Goal: Task Accomplishment & Management: Complete application form

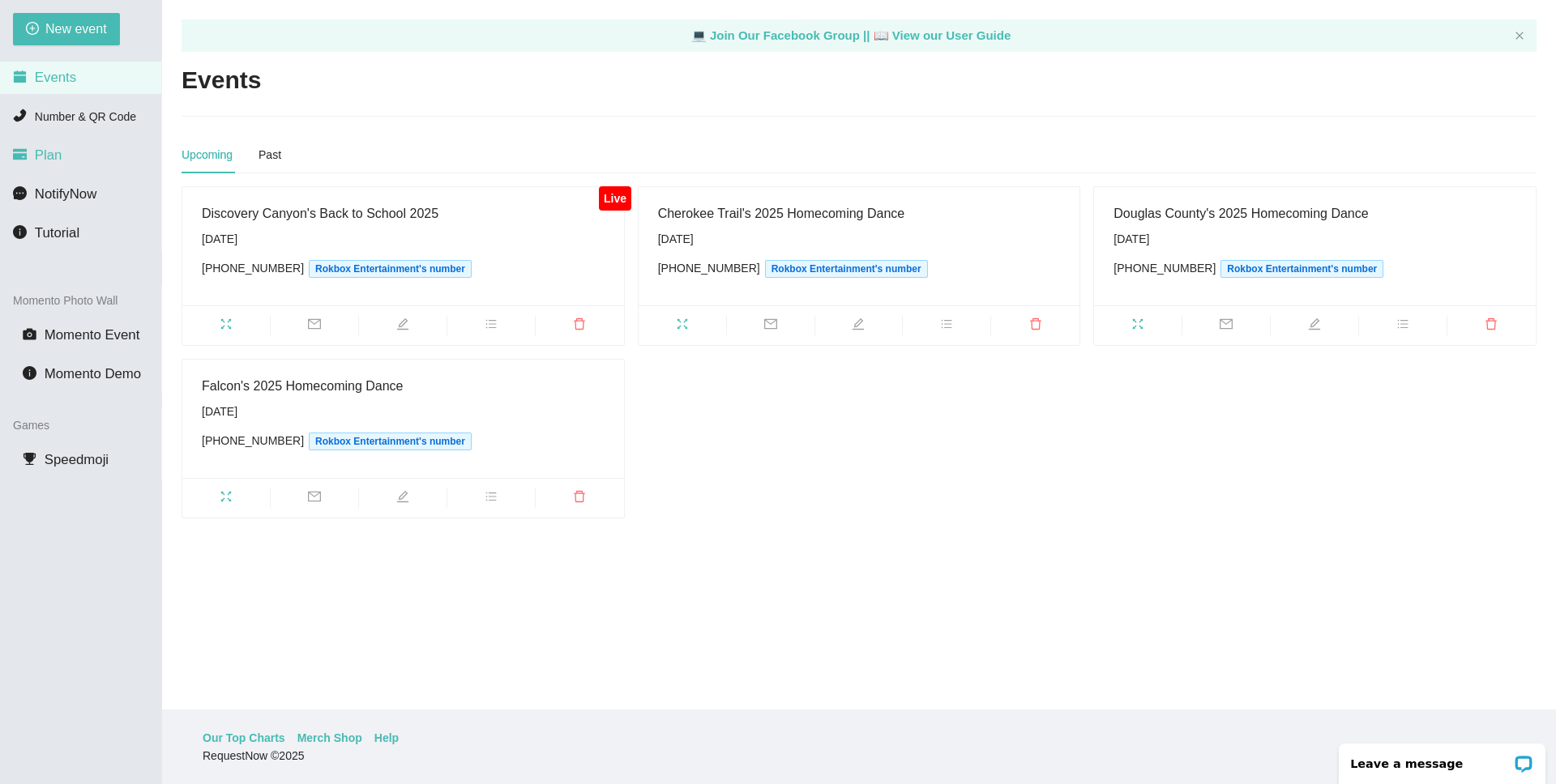
click at [70, 156] on li "Plan" at bounding box center [81, 155] width 162 height 32
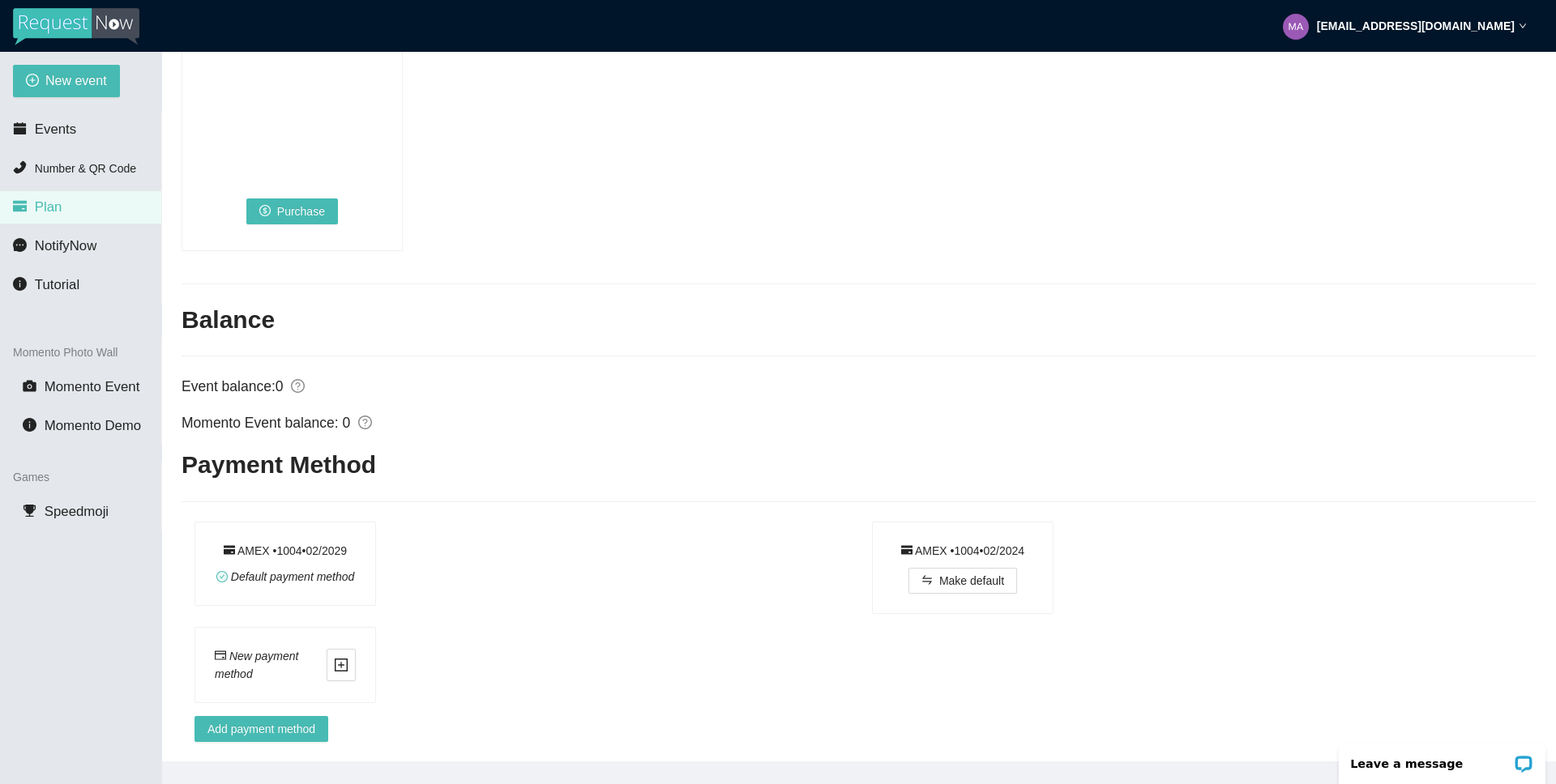
scroll to position [1250, 0]
click at [49, 135] on span "Events" at bounding box center [56, 129] width 42 height 16
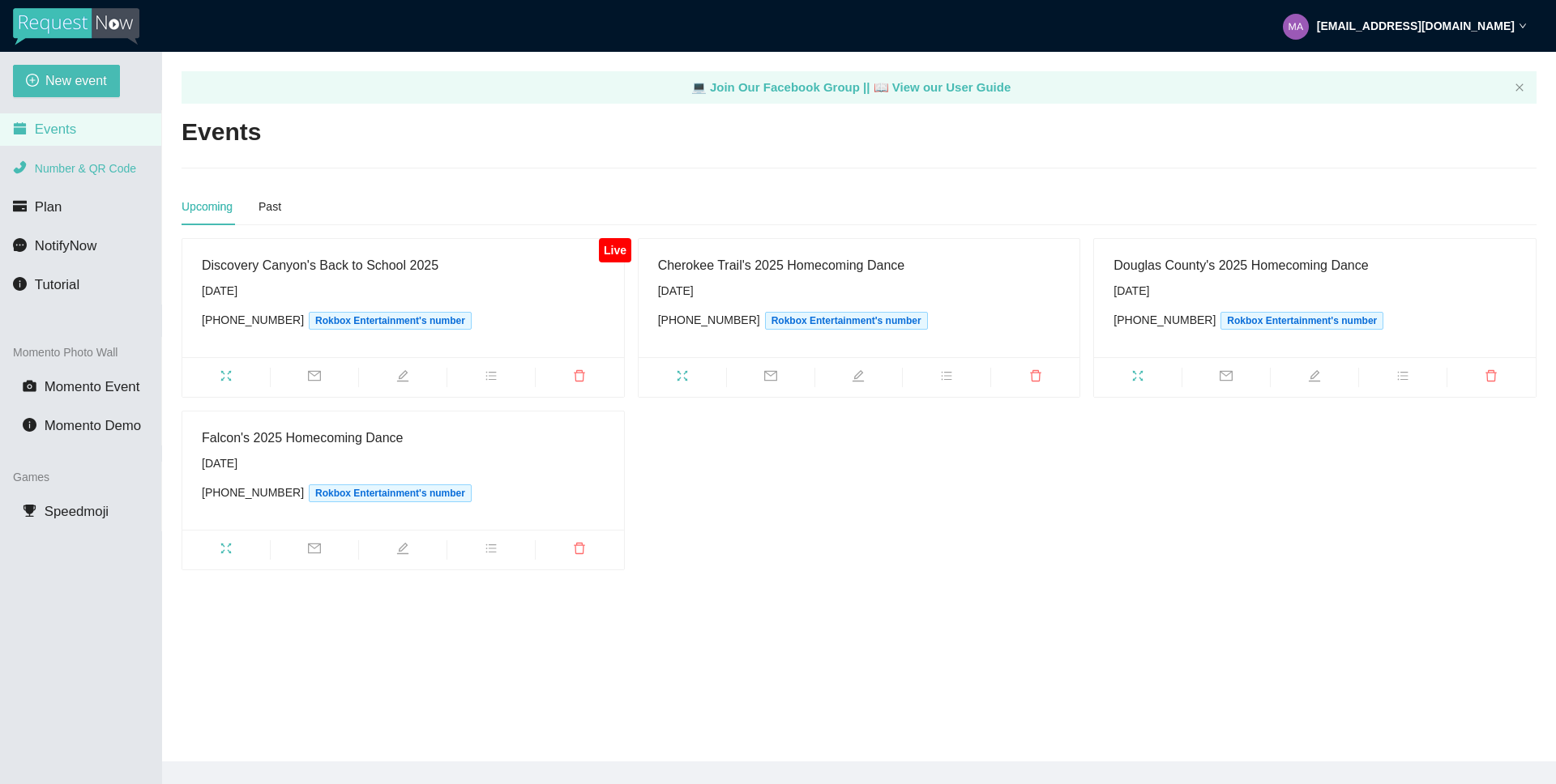
click at [59, 174] on span "Number & QR Code" at bounding box center [85, 169] width 101 height 13
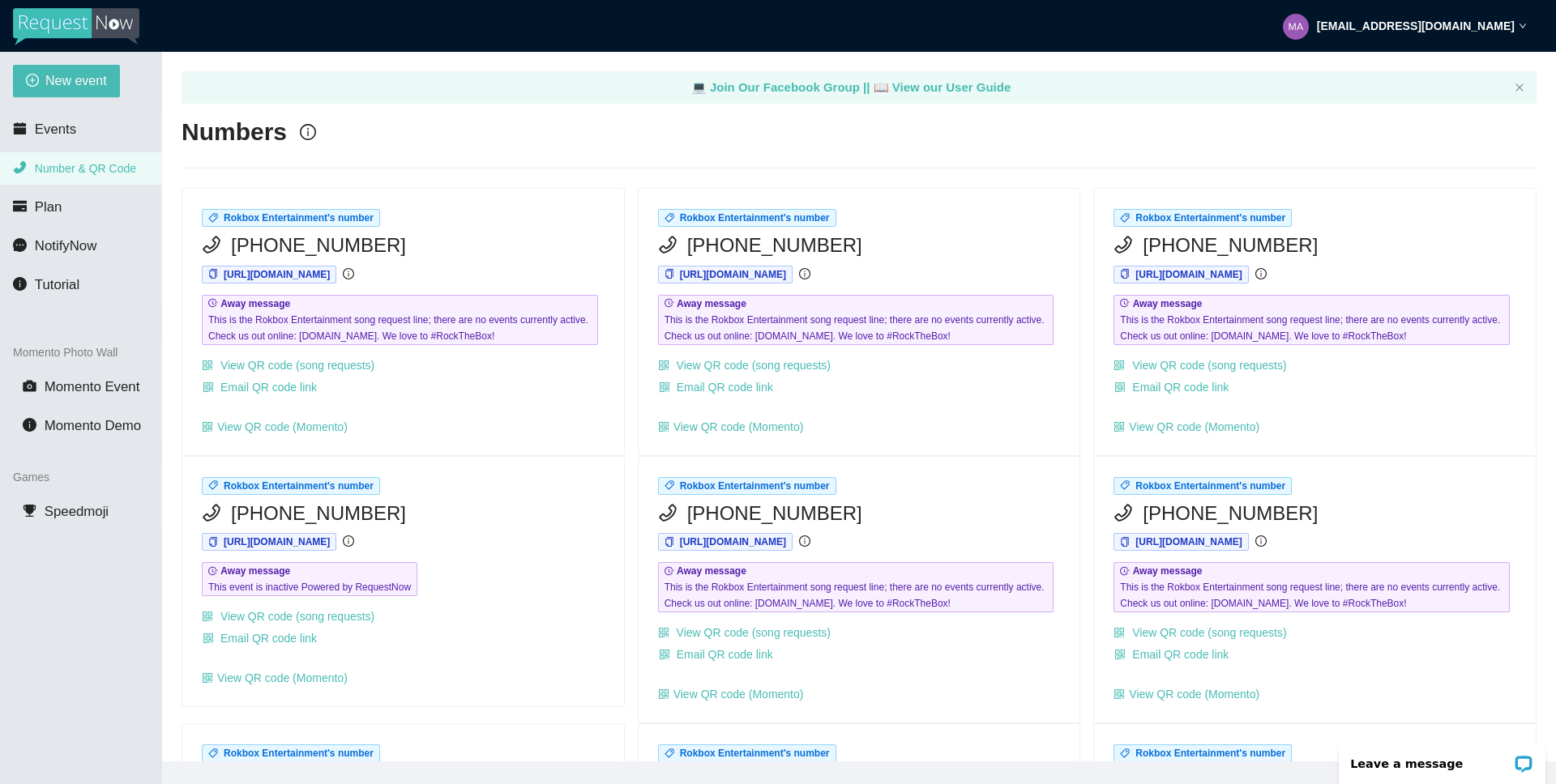
scroll to position [52, 0]
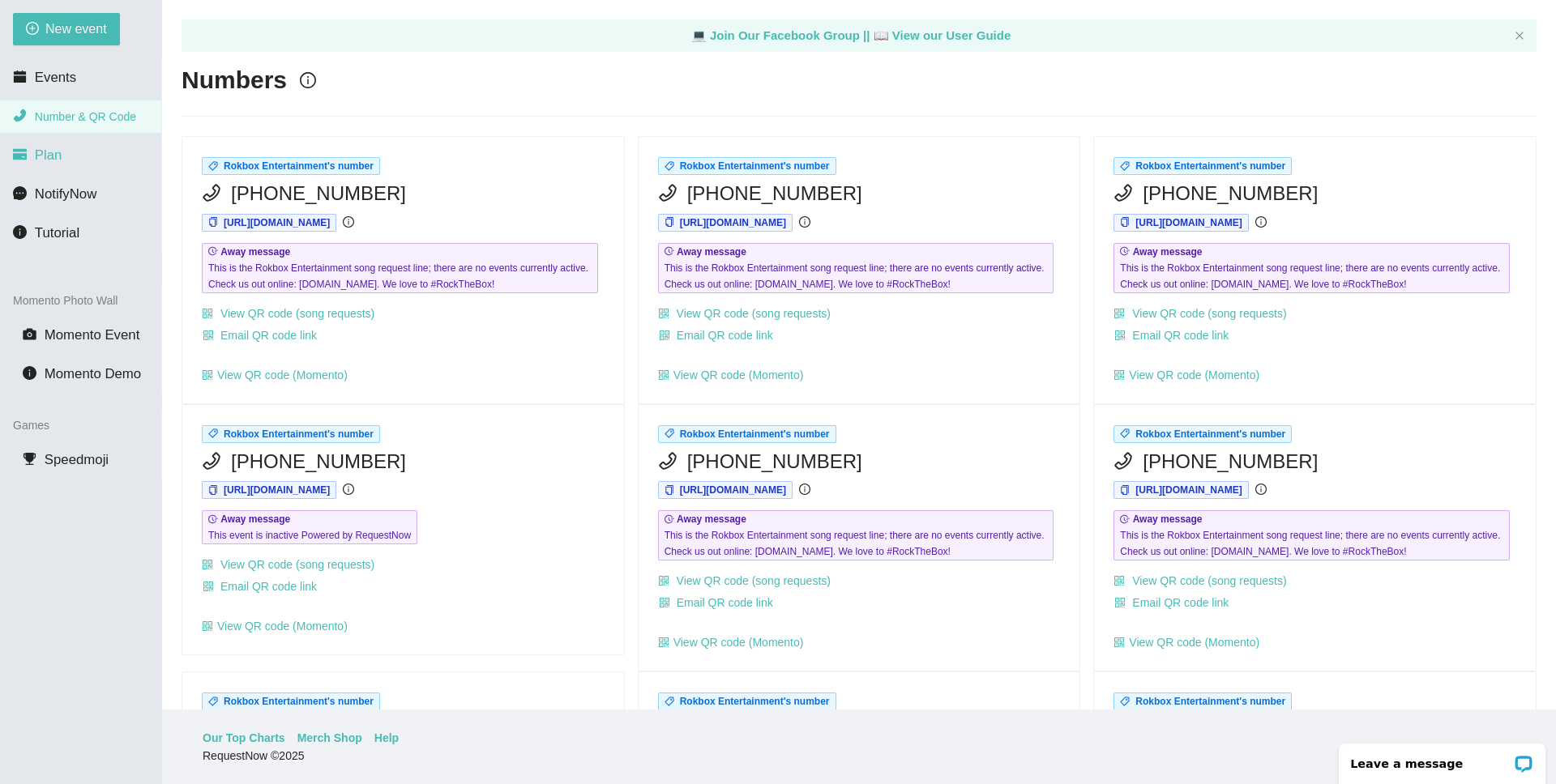
click at [48, 156] on span "Plan" at bounding box center [49, 155] width 28 height 16
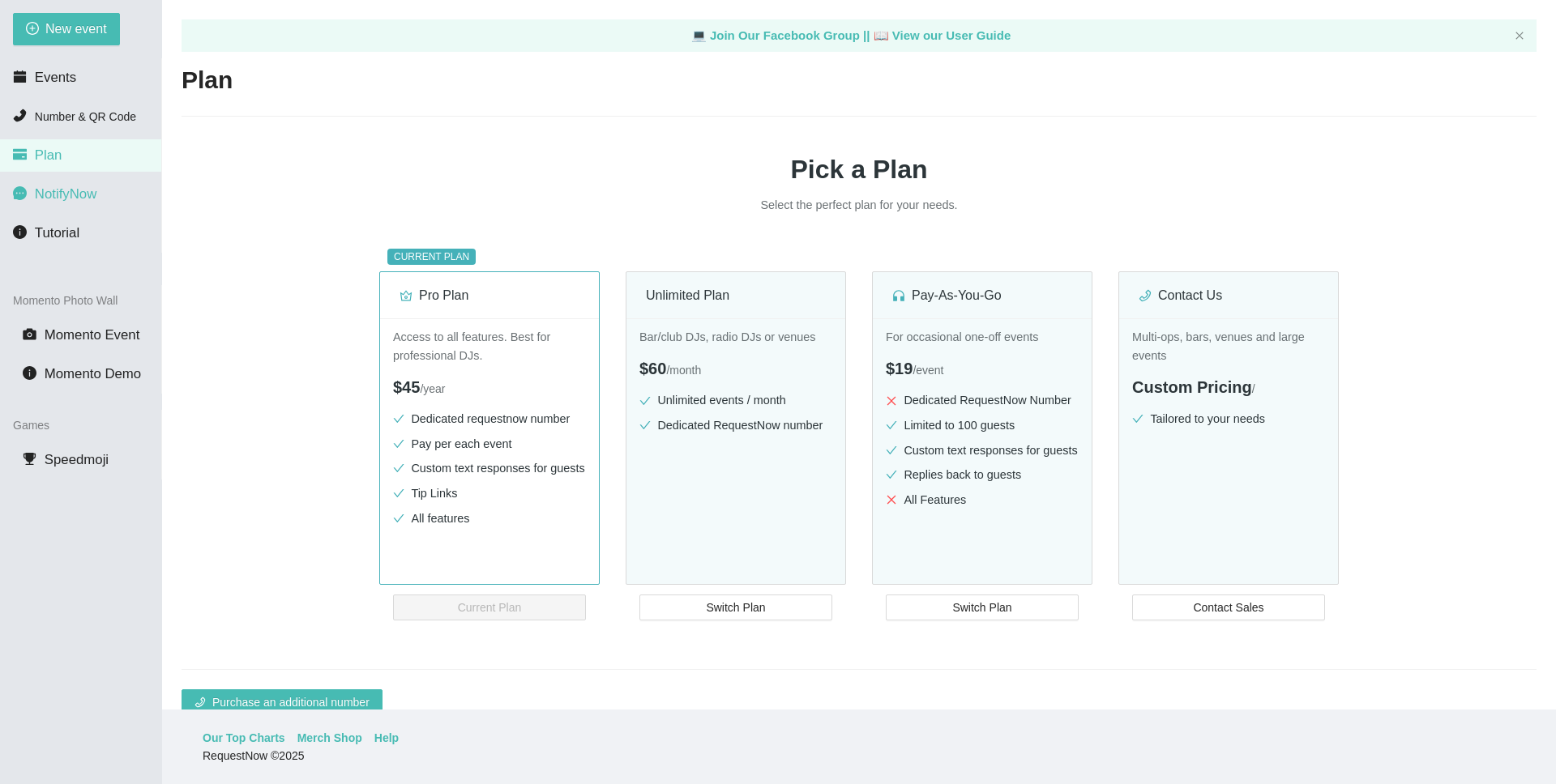
click at [84, 203] on li "NotifyNow" at bounding box center [81, 194] width 162 height 32
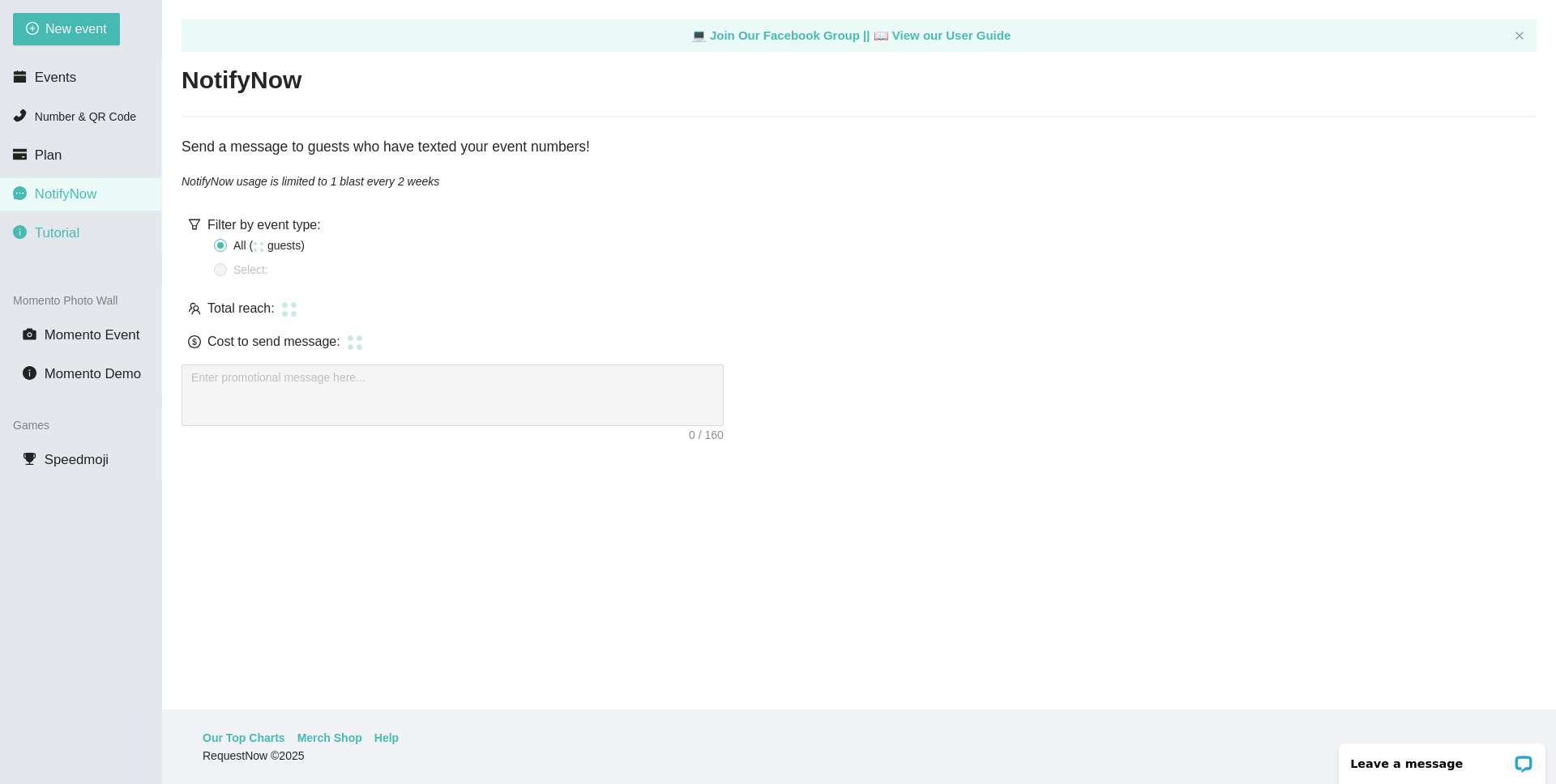
click at [77, 238] on span "Tutorial" at bounding box center [58, 233] width 45 height 16
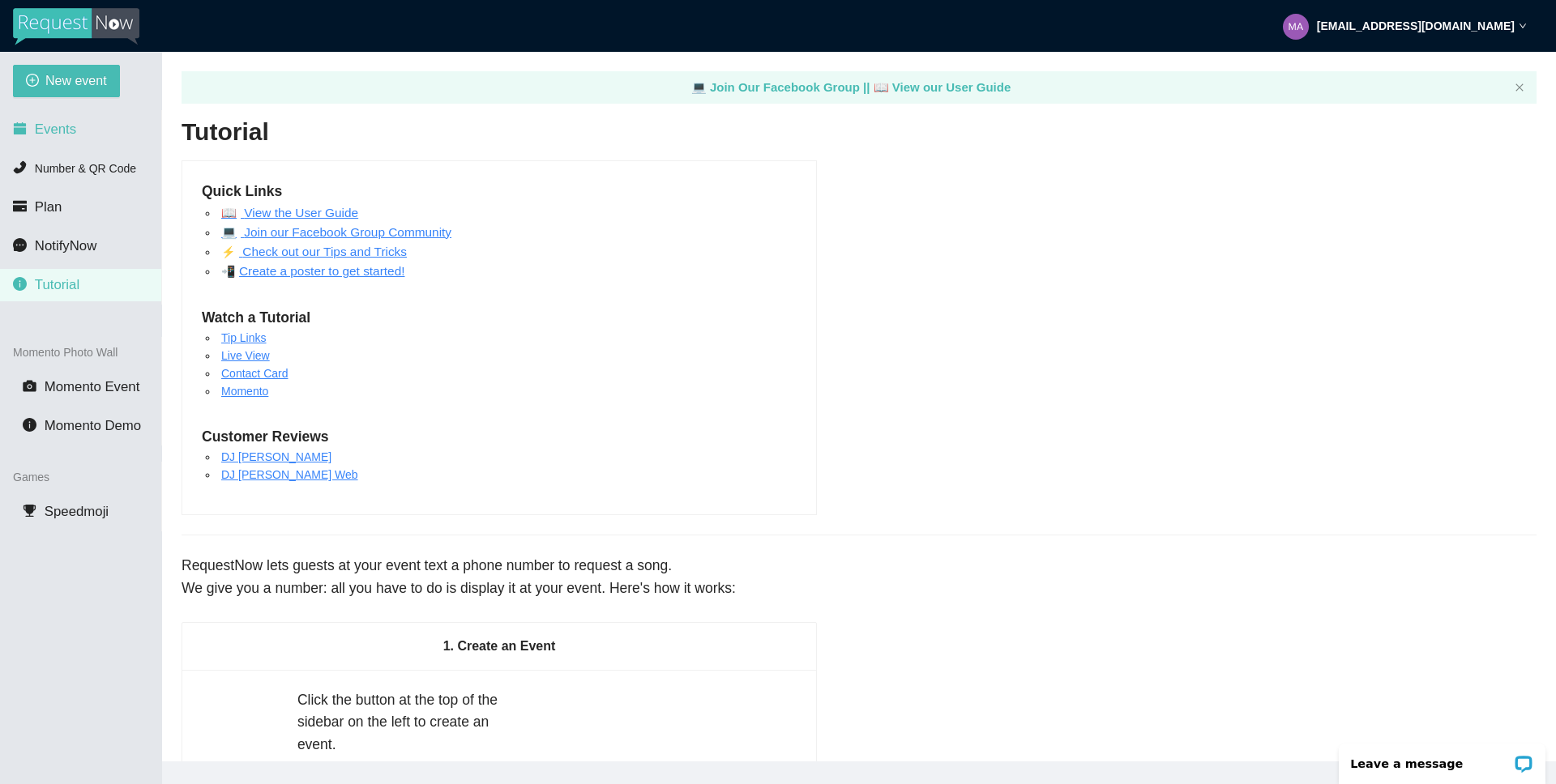
click at [60, 131] on span "Events" at bounding box center [56, 129] width 42 height 16
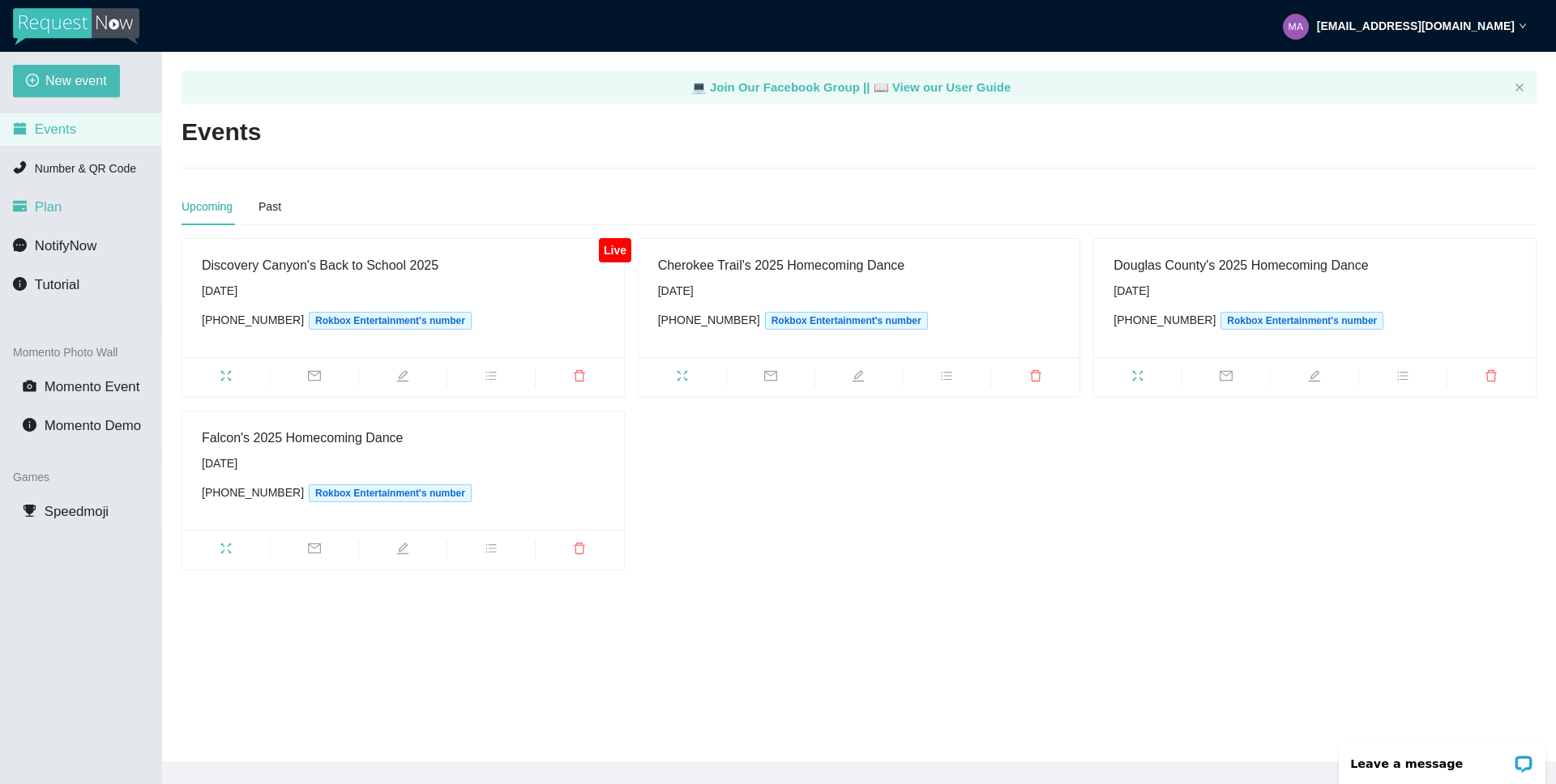
click at [75, 219] on li "Plan" at bounding box center [81, 207] width 162 height 32
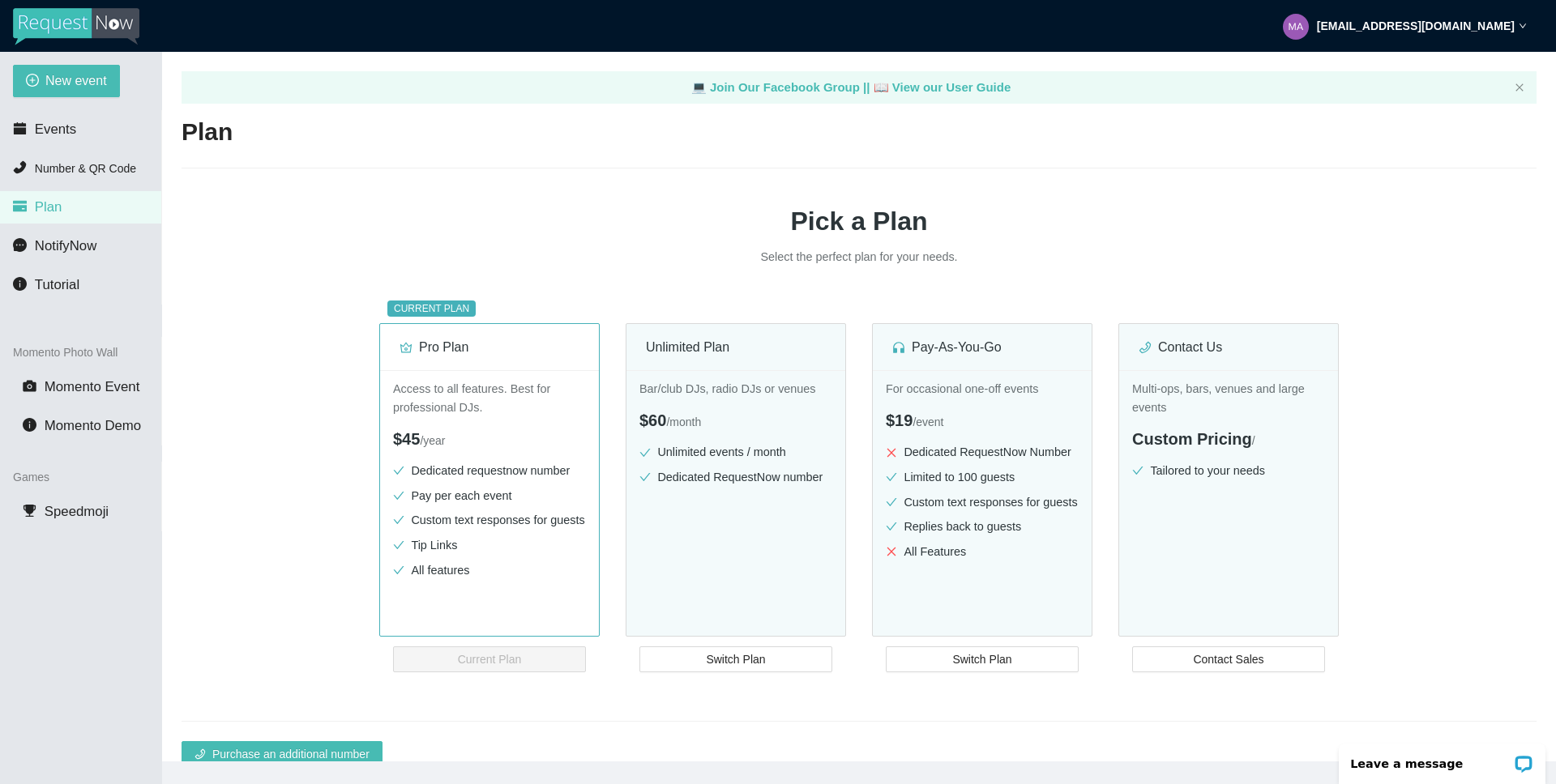
click at [1519, 157] on div "Plan Pick a Plan Select the perfect plan for your needs. CURRENT PLAN Pro Plan …" at bounding box center [859, 418] width 1355 height 606
click at [1524, 31] on div "[EMAIL_ADDRESS][DOMAIN_NAME]" at bounding box center [1405, 26] width 244 height 52
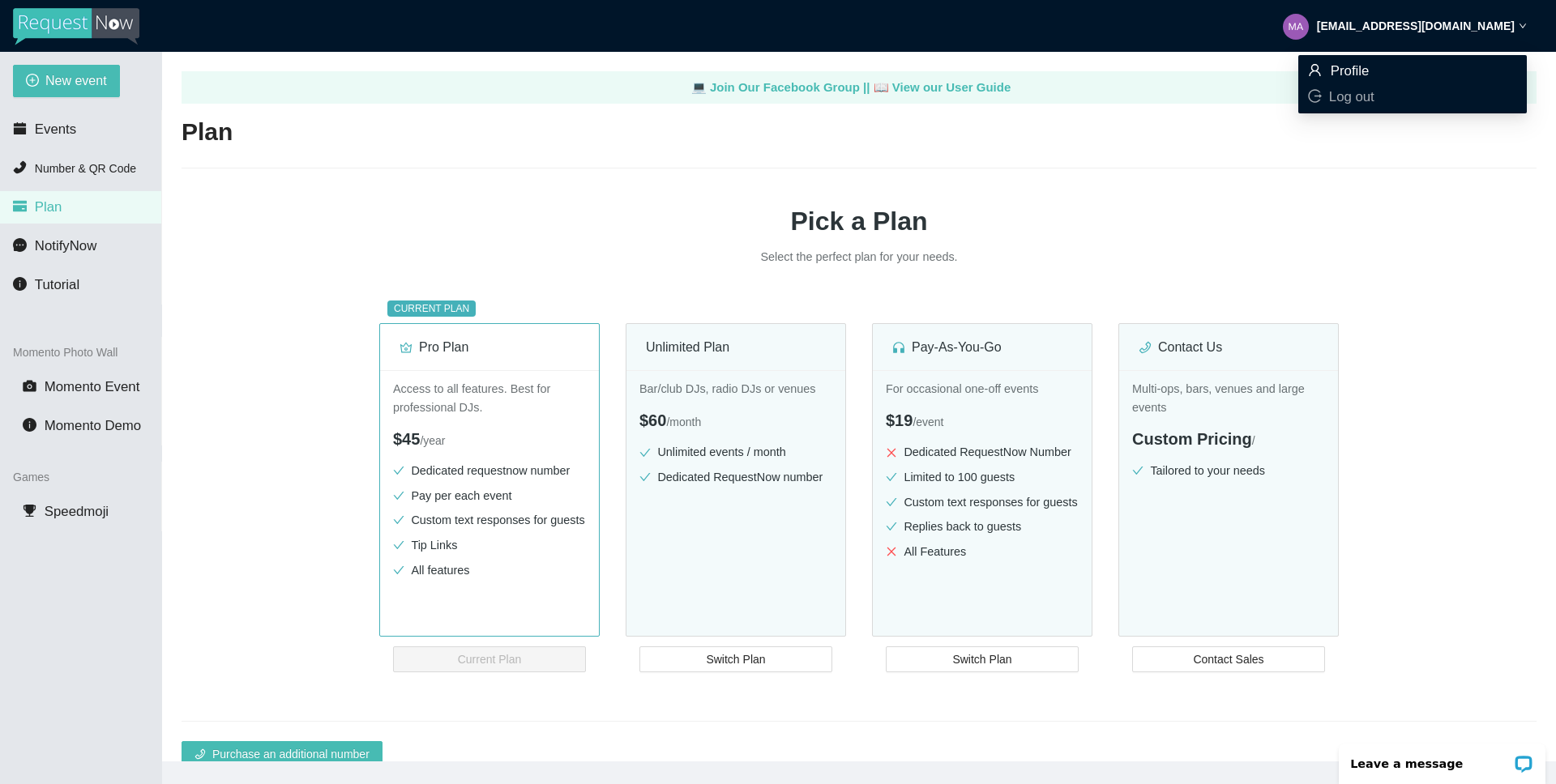
click at [1359, 70] on span "Profile" at bounding box center [1350, 71] width 39 height 16
type textarea "https://virtualdj.com/ask/DJ_Spinz"
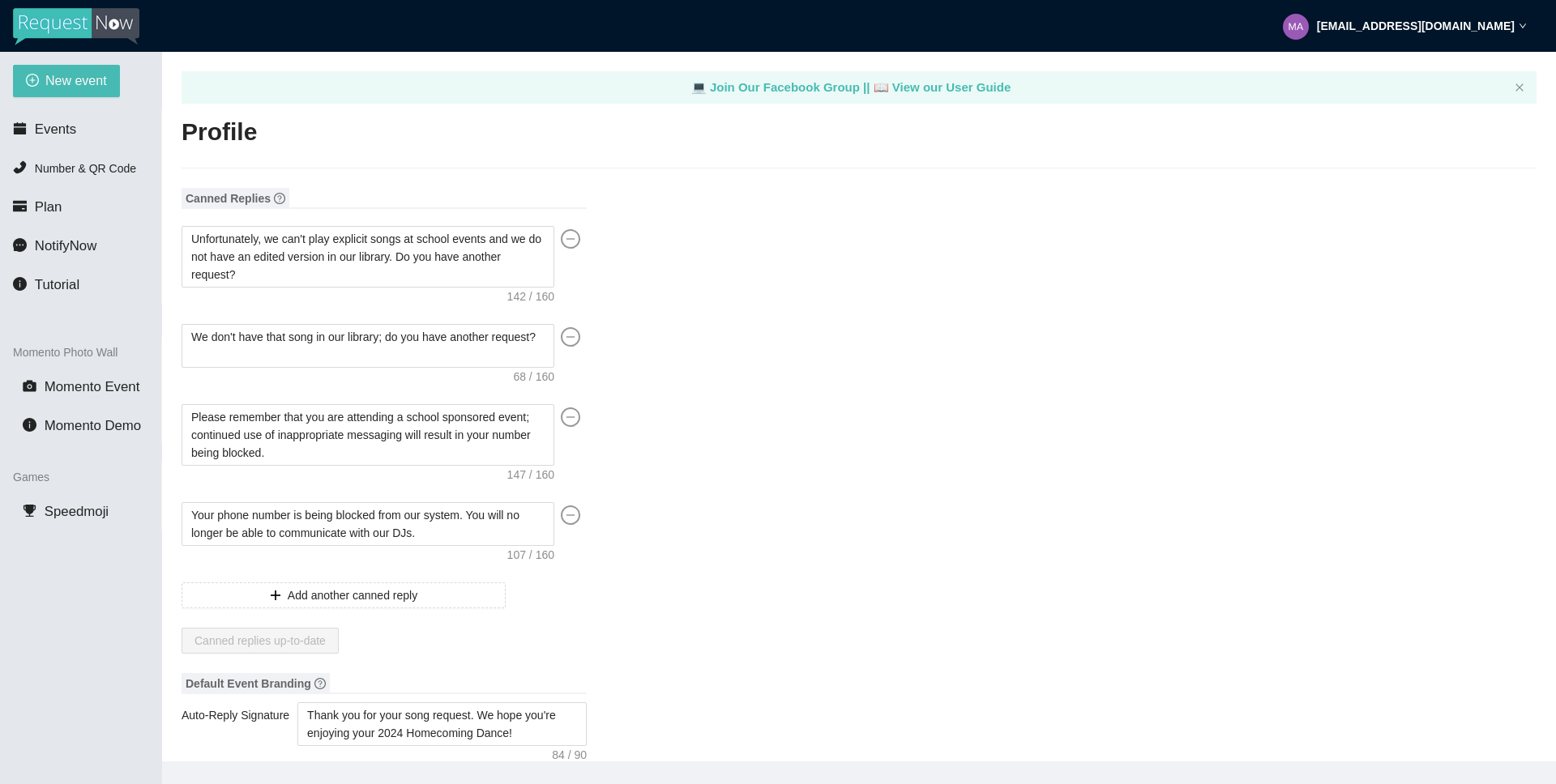
type input "The Rokbox Team"
type input "Rokbox Entertainment"
type input "(719) 520-5379"
type input "info@rokboxentertainment.com"
type input "https://www.rokboxevents.com"
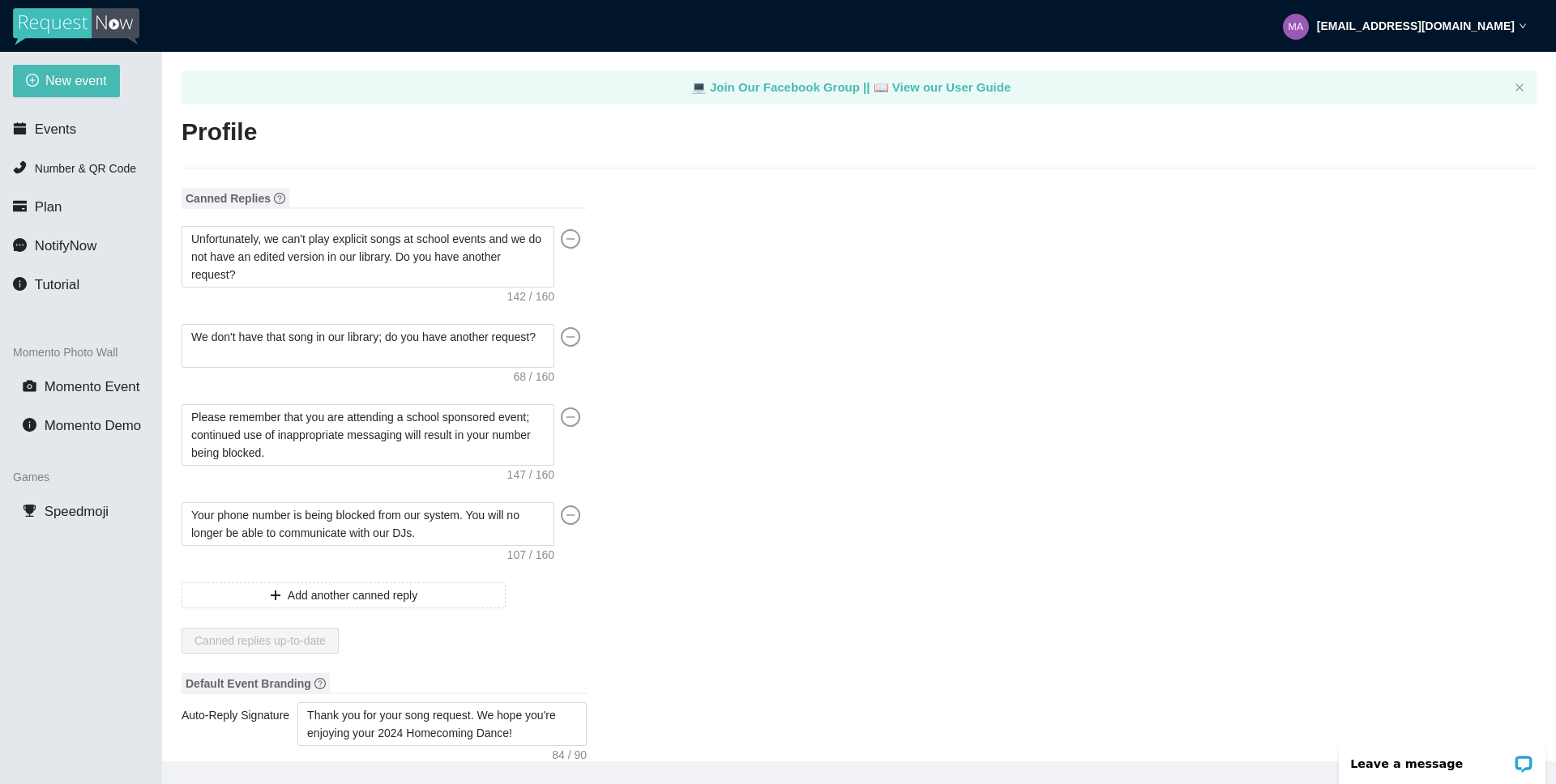
click at [1521, 22] on icon "down" at bounding box center [1523, 26] width 8 height 8
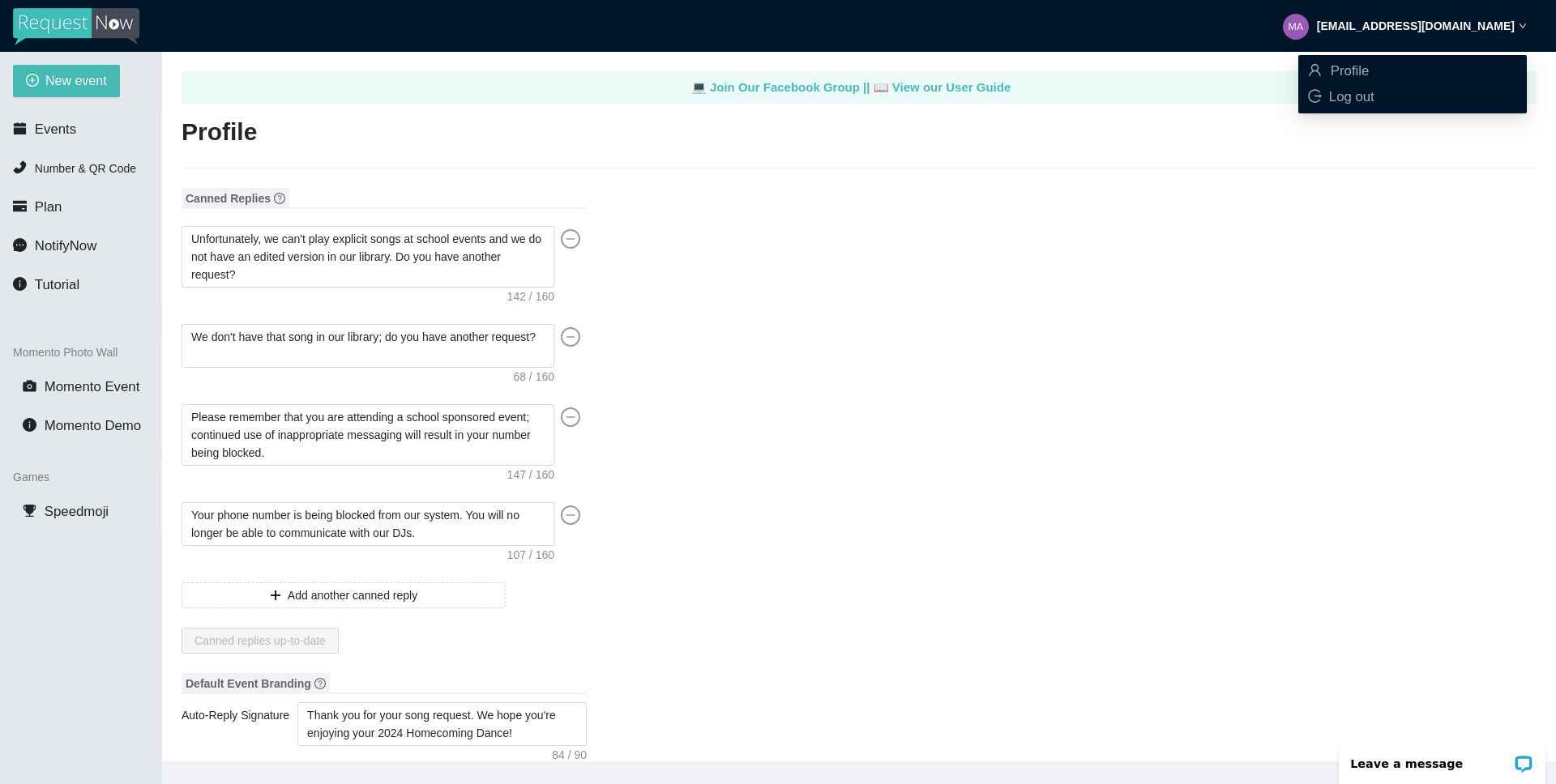
click at [1521, 22] on icon "down" at bounding box center [1523, 26] width 8 height 8
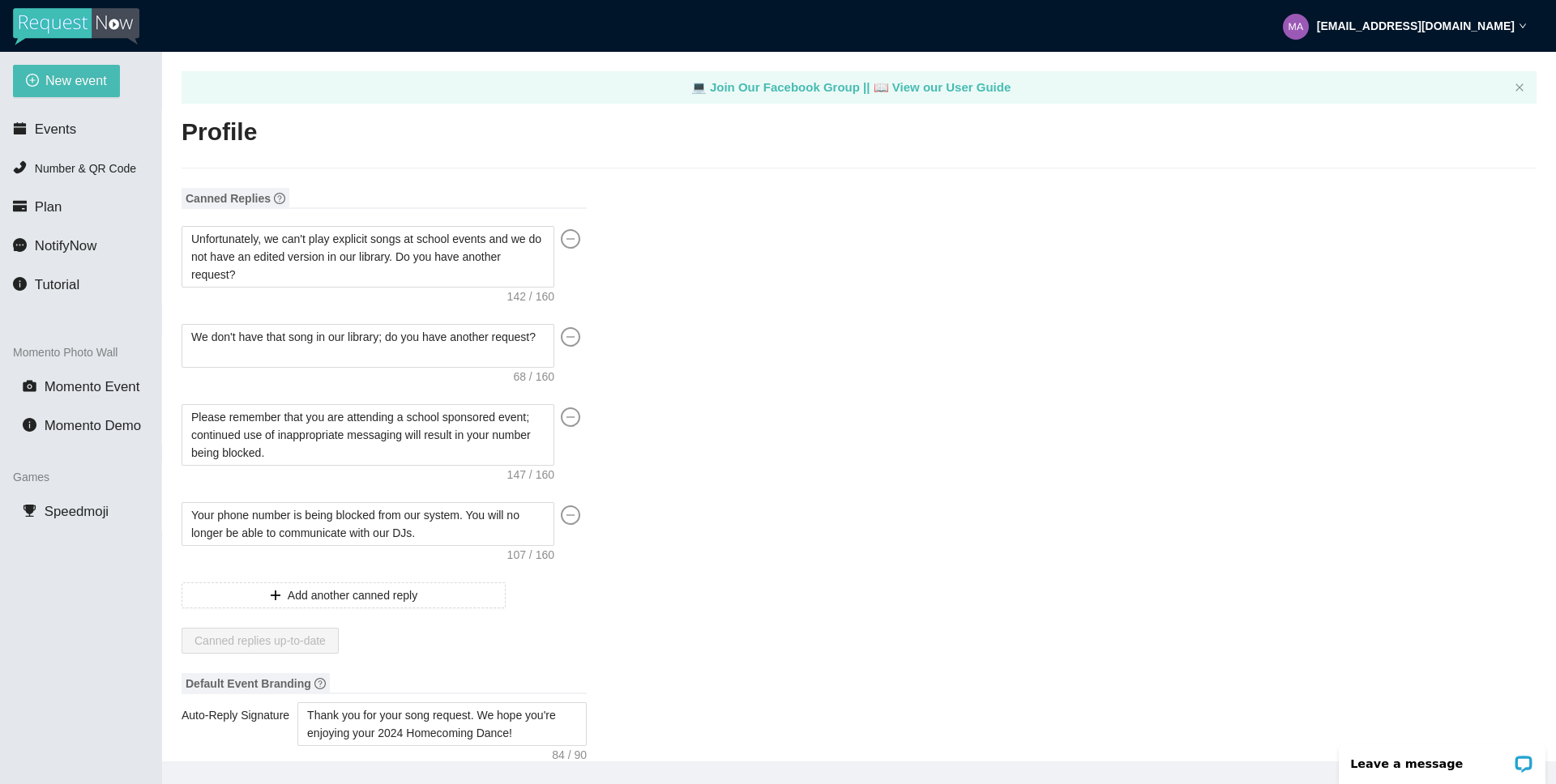
click at [58, 136] on span "Events" at bounding box center [56, 129] width 42 height 16
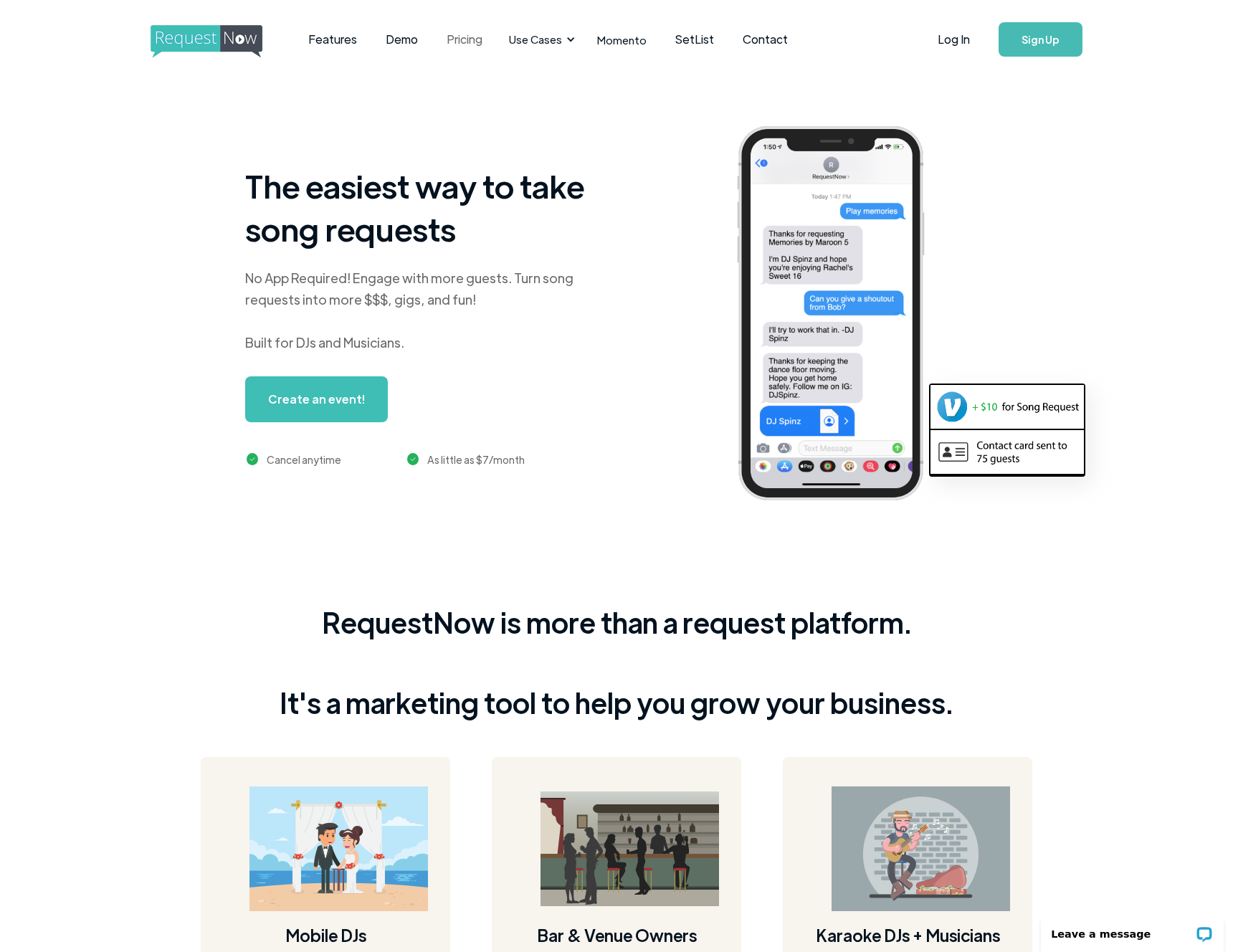
click at [484, 37] on link "Pricing" at bounding box center [464, 39] width 65 height 44
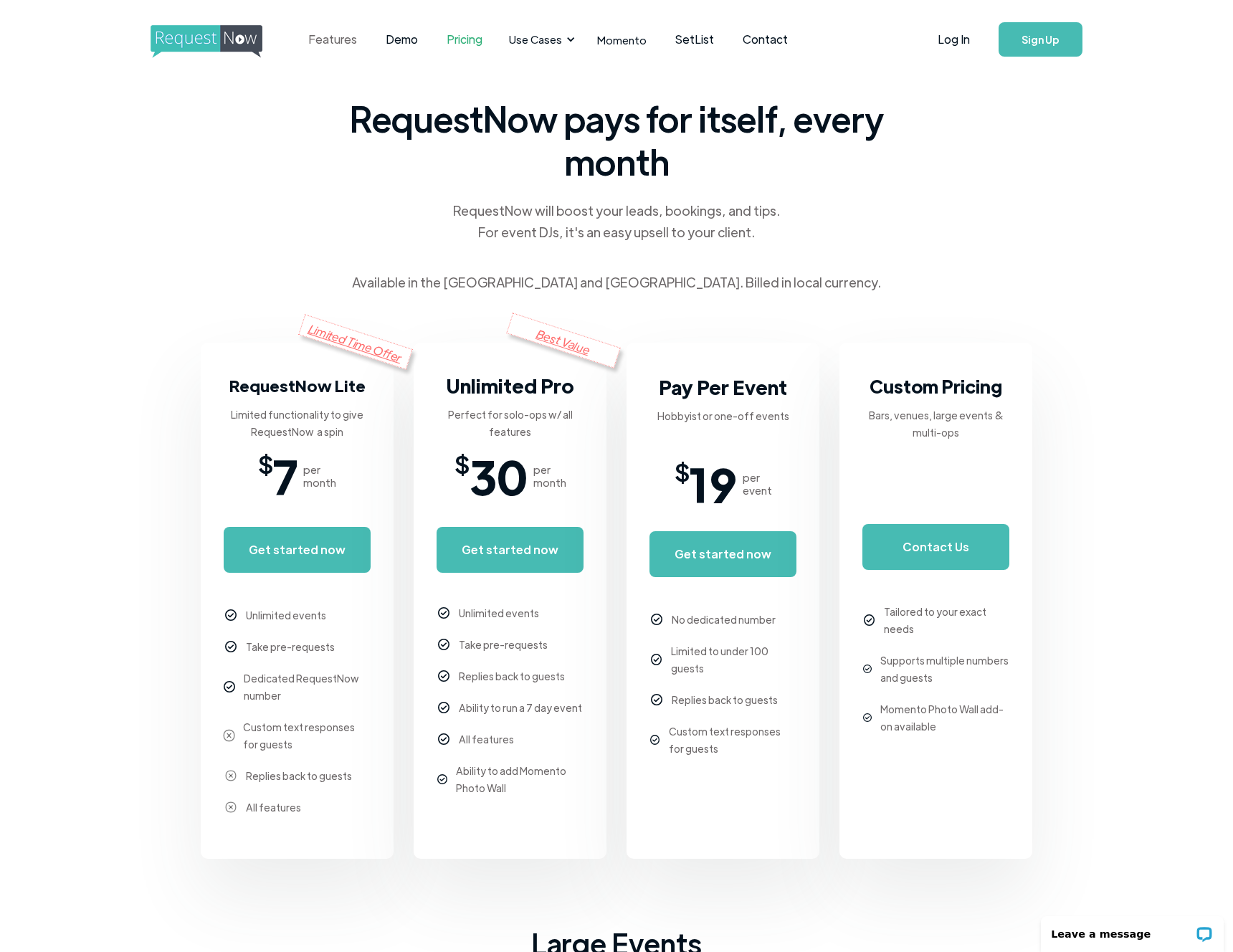
click at [347, 38] on link "Features" at bounding box center [333, 39] width 77 height 44
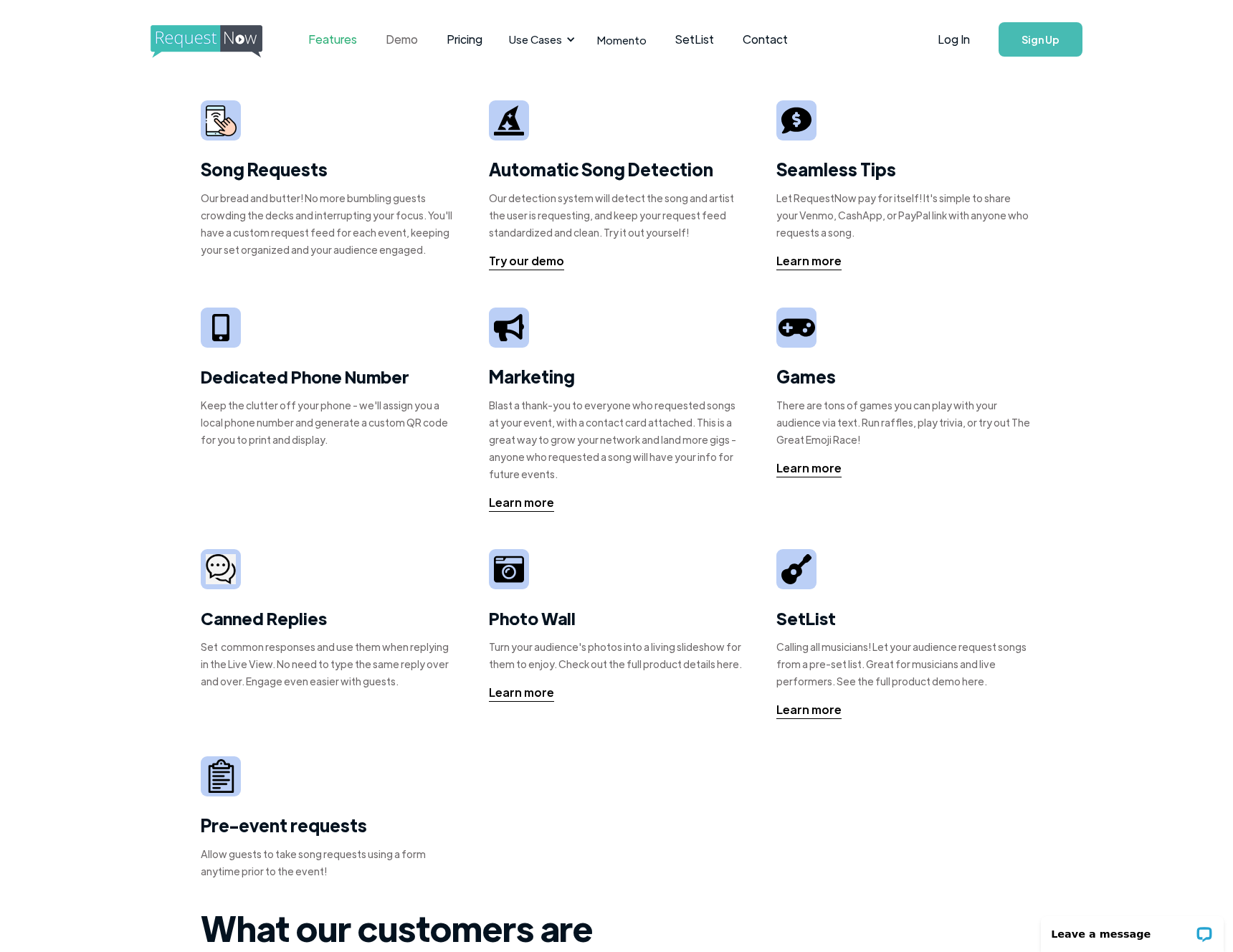
click at [399, 36] on link "Demo" at bounding box center [402, 39] width 61 height 44
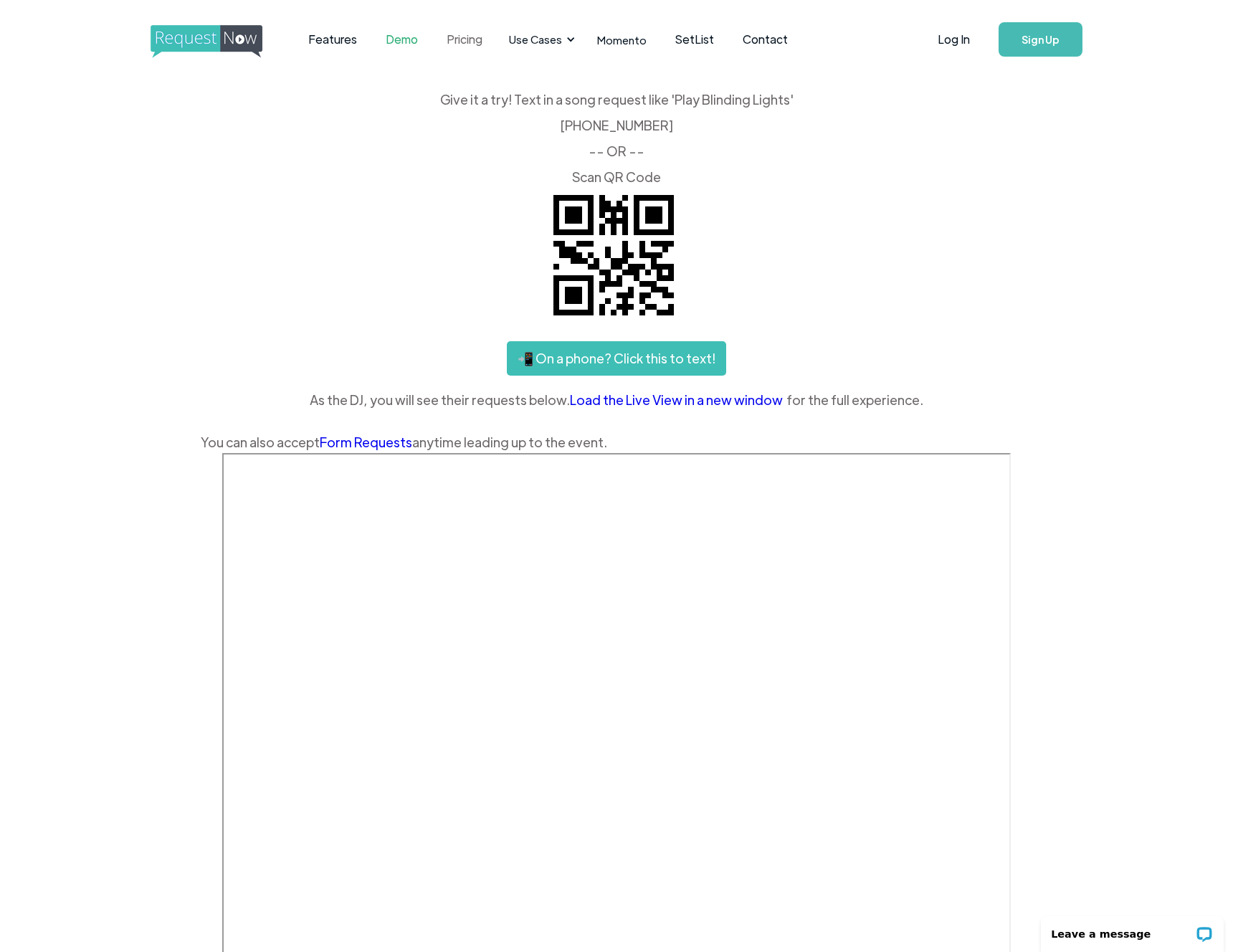
click at [464, 40] on link "Pricing" at bounding box center [464, 39] width 65 height 44
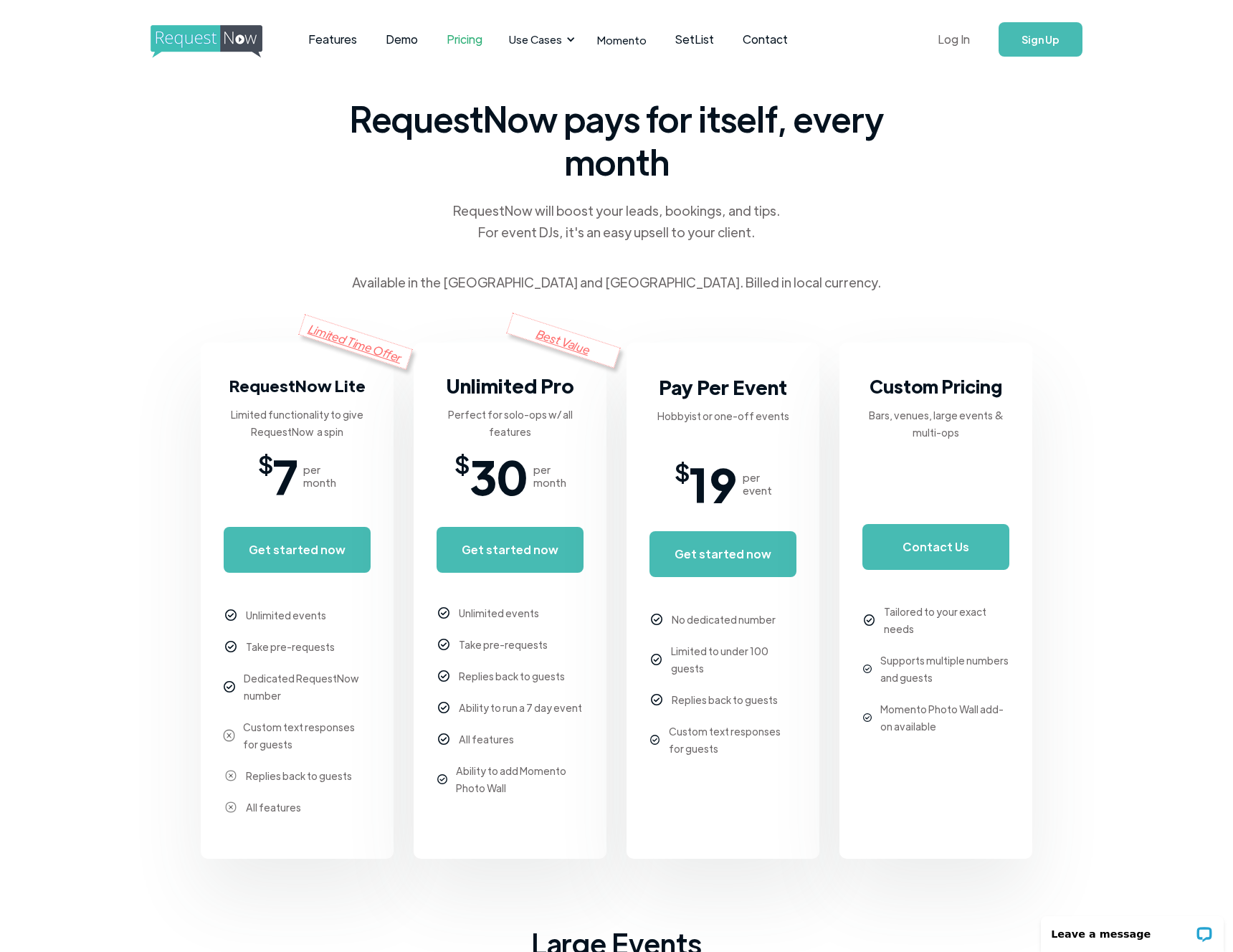
click at [949, 38] on link "Log In" at bounding box center [954, 39] width 61 height 50
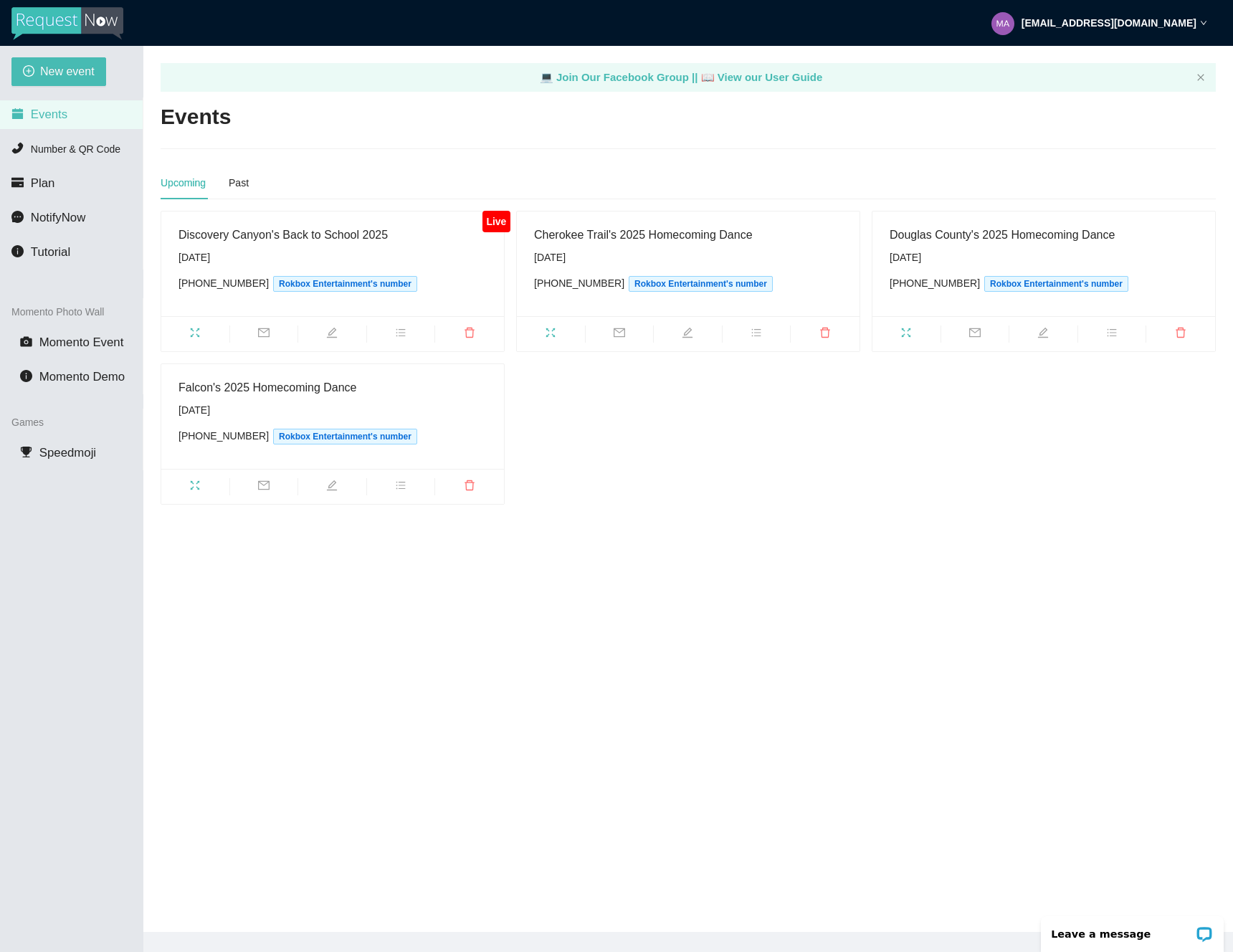
click at [81, 30] on img at bounding box center [67, 24] width 112 height 33
click at [76, 25] on img at bounding box center [67, 24] width 112 height 33
click at [53, 189] on span "Plan" at bounding box center [44, 183] width 25 height 14
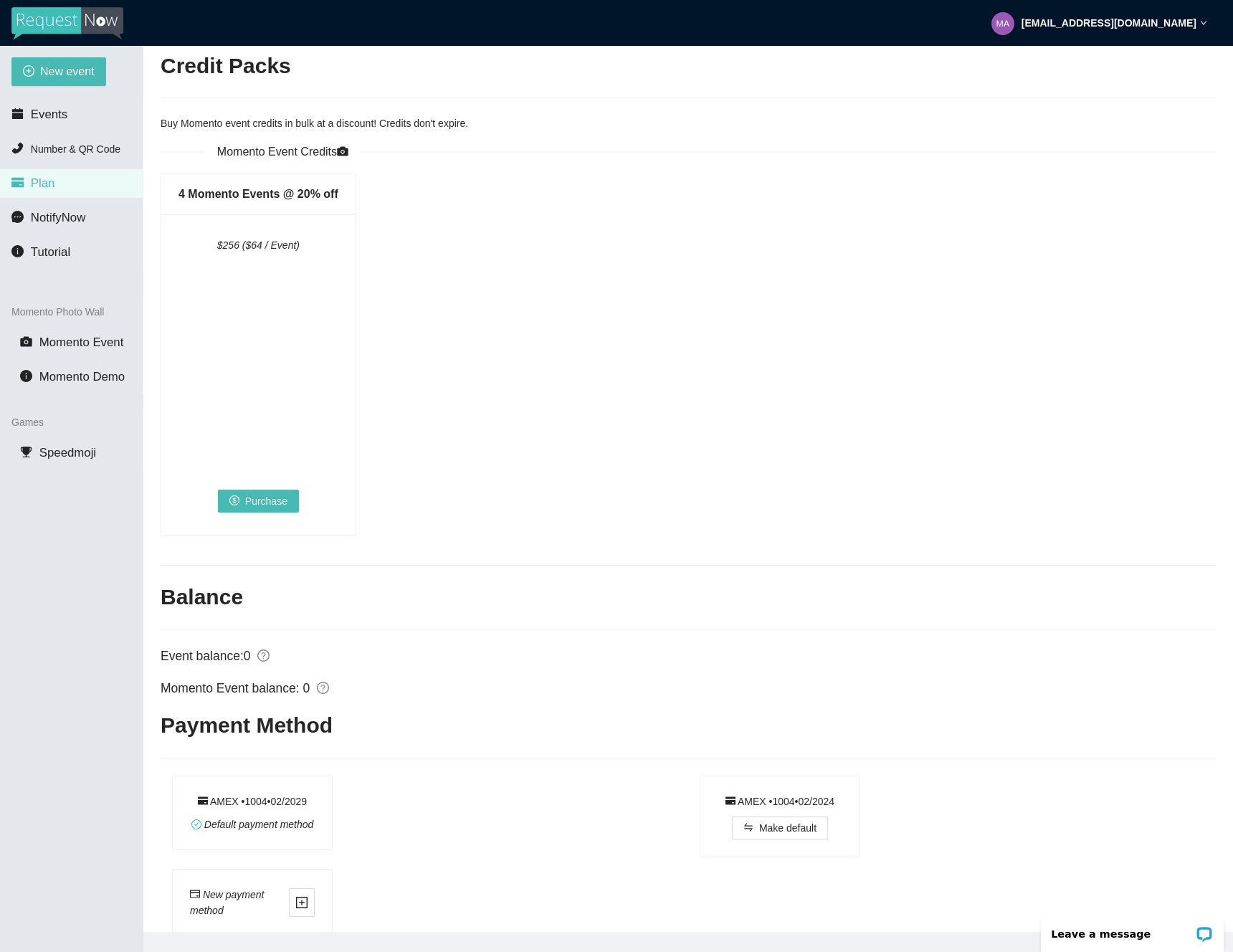
scroll to position [752, 0]
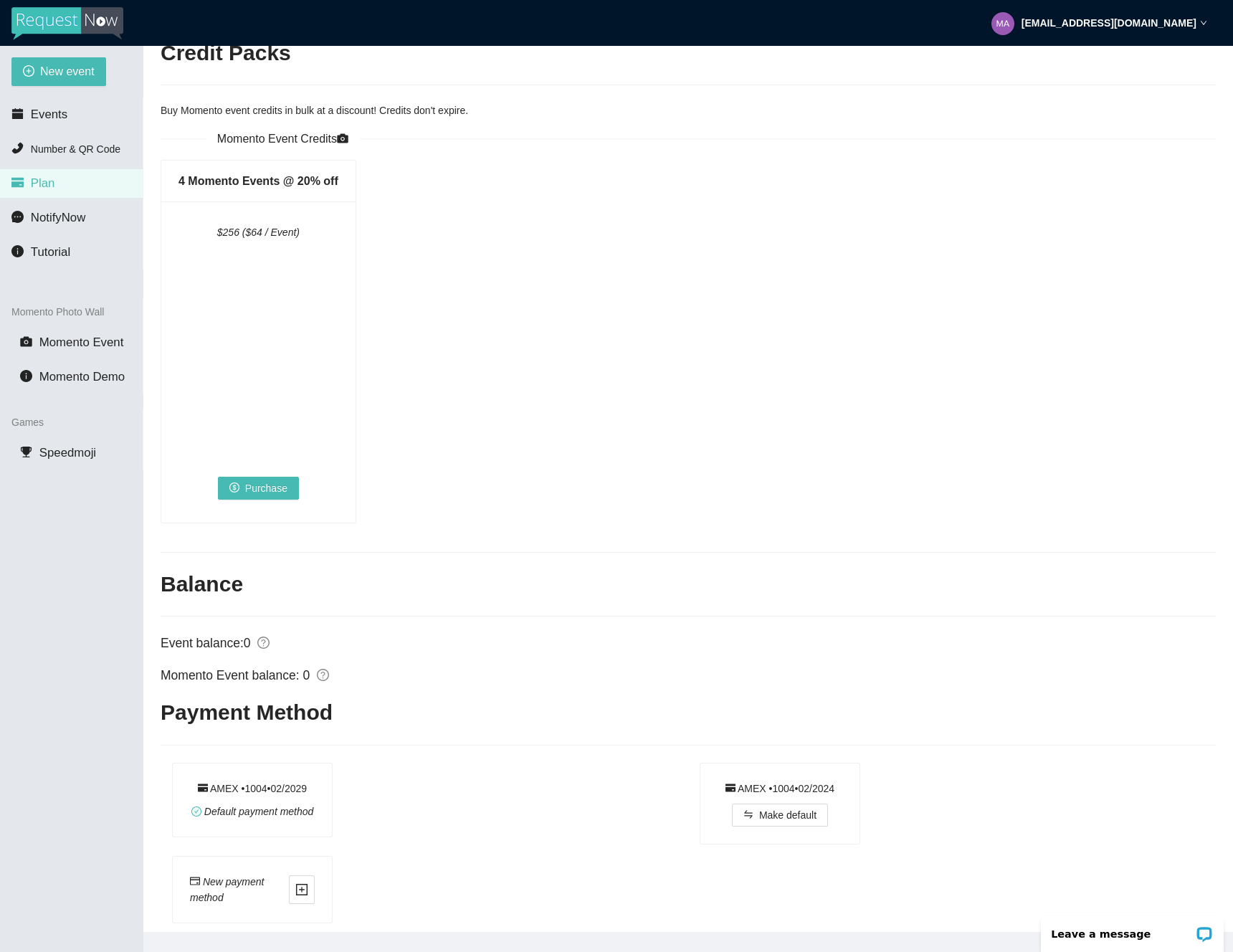
click at [467, 370] on div "4 Momento Events @ 20% off $256 ($64 / Event) Purchase" at bounding box center [688, 347] width 1067 height 375
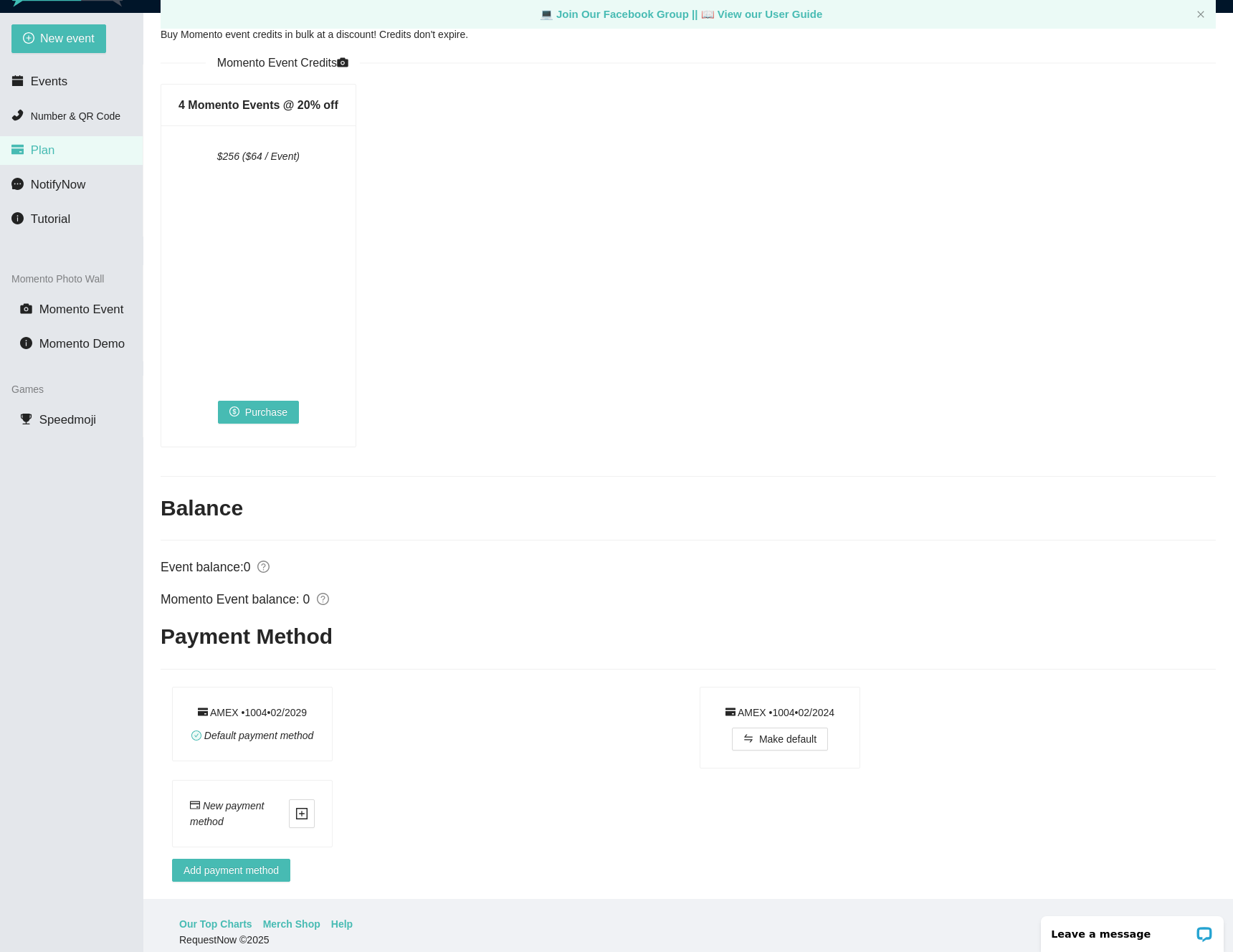
scroll to position [46, 0]
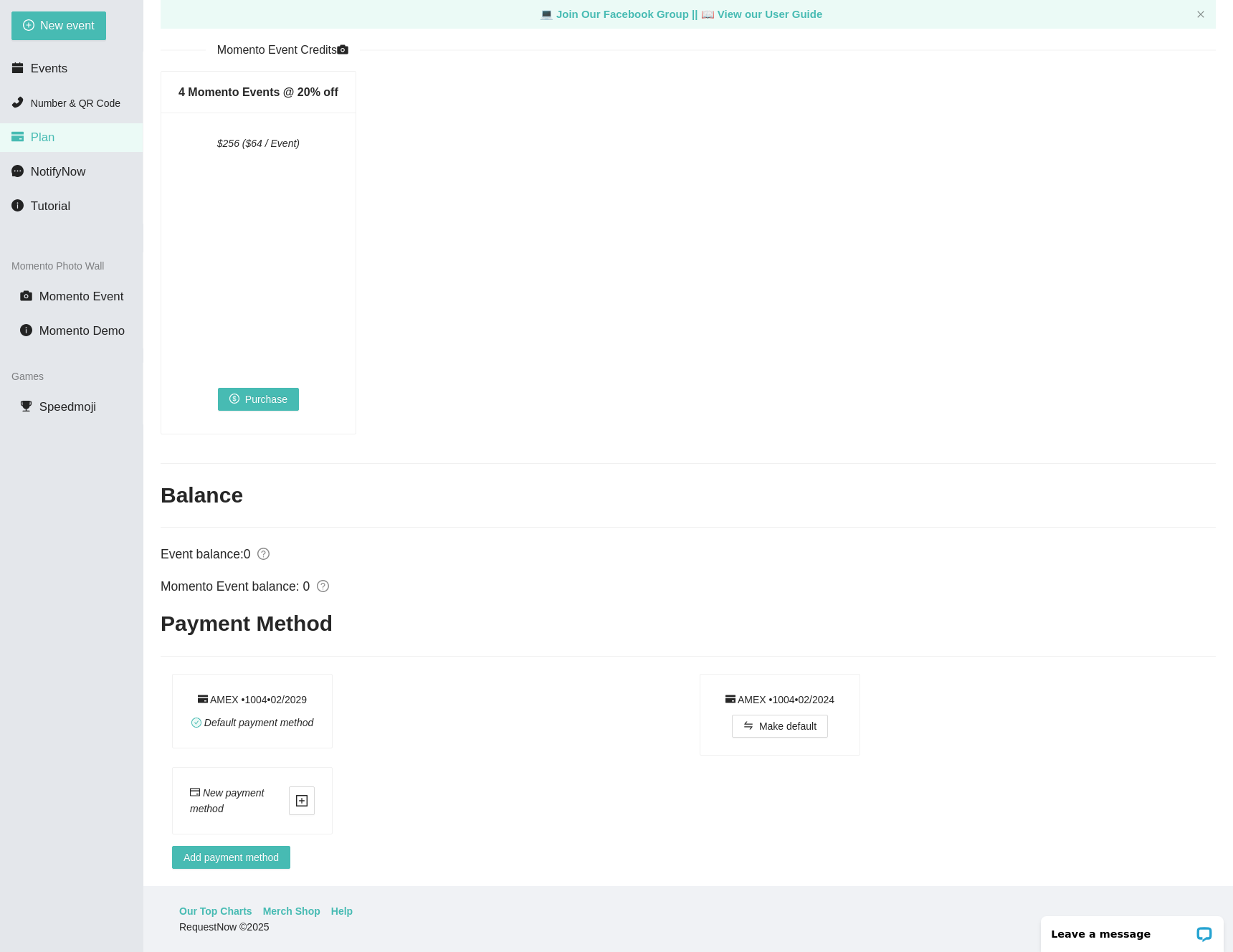
click at [532, 725] on div "AMEX • 1004 • 0 2 / 2029 Default payment method" at bounding box center [430, 711] width 516 height 76
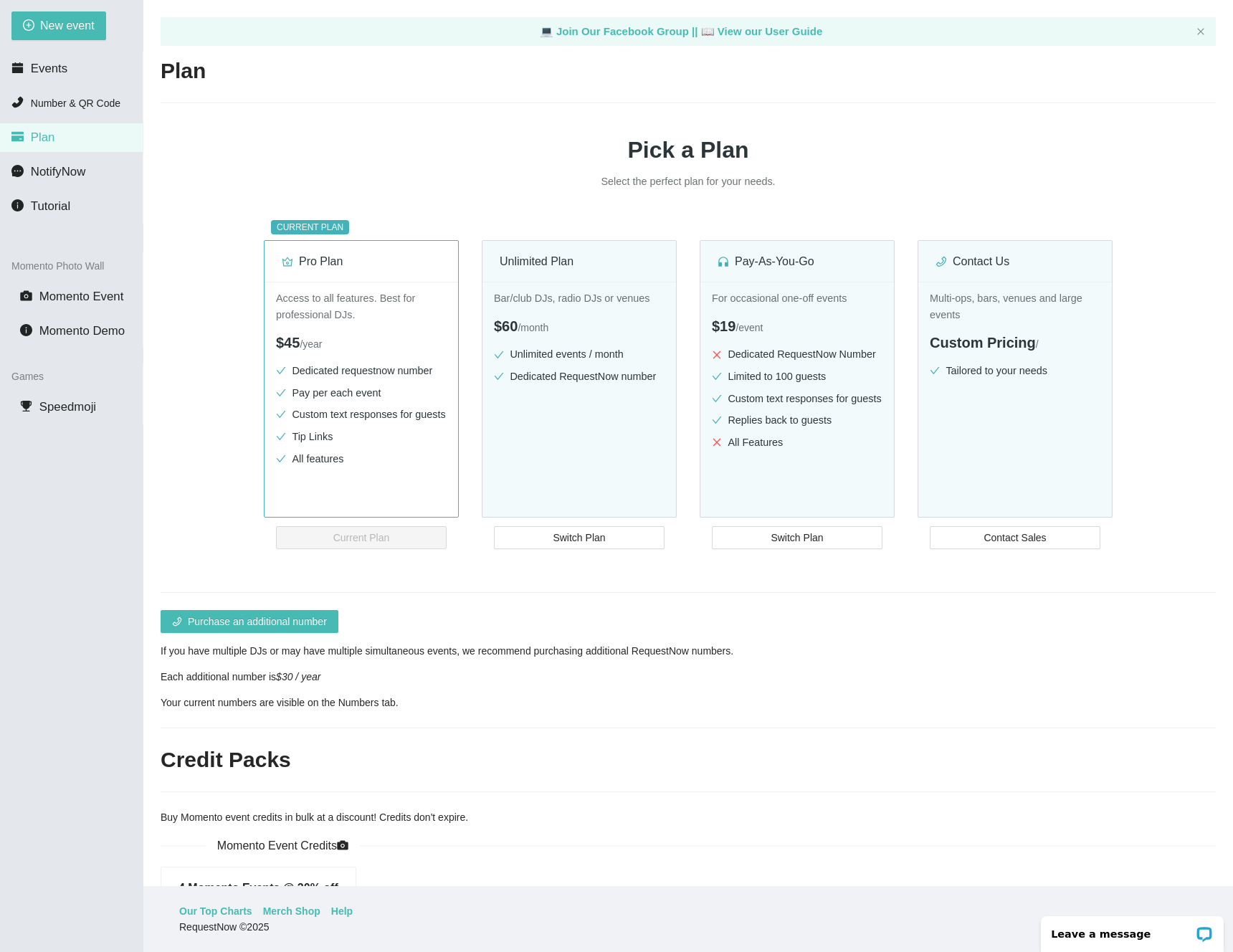
scroll to position [0, 0]
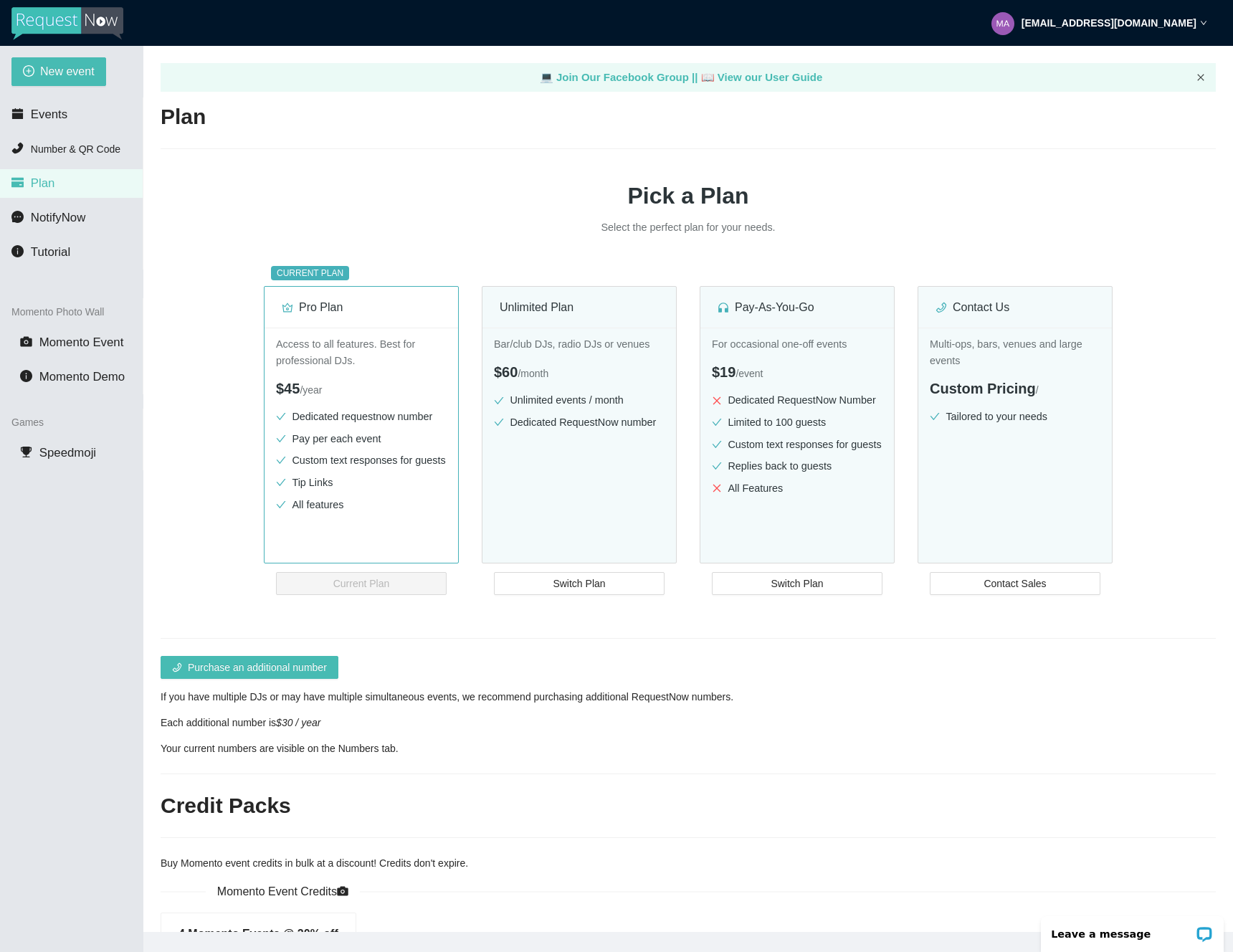
click at [1199, 78] on icon "close" at bounding box center [1201, 77] width 7 height 7
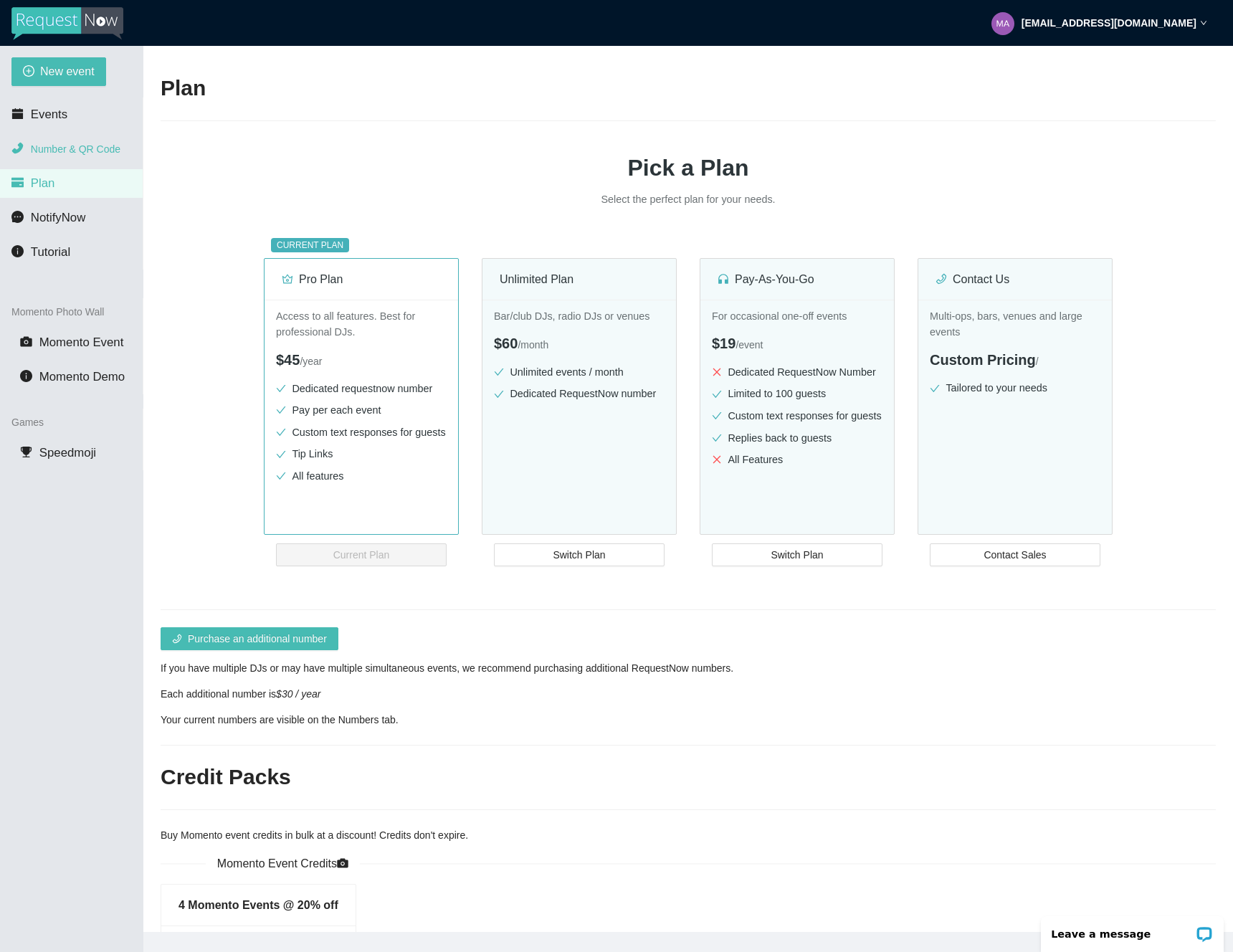
click at [102, 144] on span "Number & QR Code" at bounding box center [76, 149] width 90 height 11
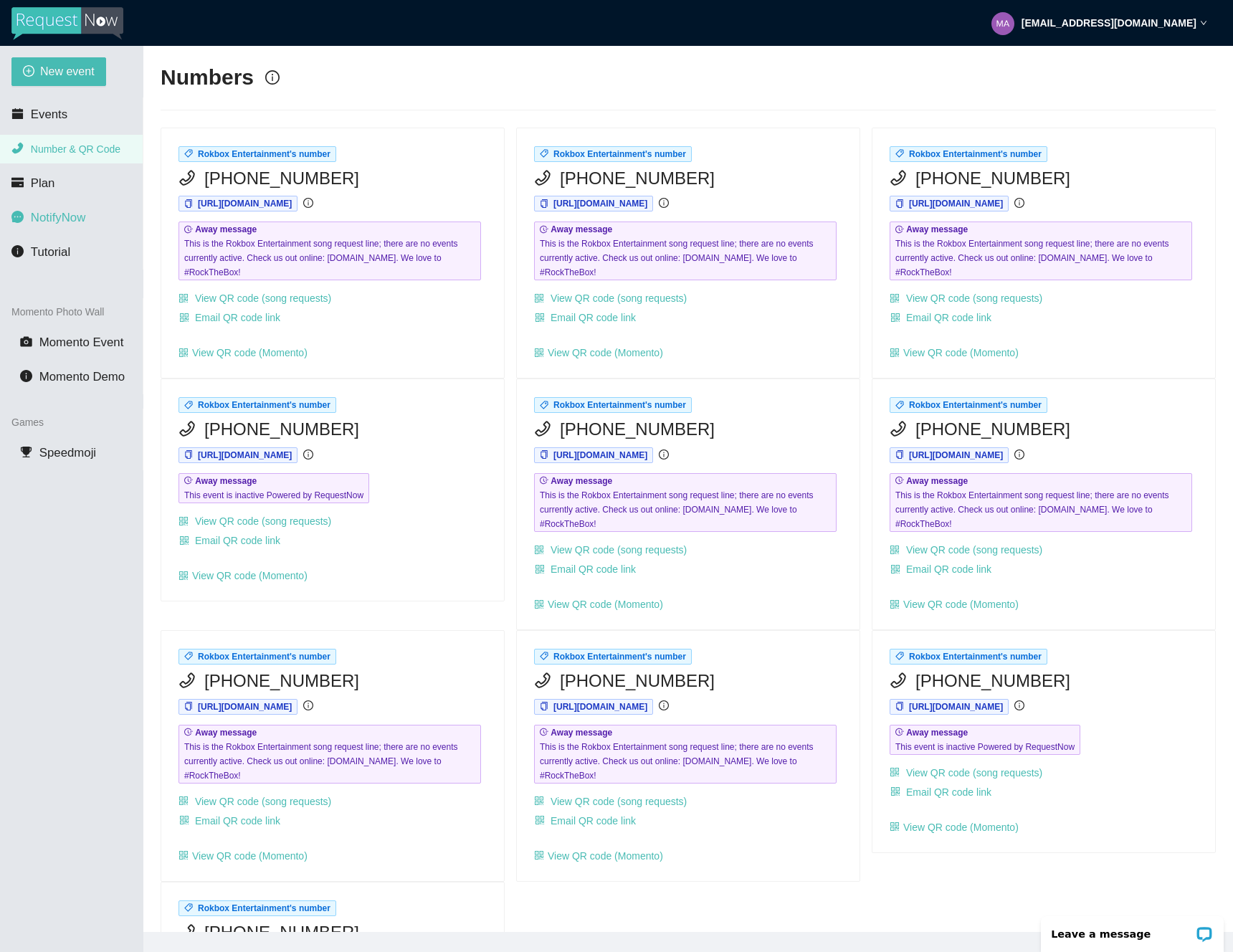
click at [78, 221] on span "NotifyNow" at bounding box center [58, 218] width 54 height 14
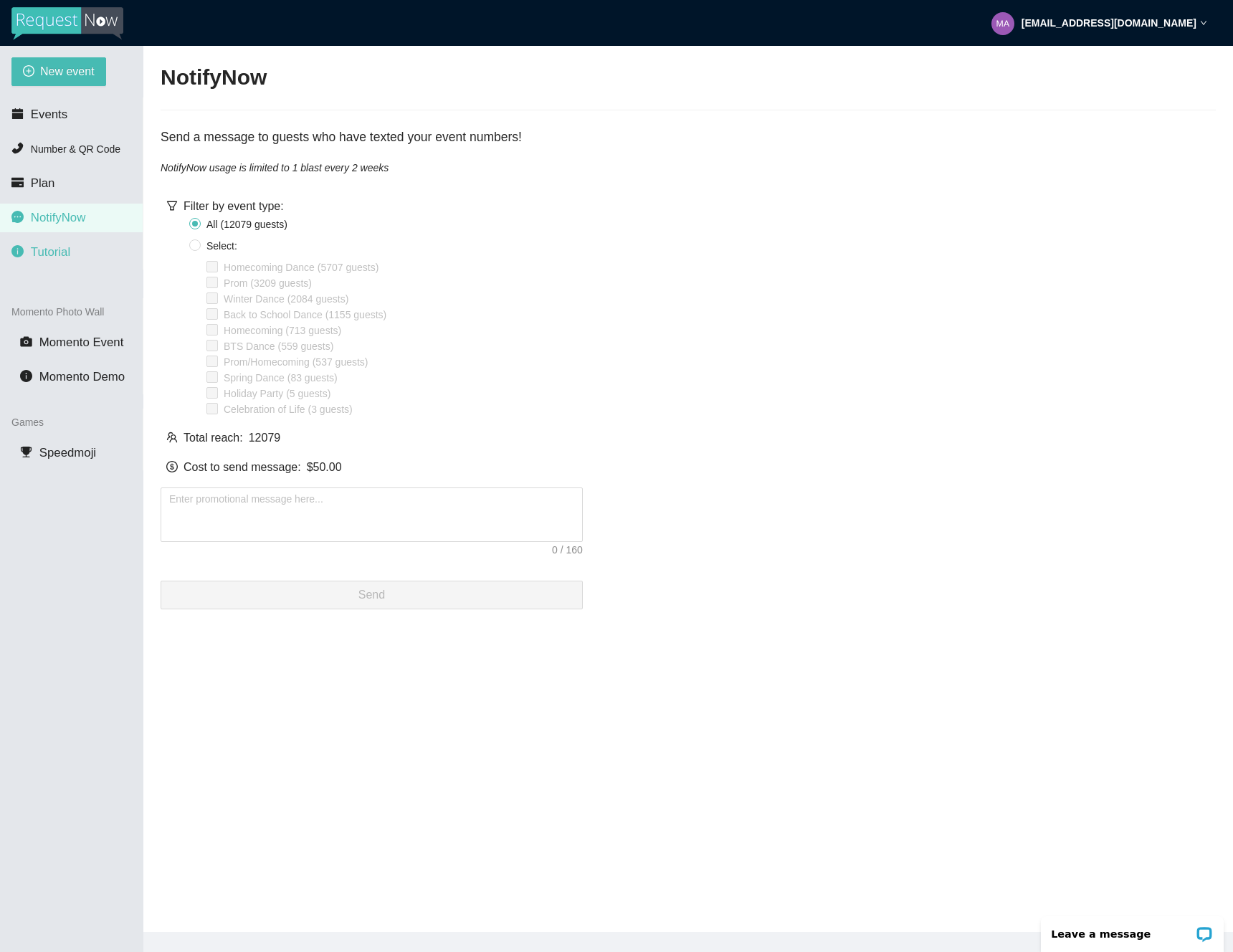
click at [83, 264] on li "Tutorial" at bounding box center [71, 252] width 143 height 29
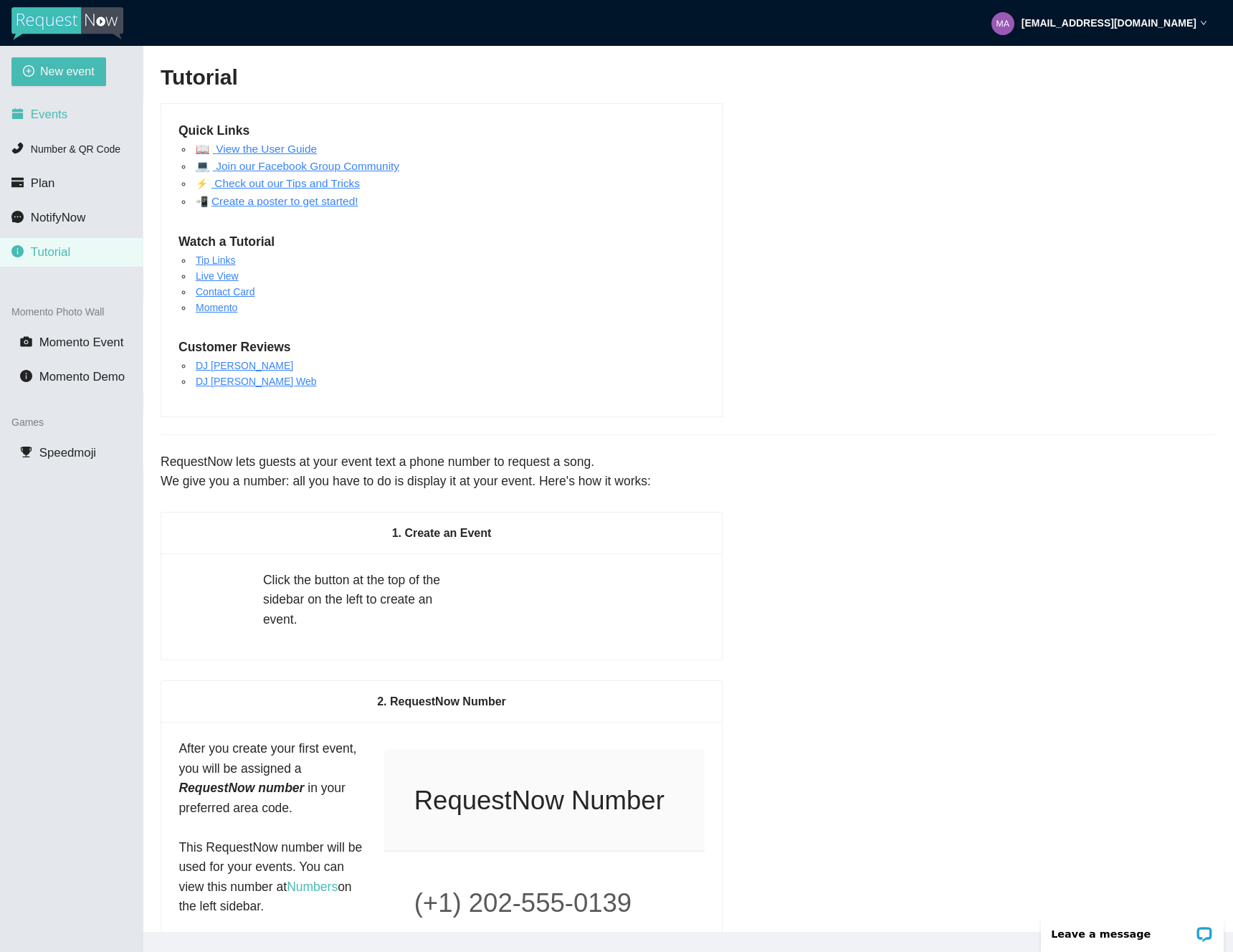
click at [78, 107] on li "Events" at bounding box center [71, 114] width 143 height 29
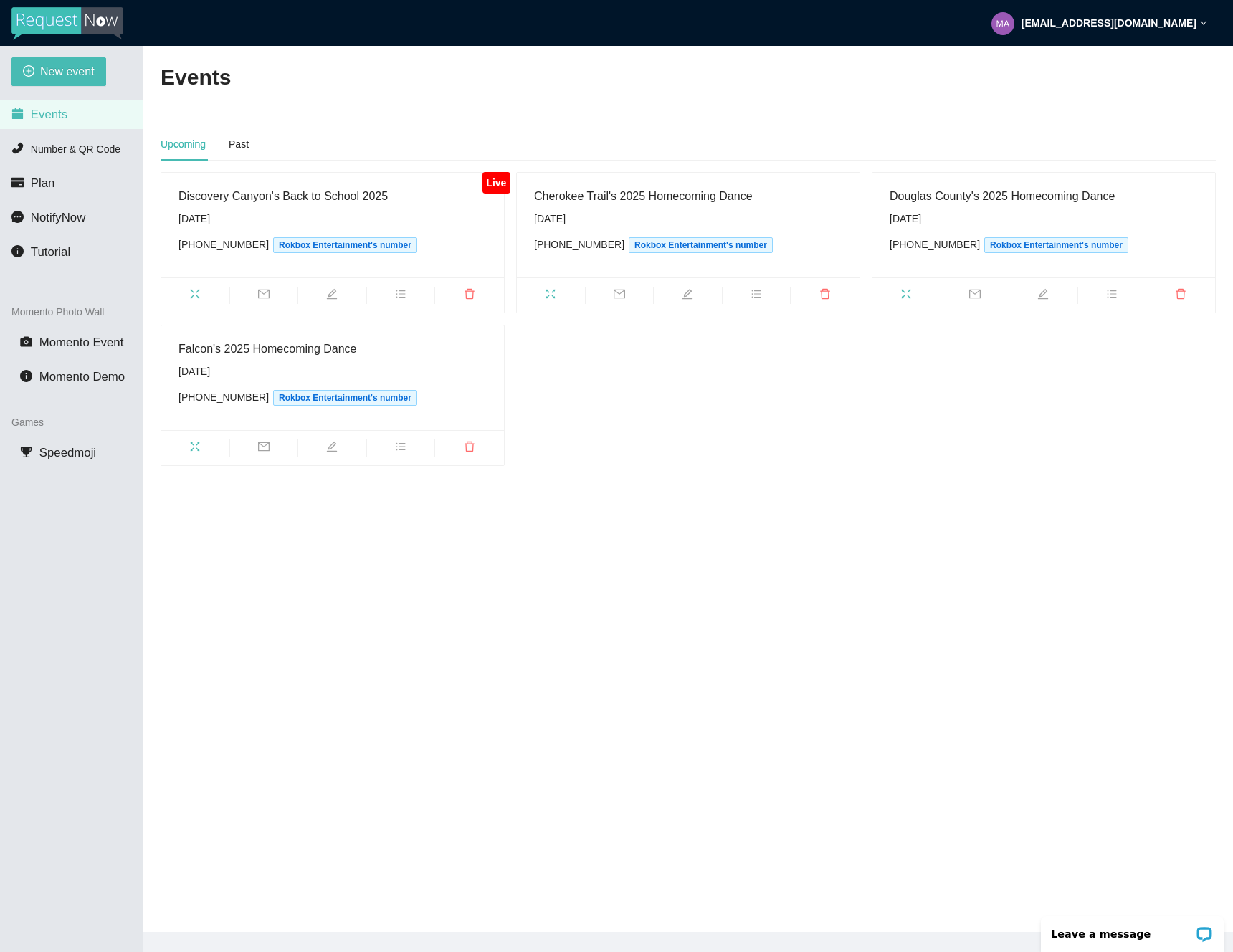
click at [1199, 14] on div "[EMAIL_ADDRESS][DOMAIN_NAME]" at bounding box center [1099, 23] width 216 height 46
click at [1086, 62] on span "Profile" at bounding box center [1106, 62] width 185 height 16
type textarea "[URL][DOMAIN_NAME]"
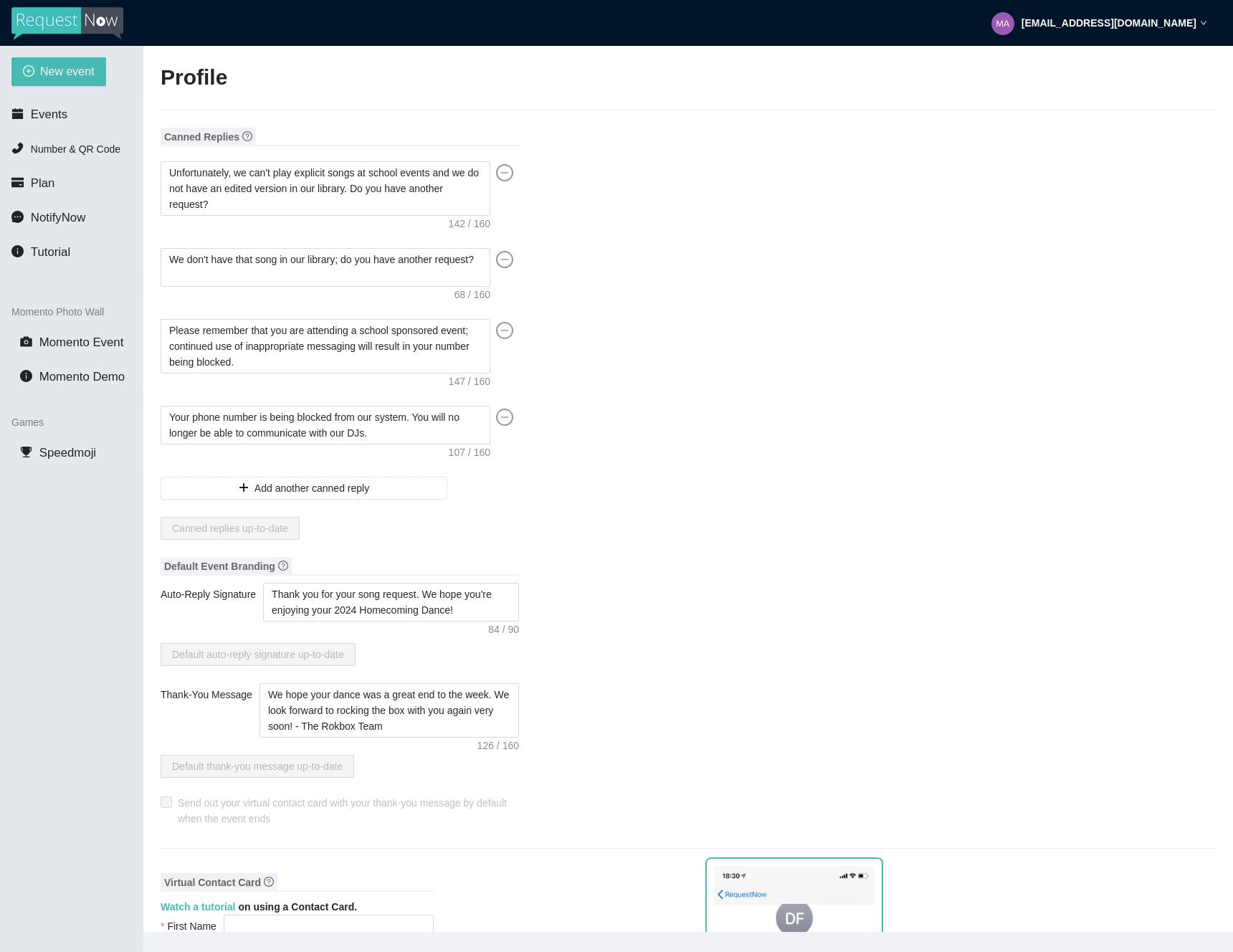
type input "The Rokbox Team"
type input "Rokbox Entertainment"
type input "[PHONE_NUMBER]"
type input "[EMAIL_ADDRESS][DOMAIN_NAME]"
type input "[URL][DOMAIN_NAME]"
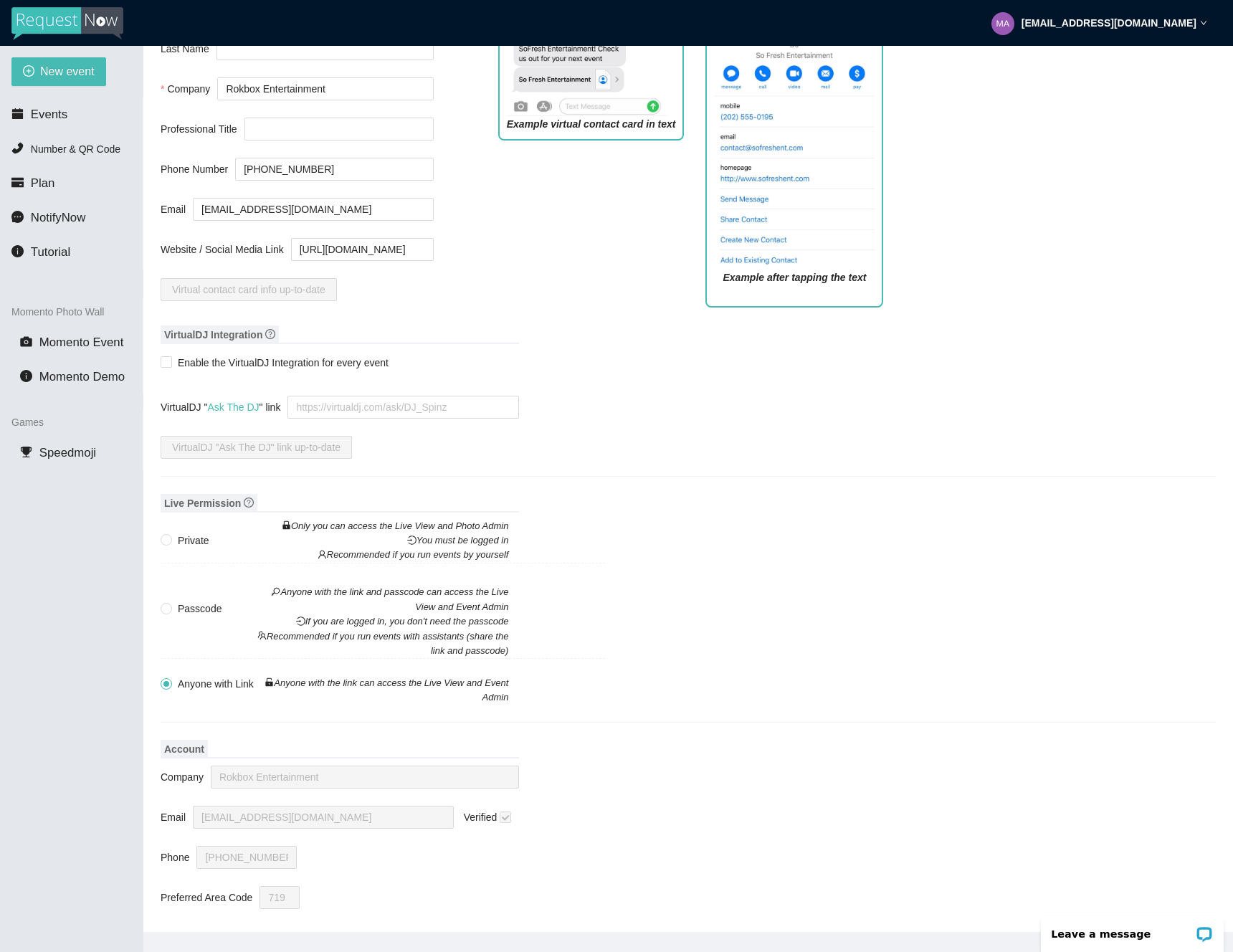
scroll to position [941, 0]
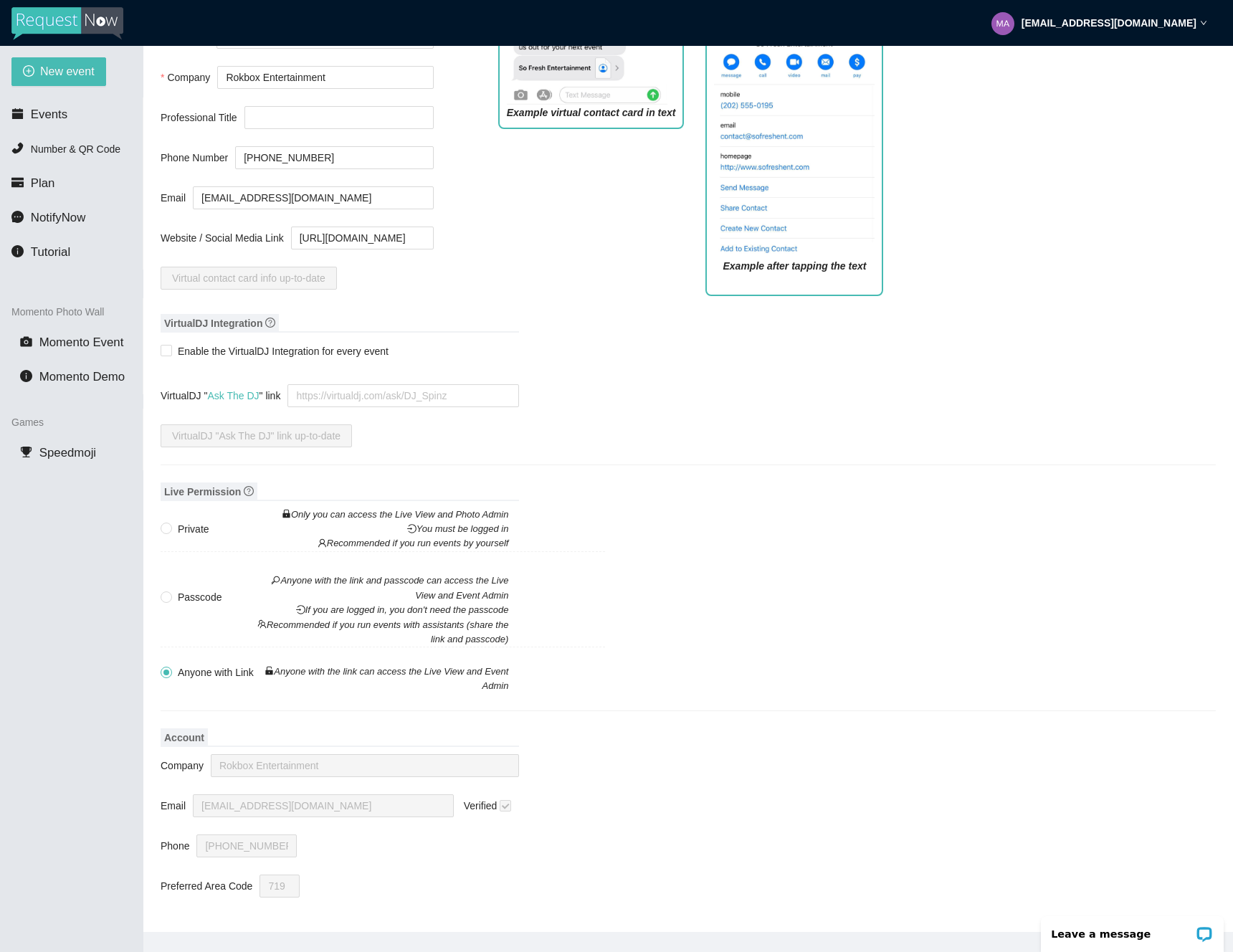
click at [191, 730] on span "Account" at bounding box center [185, 738] width 48 height 19
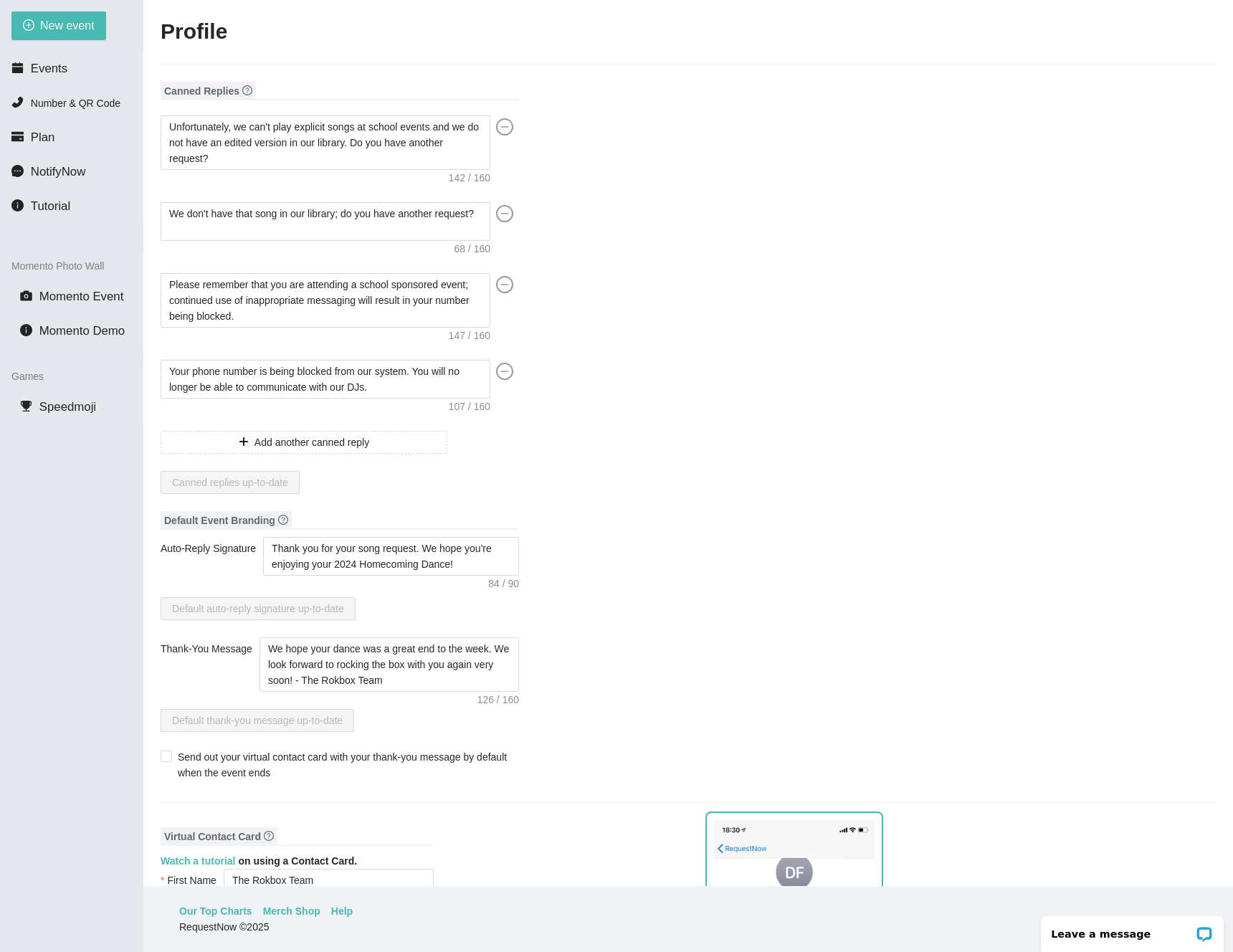
scroll to position [0, 0]
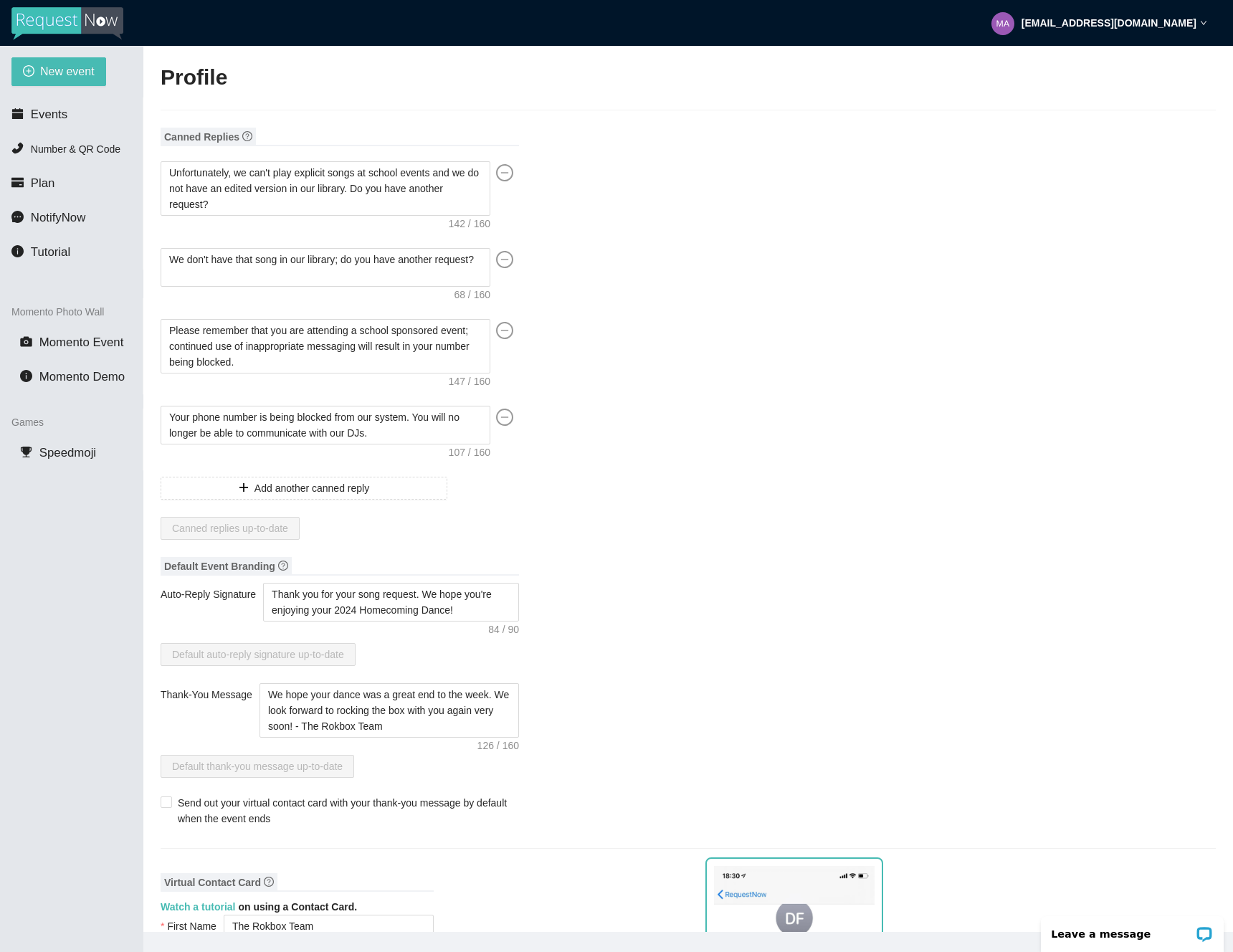
click at [62, 20] on img at bounding box center [67, 24] width 112 height 33
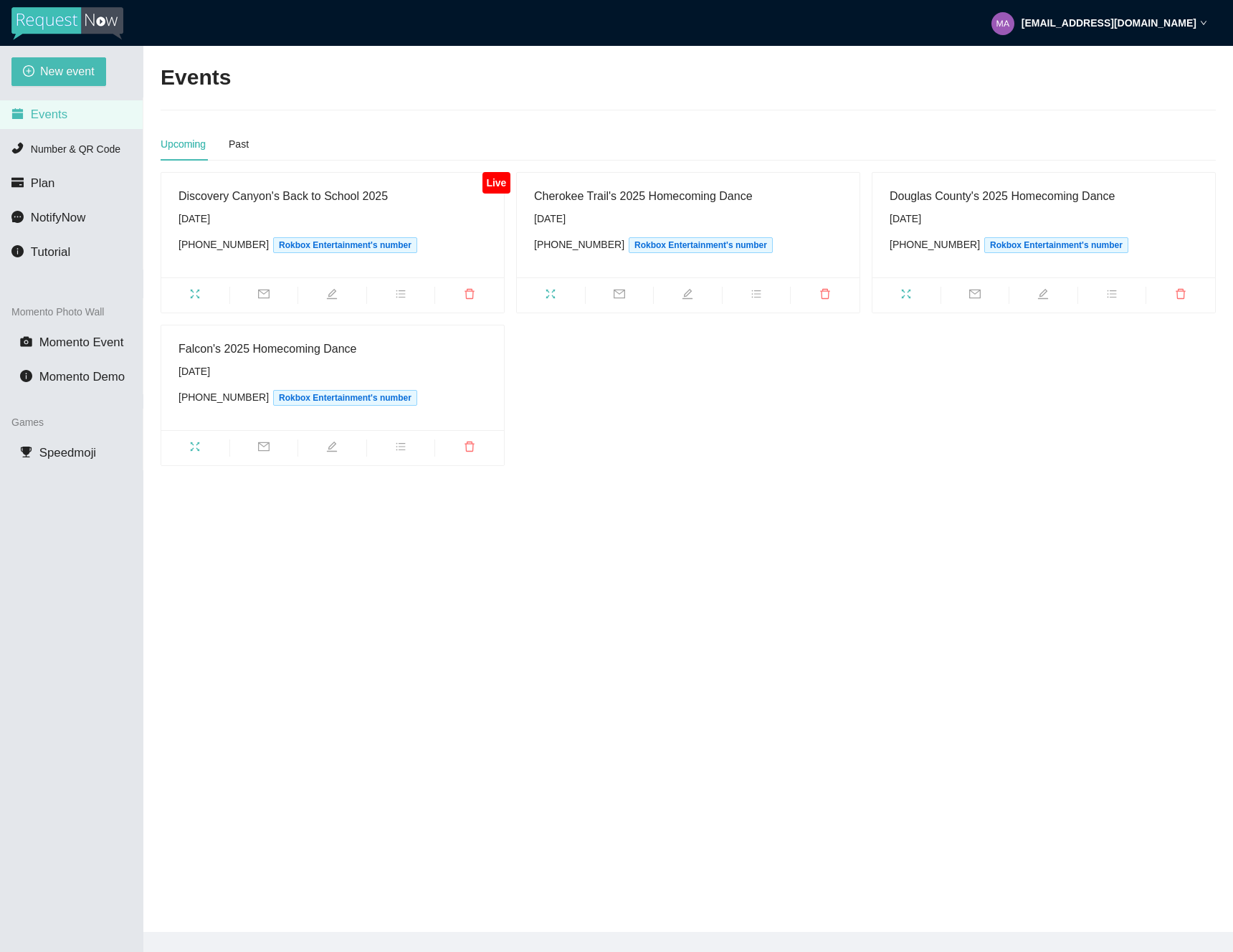
click at [843, 408] on div "Live Discovery Canyon's Back to School 2025 Friday, September 5th (719) 992-750…" at bounding box center [688, 319] width 1067 height 294
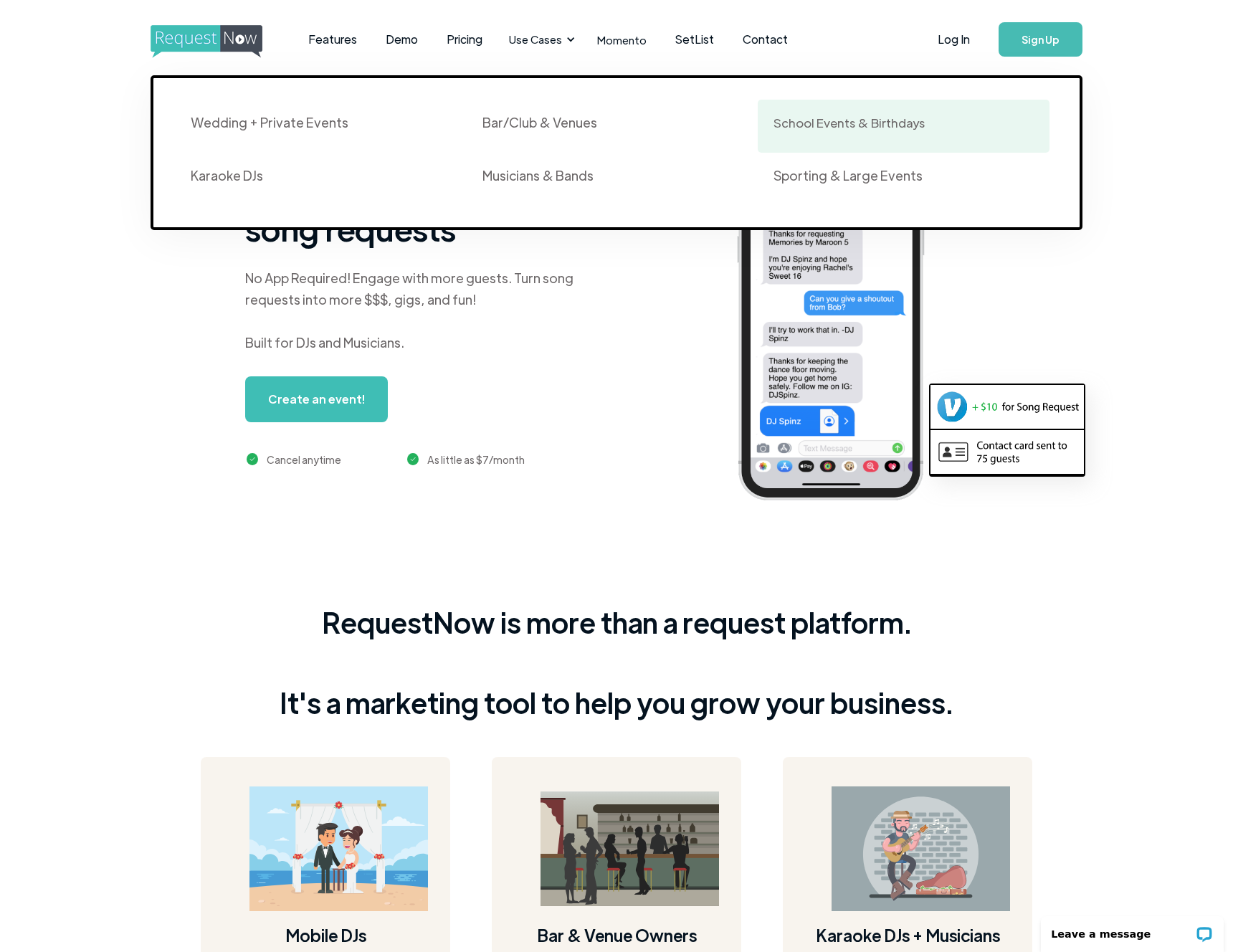
click at [817, 127] on div "School Events & Birthdays" at bounding box center [849, 122] width 151 height 17
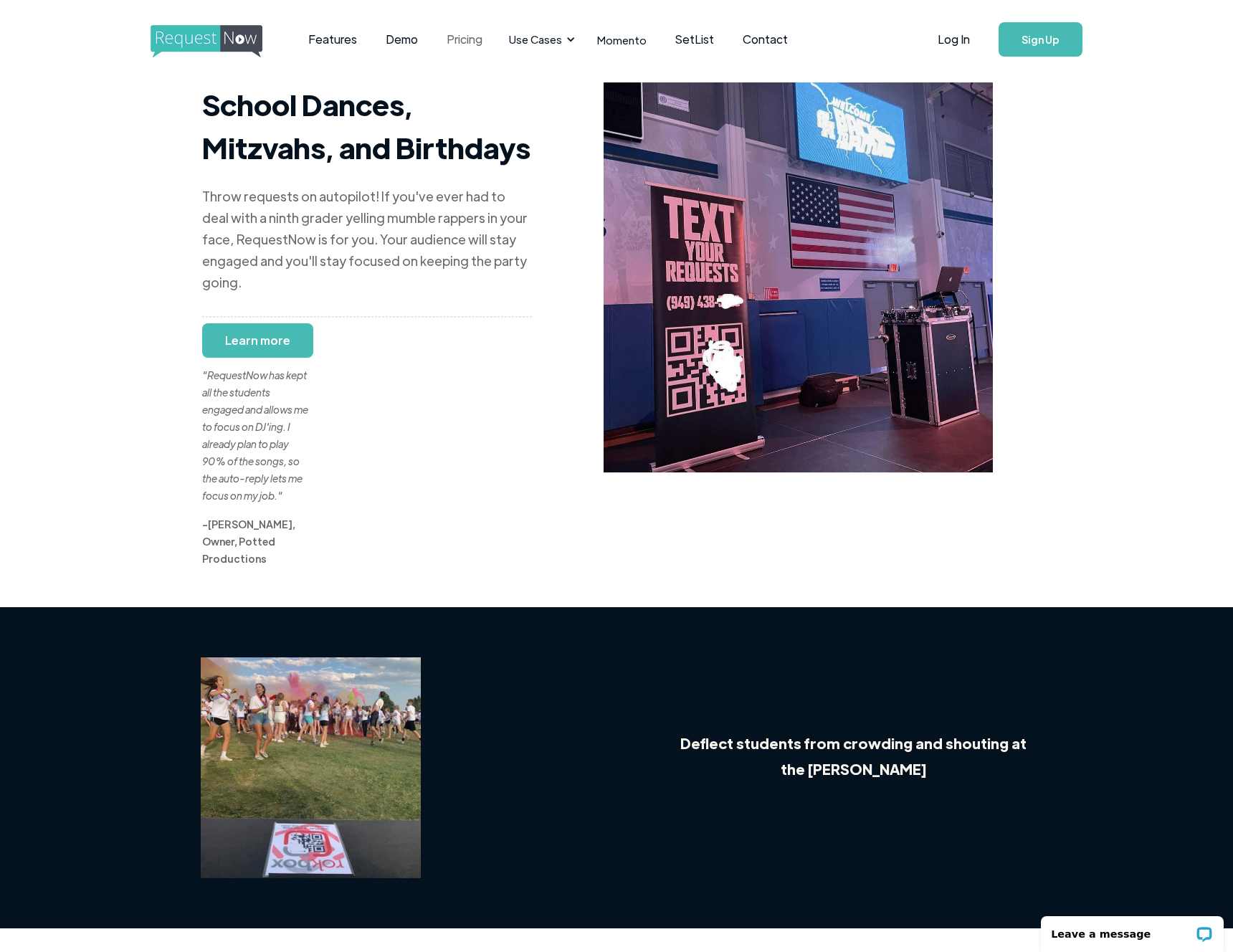
click at [467, 45] on link "Pricing" at bounding box center [464, 39] width 65 height 44
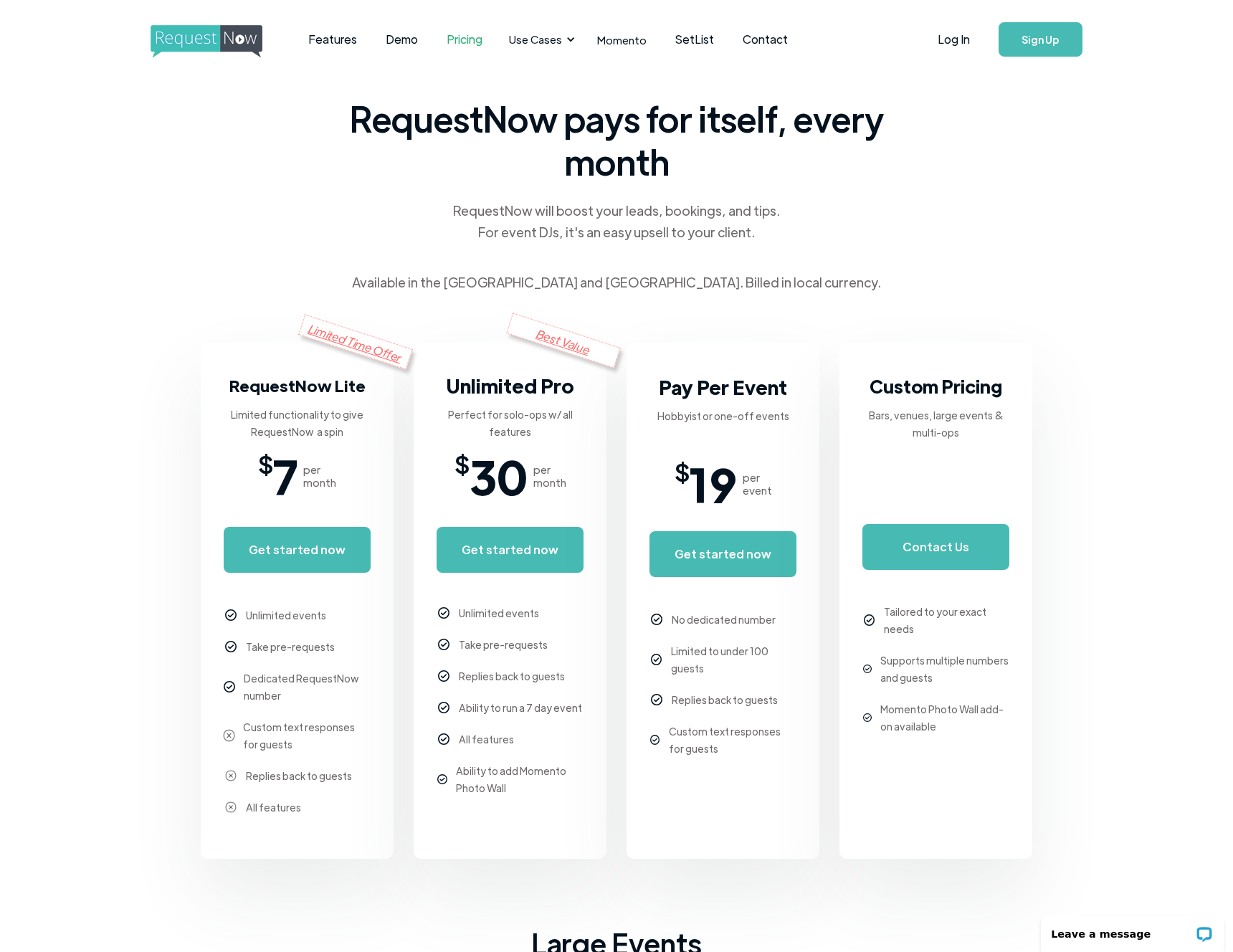
click at [1104, 386] on body "Features Demo Pricing Use Cases Wedding + Private Events Karaoke DJs Bar/Club &…" at bounding box center [616, 873] width 1233 height 1746
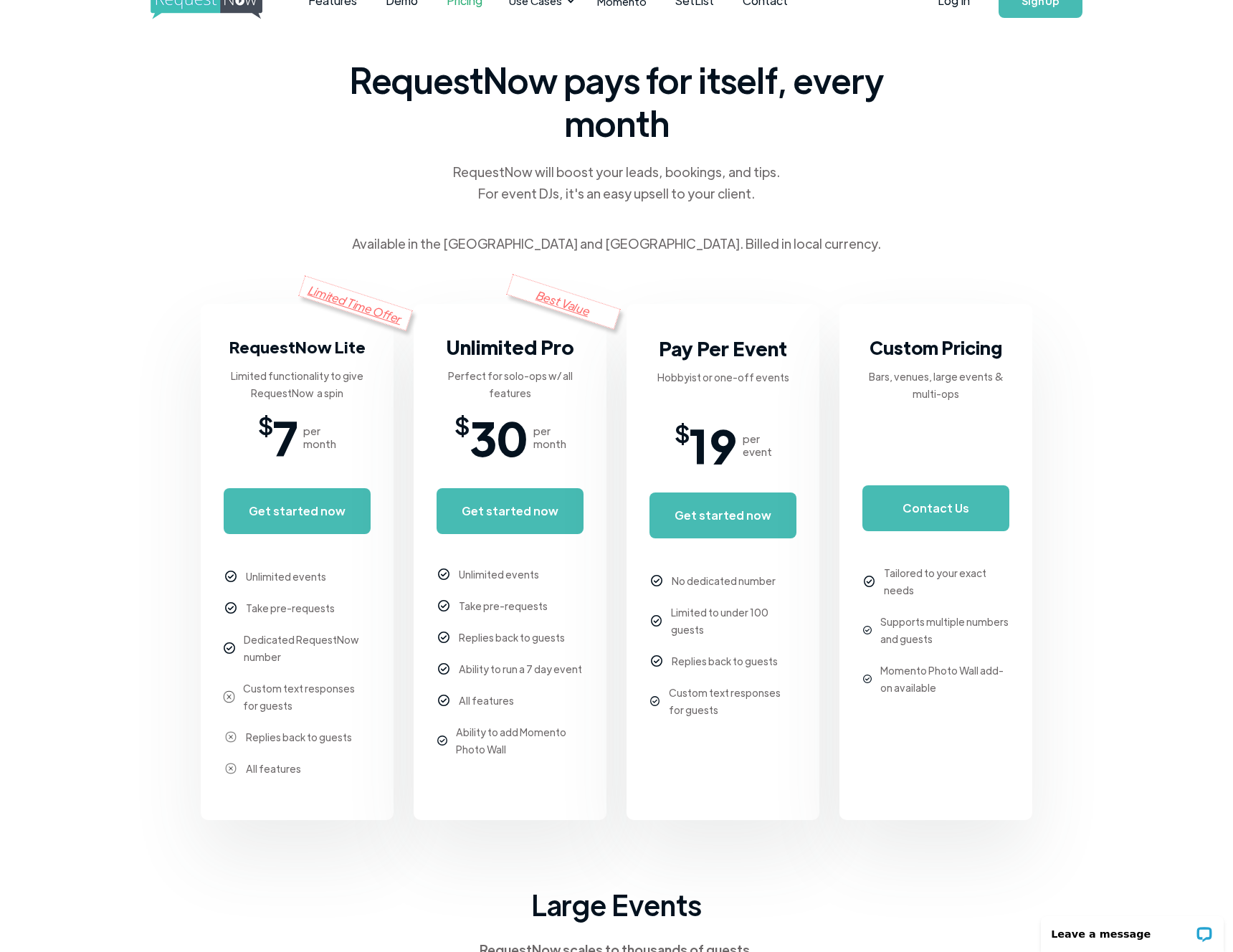
scroll to position [44, 0]
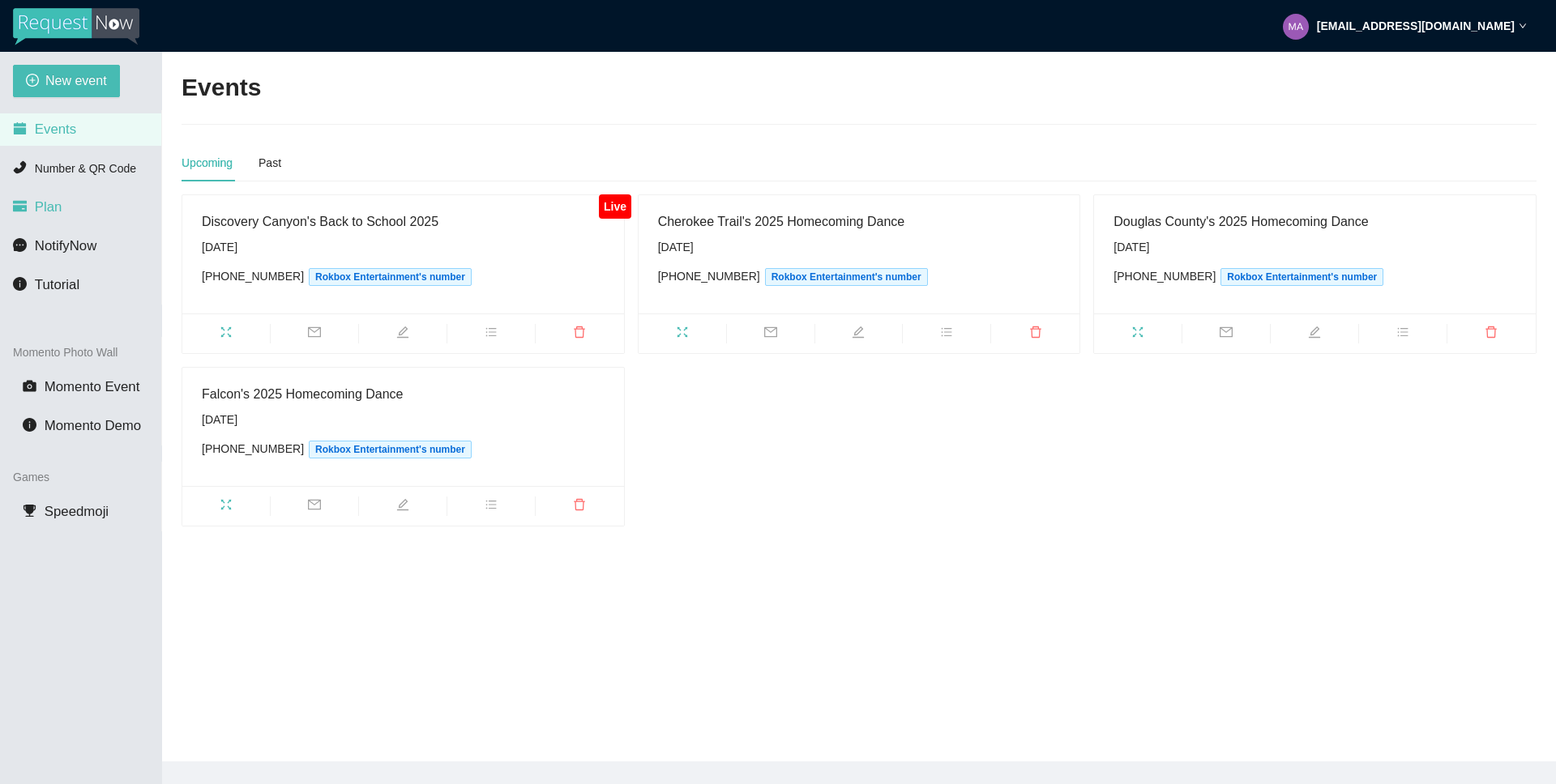
click at [67, 202] on li "Plan" at bounding box center [81, 207] width 162 height 32
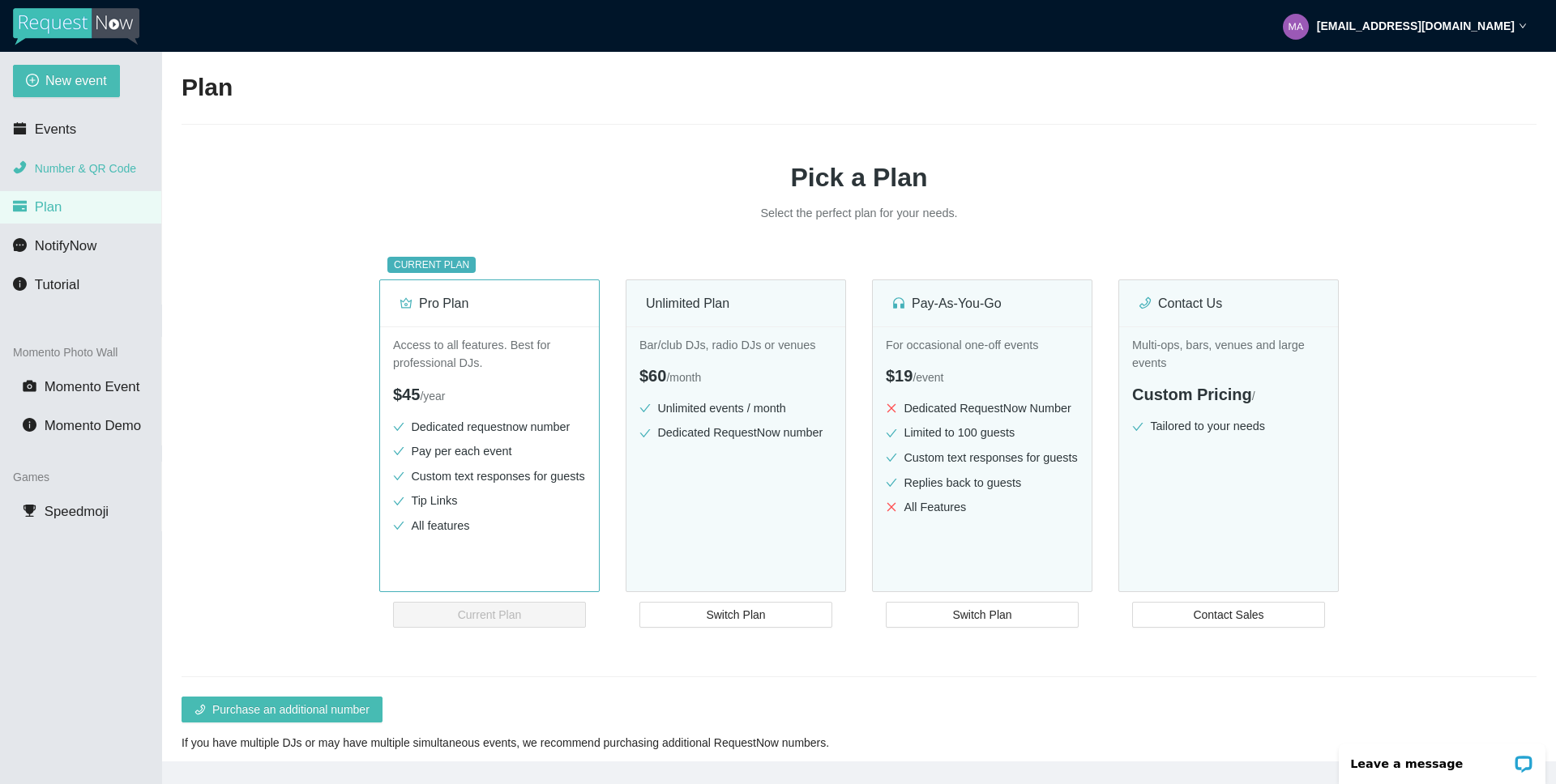
click at [104, 174] on span "Number & QR Code" at bounding box center [85, 169] width 101 height 13
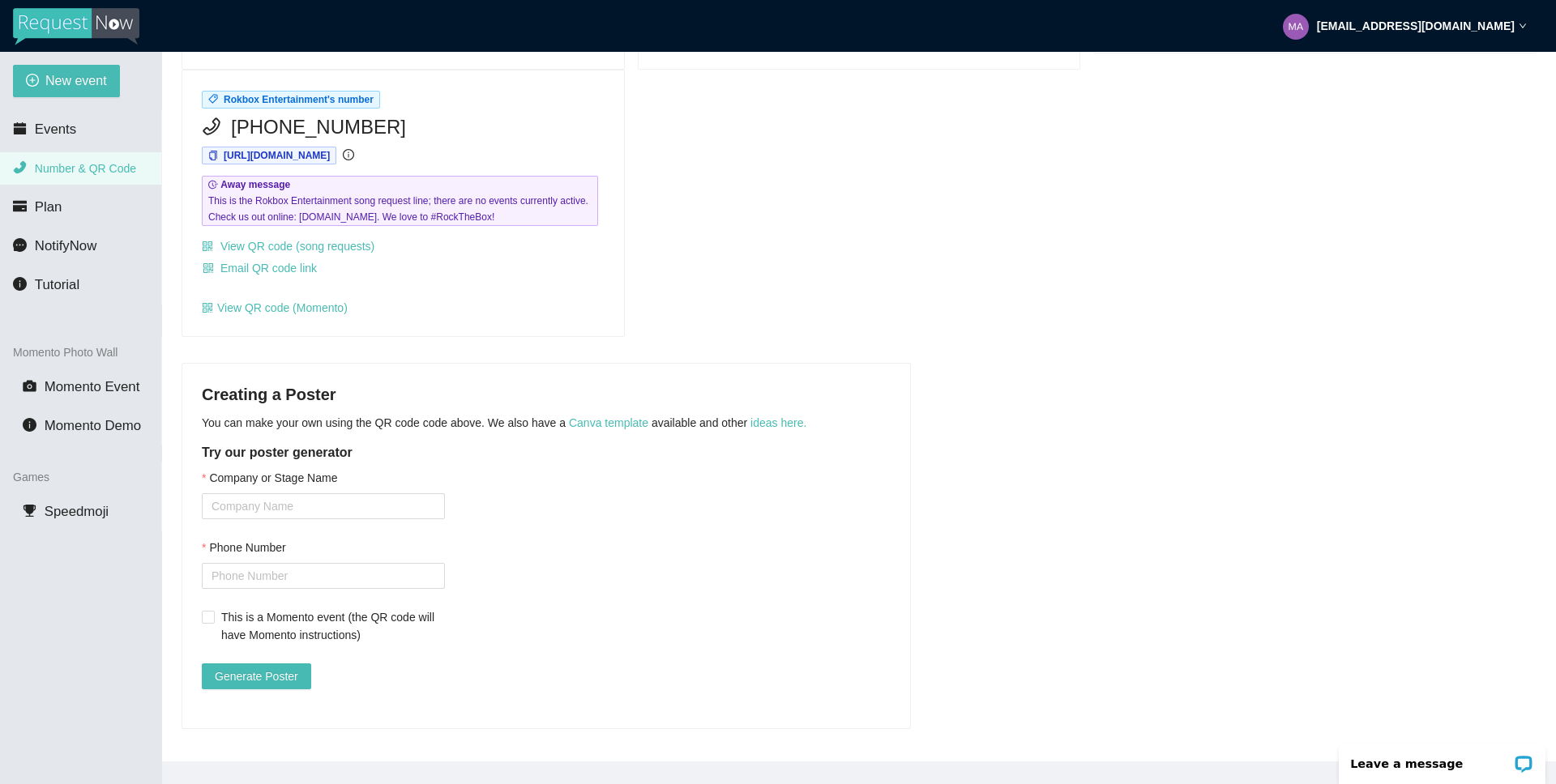
scroll to position [770, 0]
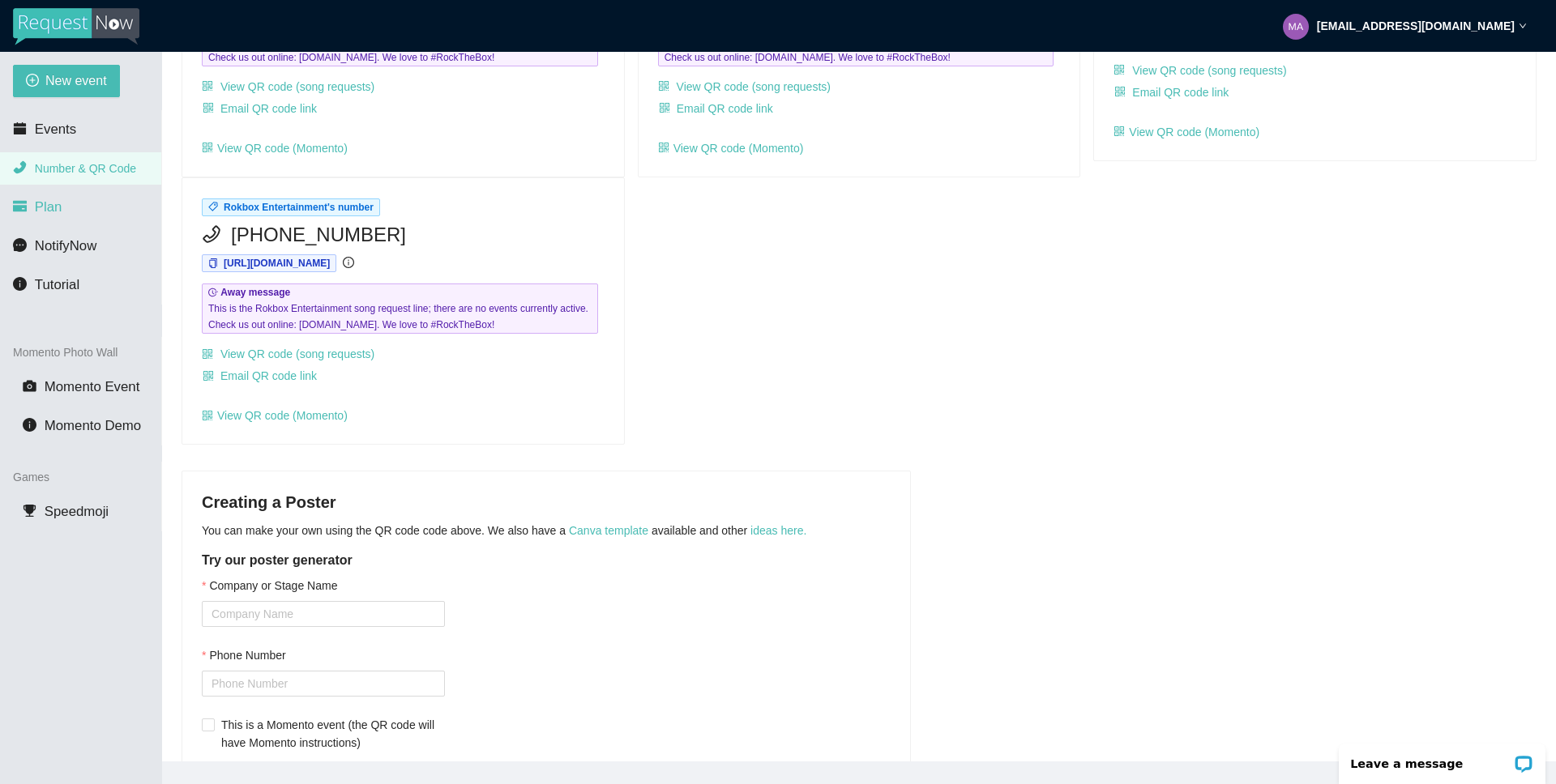
click at [53, 202] on span "Plan" at bounding box center [49, 207] width 28 height 16
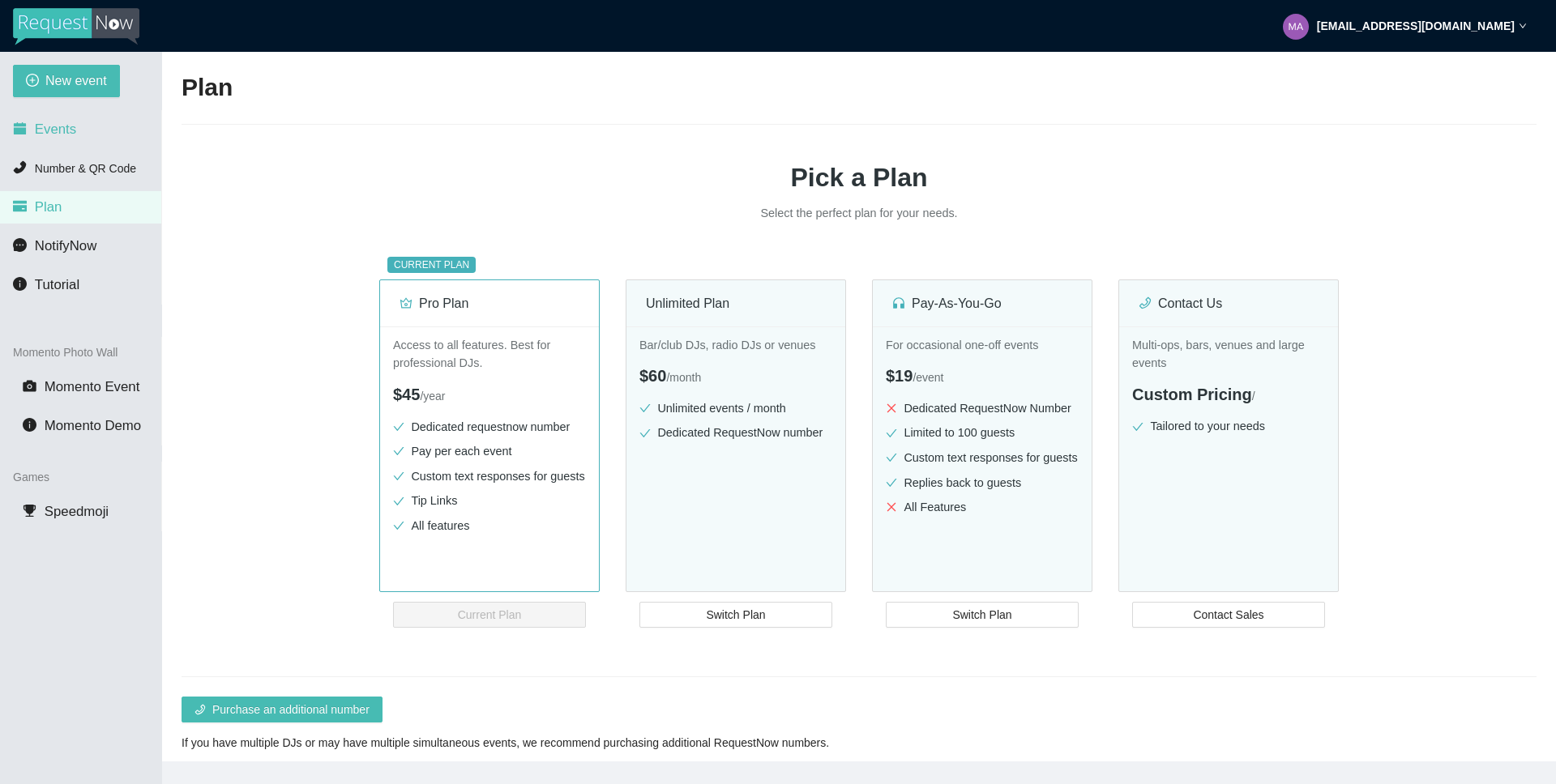
click at [71, 126] on span "Events" at bounding box center [56, 129] width 42 height 16
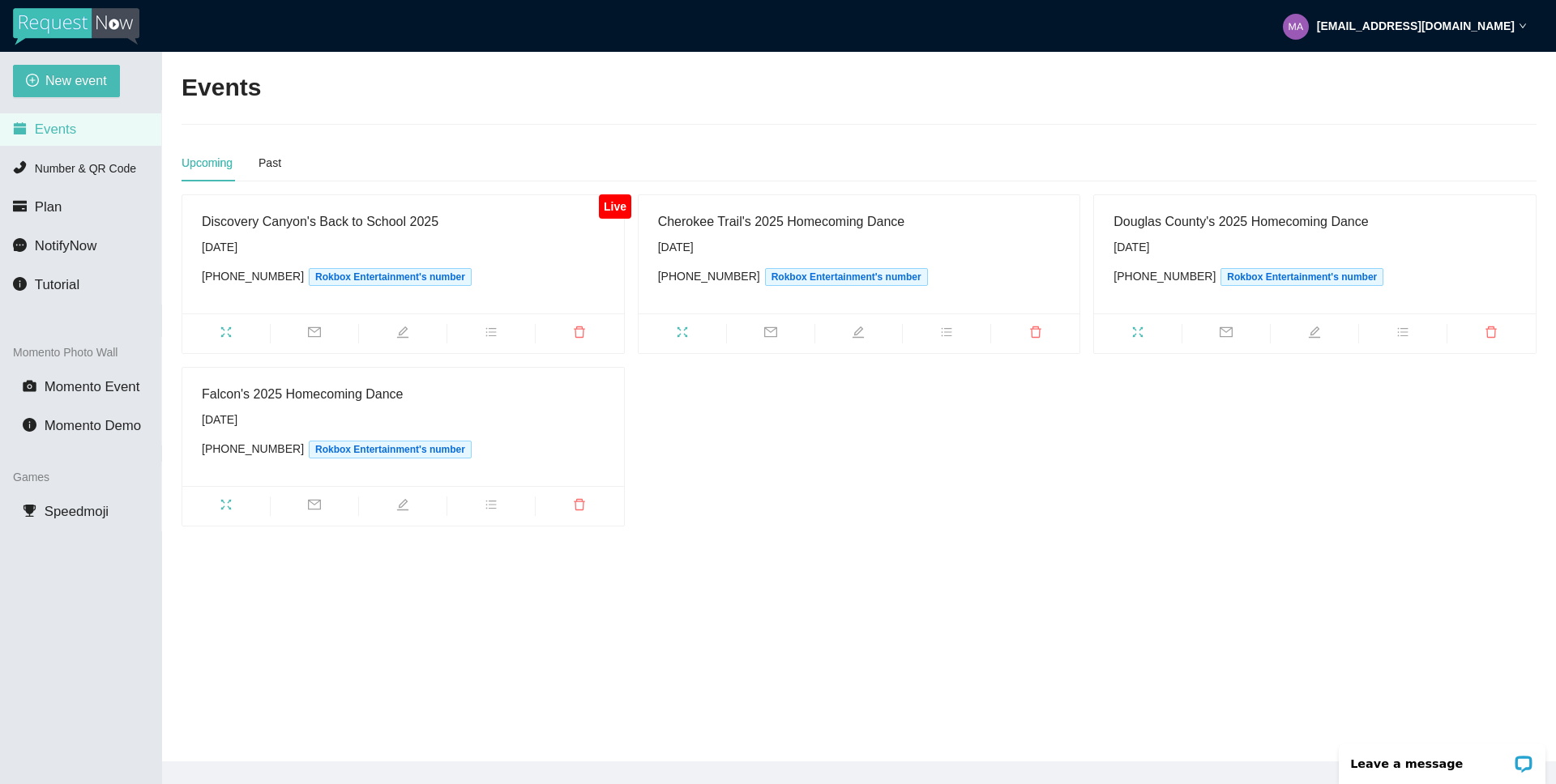
click at [1525, 20] on div "[EMAIL_ADDRESS][DOMAIN_NAME]" at bounding box center [1405, 26] width 244 height 52
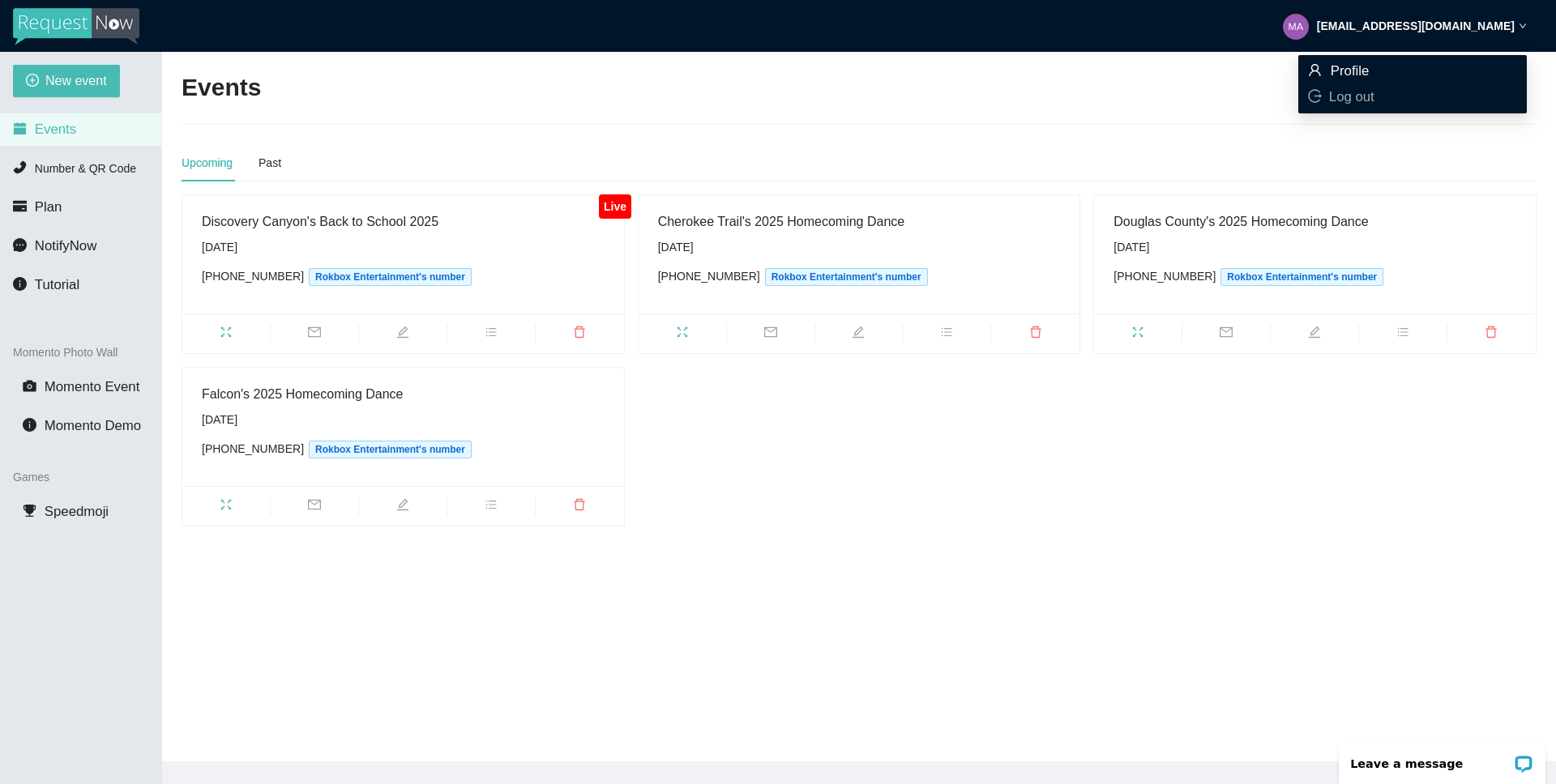
click at [1350, 73] on span "Profile" at bounding box center [1350, 71] width 39 height 16
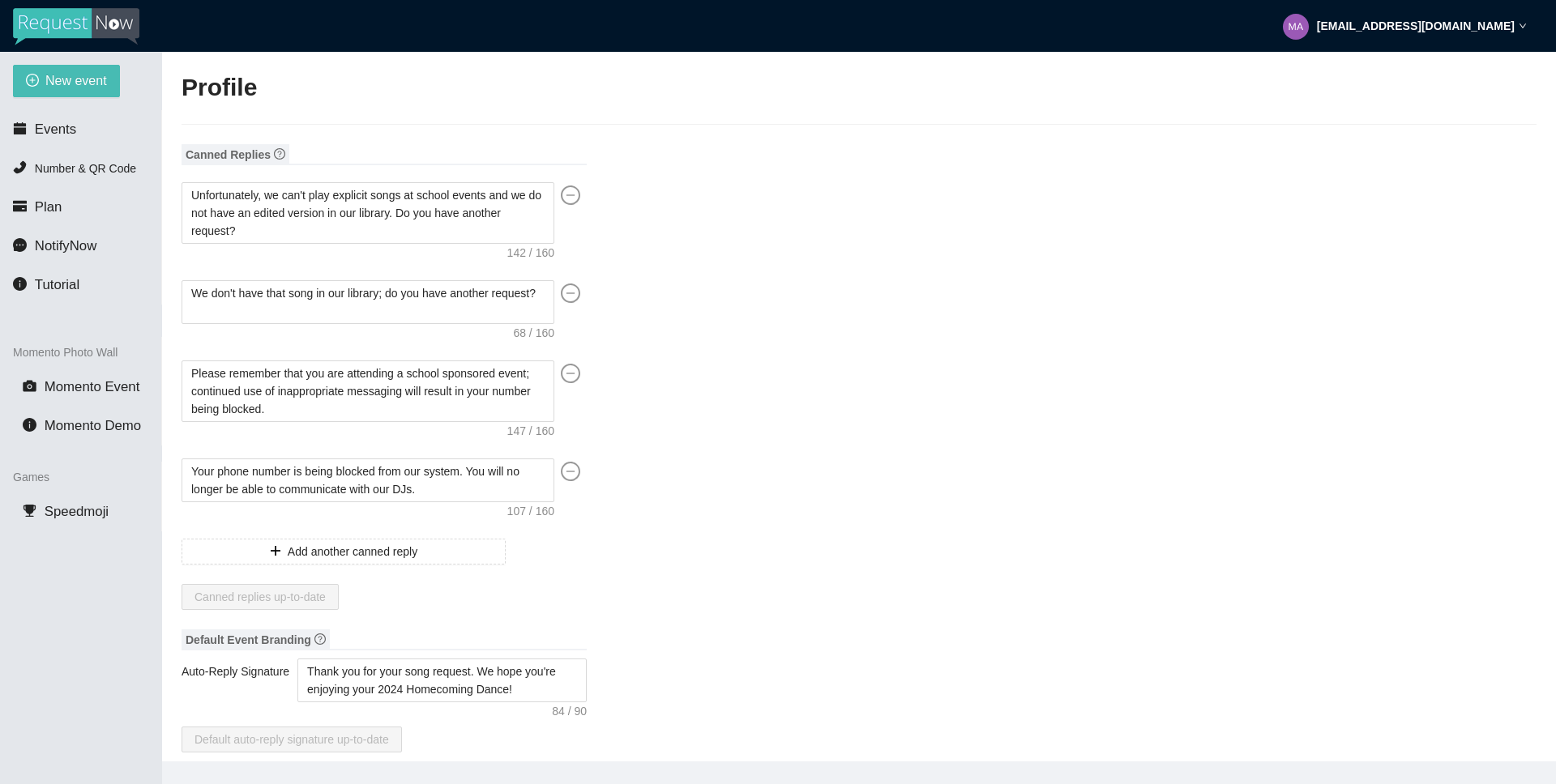
type input "The Rokbox Team"
type input "Rokbox Entertainment"
type input "[PHONE_NUMBER]"
type input "[EMAIL_ADDRESS][DOMAIN_NAME]"
type input "[URL][DOMAIN_NAME]"
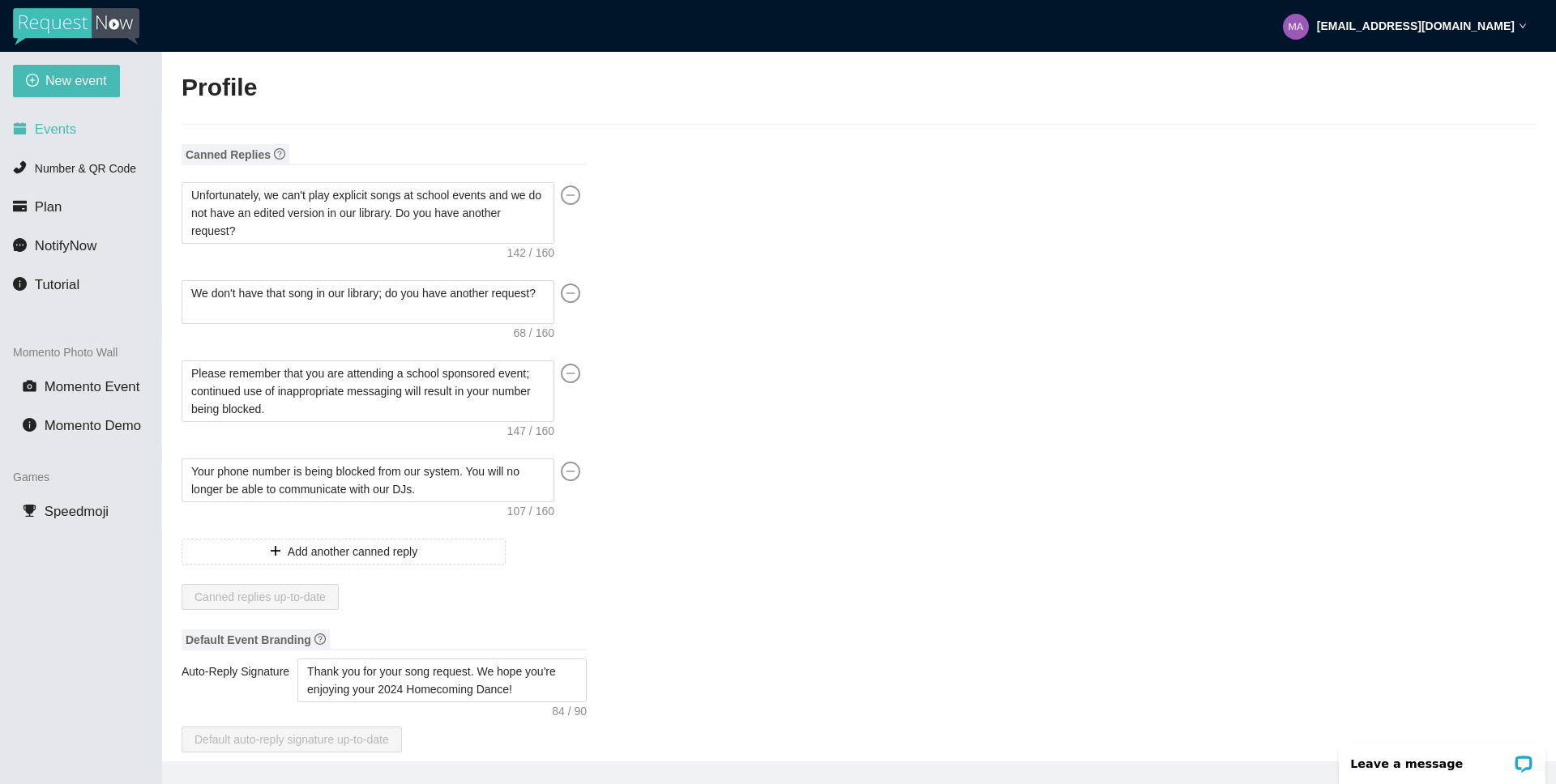
click at [71, 124] on span "Events" at bounding box center [56, 129] width 42 height 16
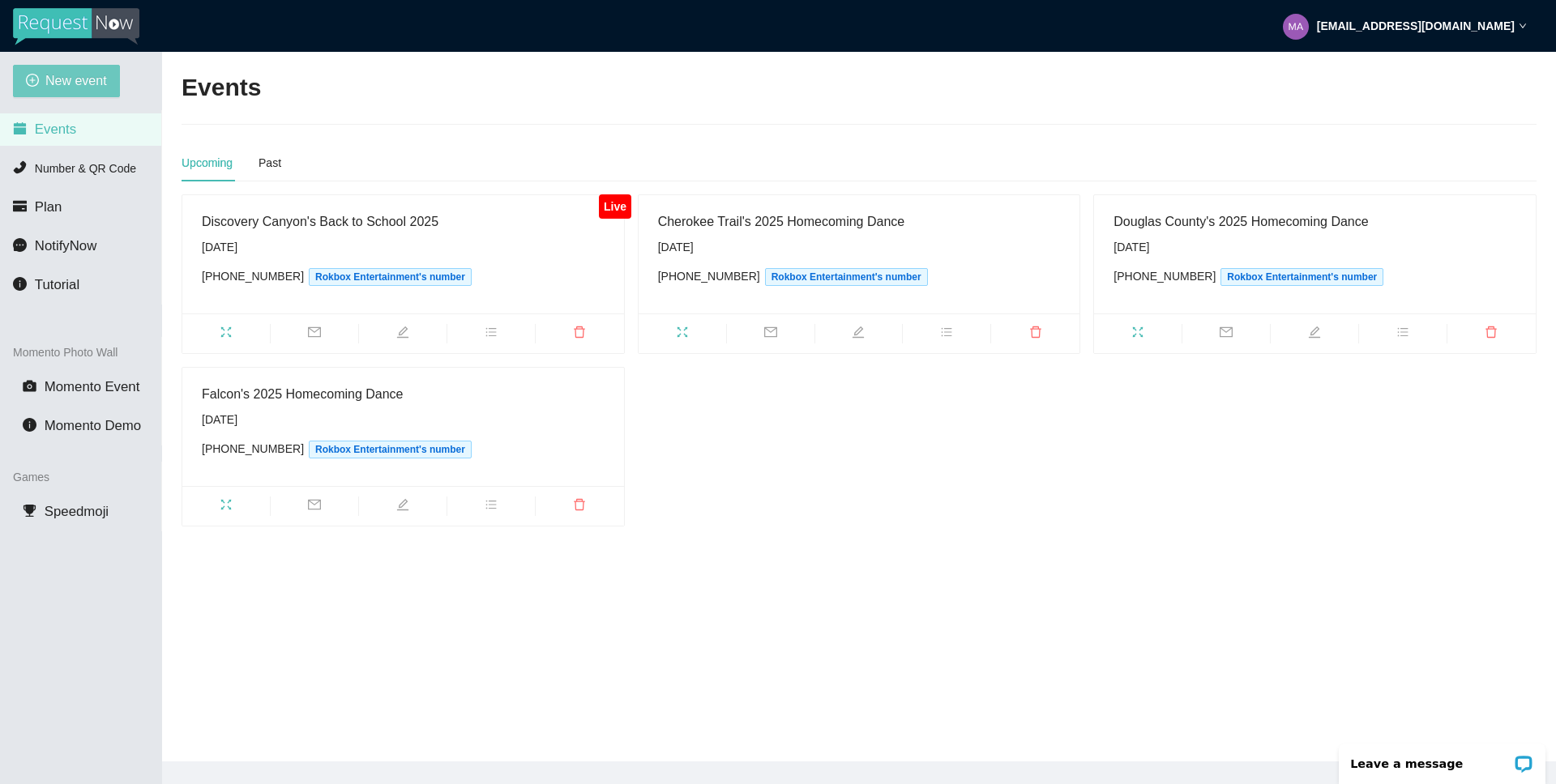
click at [84, 73] on span "New event" at bounding box center [76, 81] width 61 height 20
type textarea "[URL][DOMAIN_NAME]"
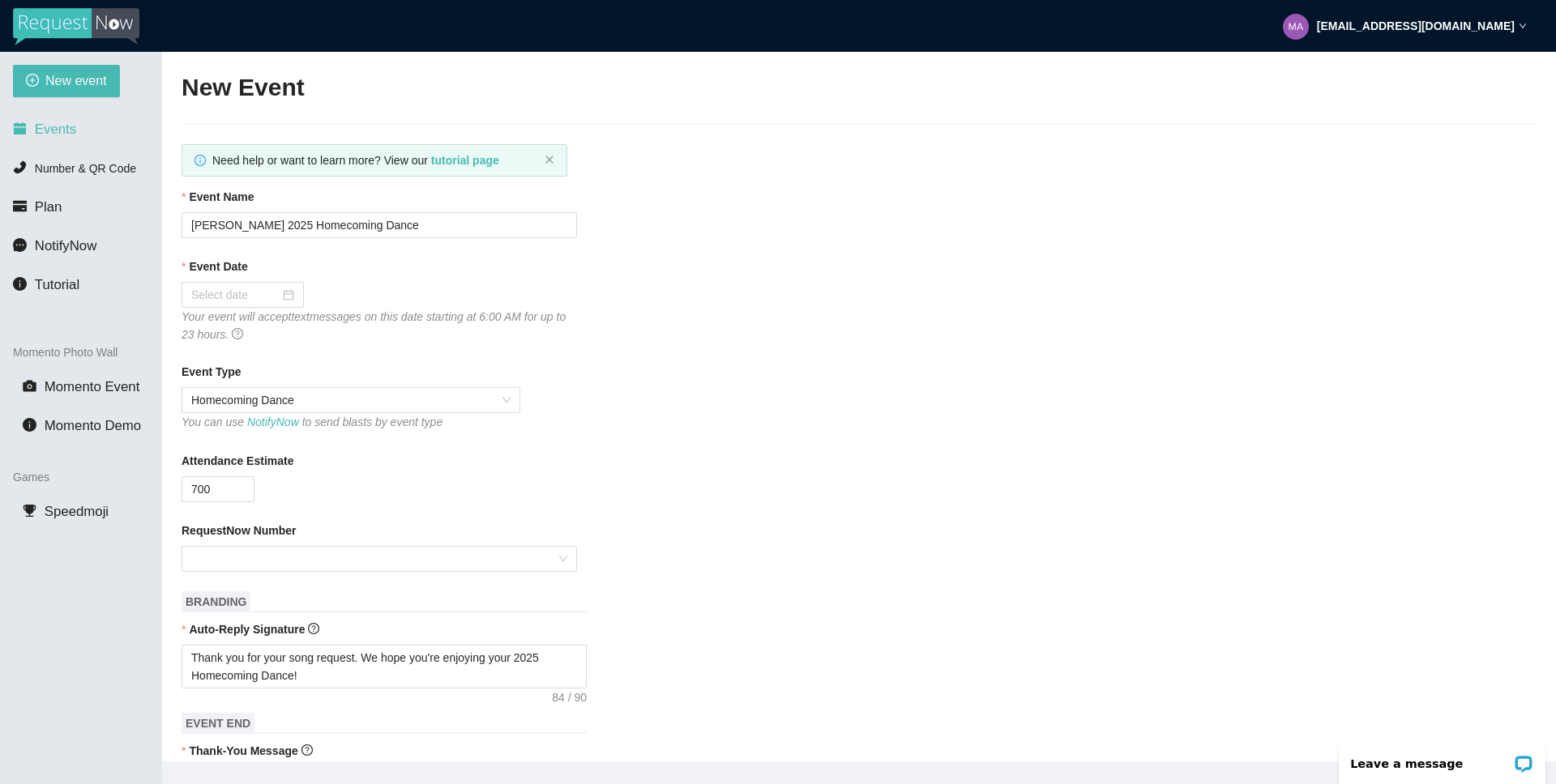
click at [66, 141] on li "Events" at bounding box center [81, 129] width 162 height 32
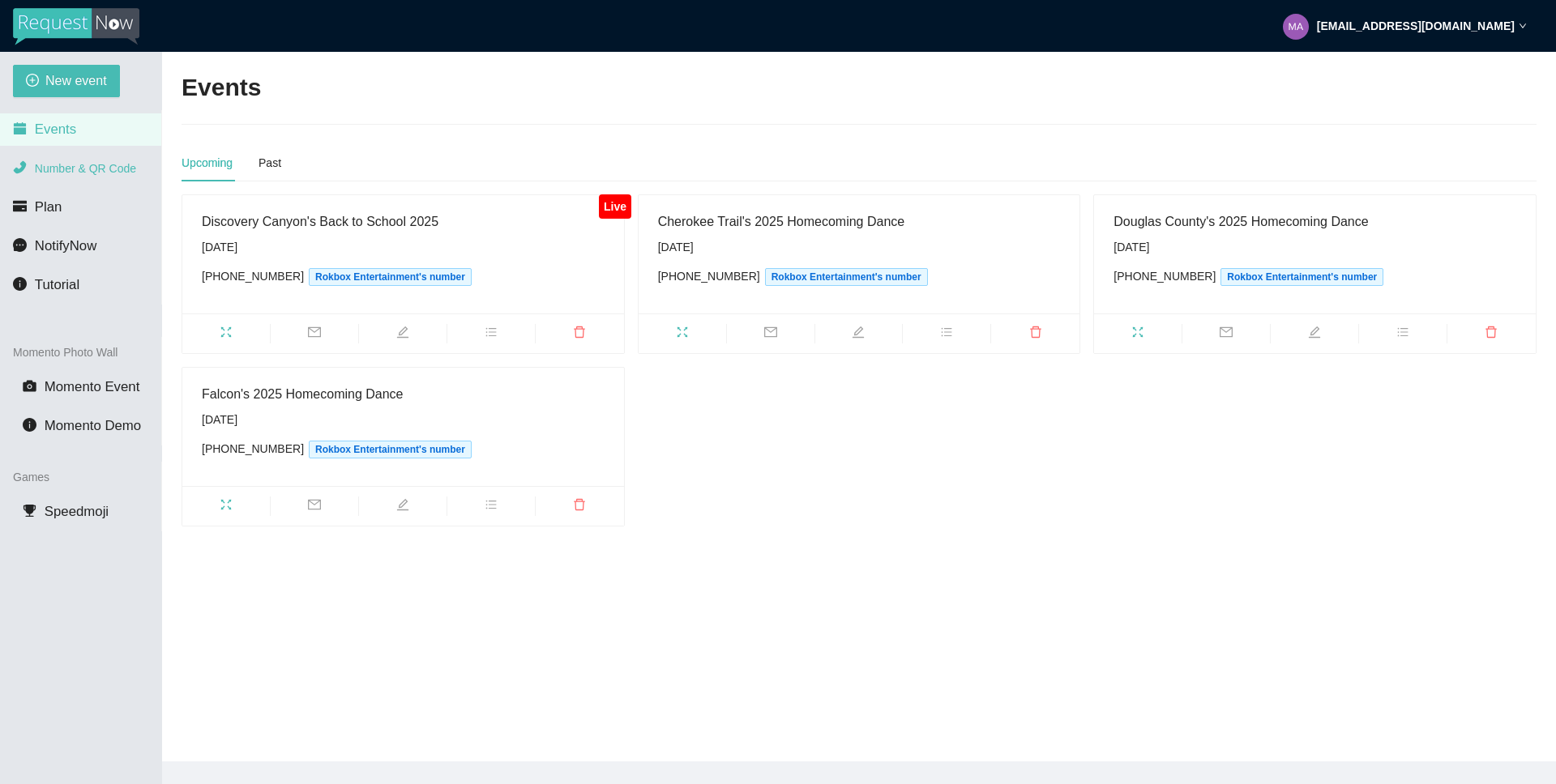
click at [90, 172] on span "Number & QR Code" at bounding box center [85, 169] width 101 height 13
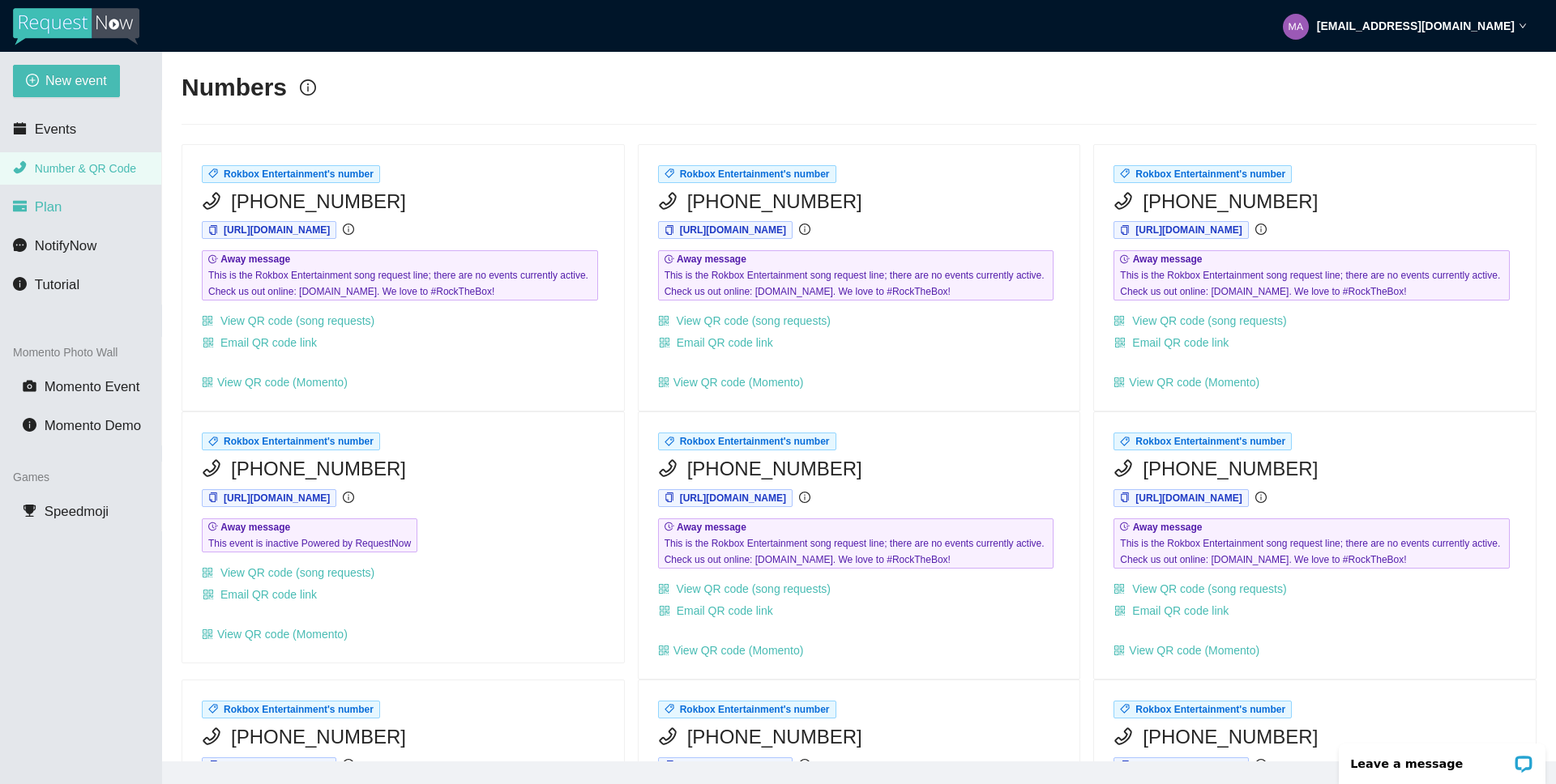
click at [62, 207] on li "Plan" at bounding box center [81, 207] width 162 height 32
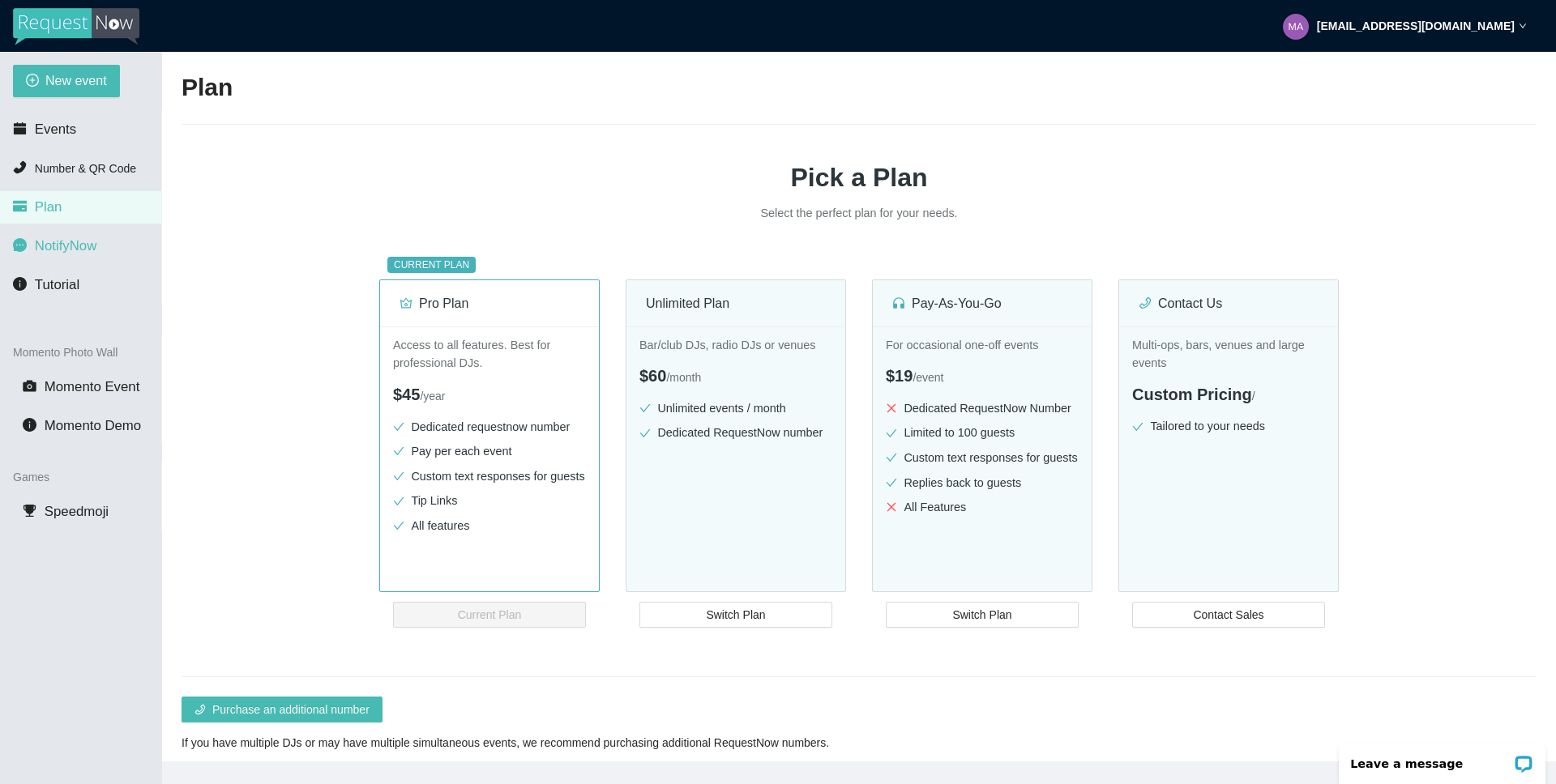
click at [75, 240] on span "NotifyNow" at bounding box center [66, 246] width 61 height 16
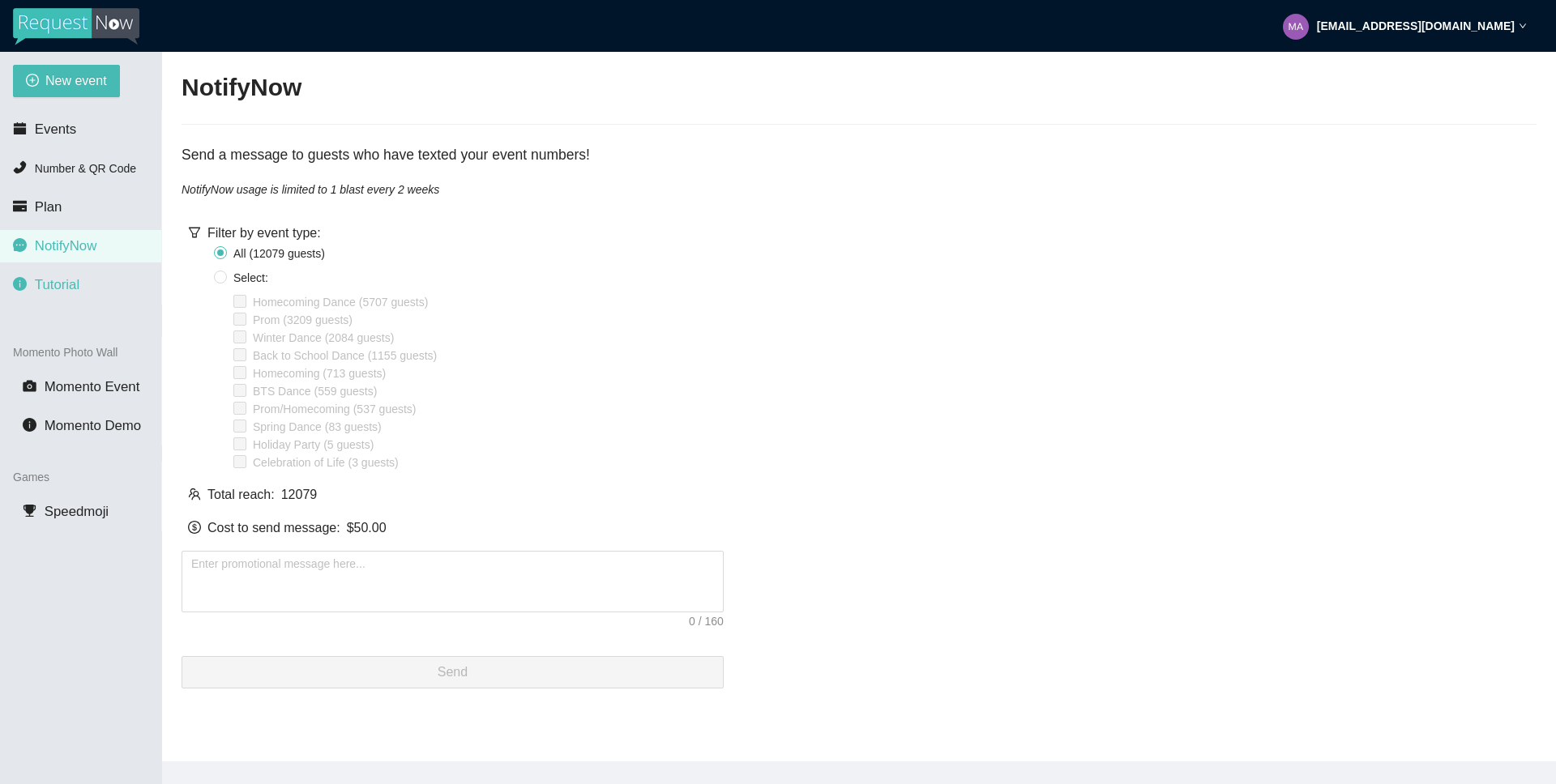
click at [85, 280] on li "Tutorial" at bounding box center [81, 285] width 162 height 32
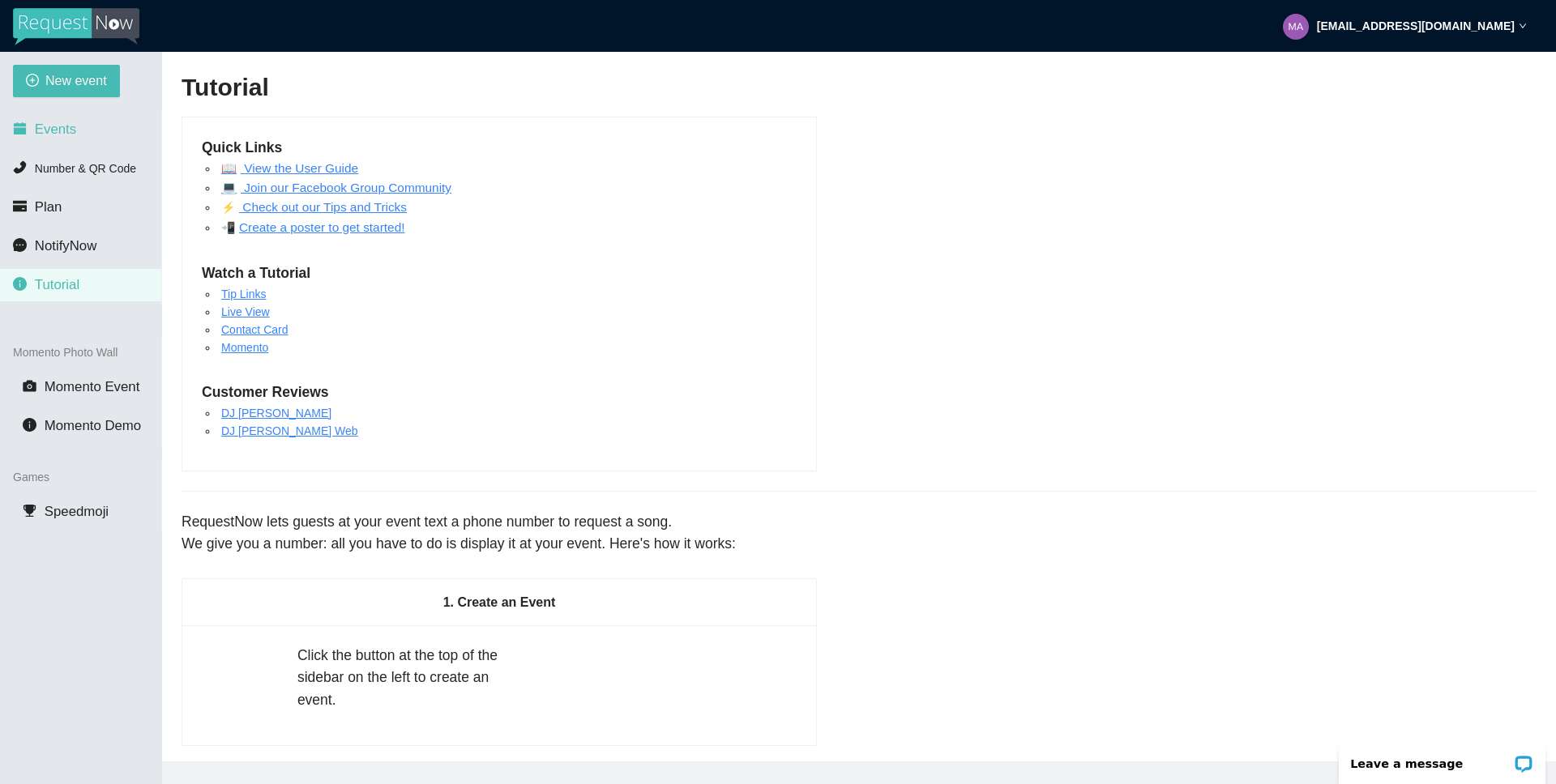
click at [66, 135] on span "Events" at bounding box center [56, 129] width 42 height 16
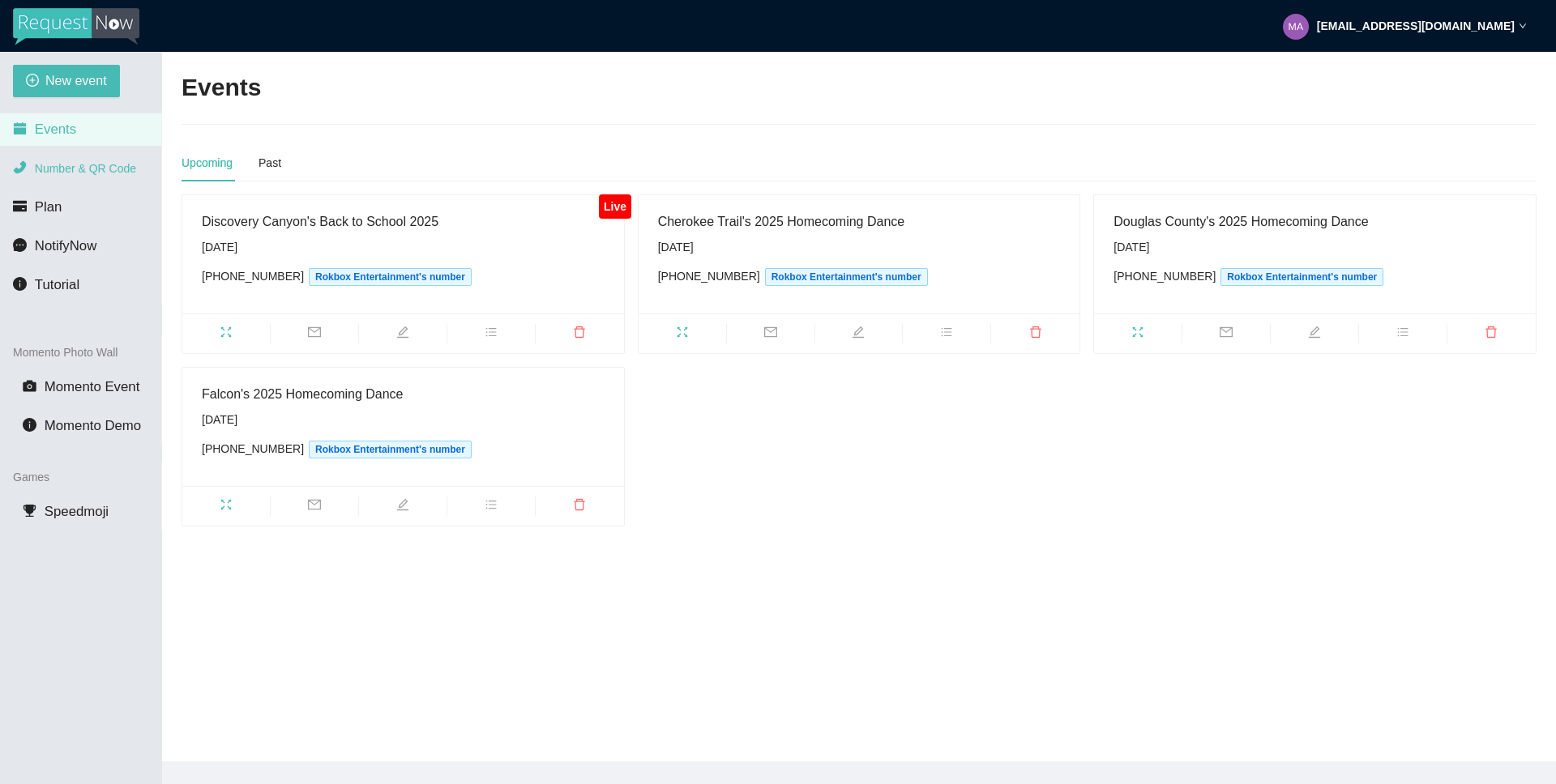
click at [81, 168] on span "Number & QR Code" at bounding box center [85, 169] width 101 height 13
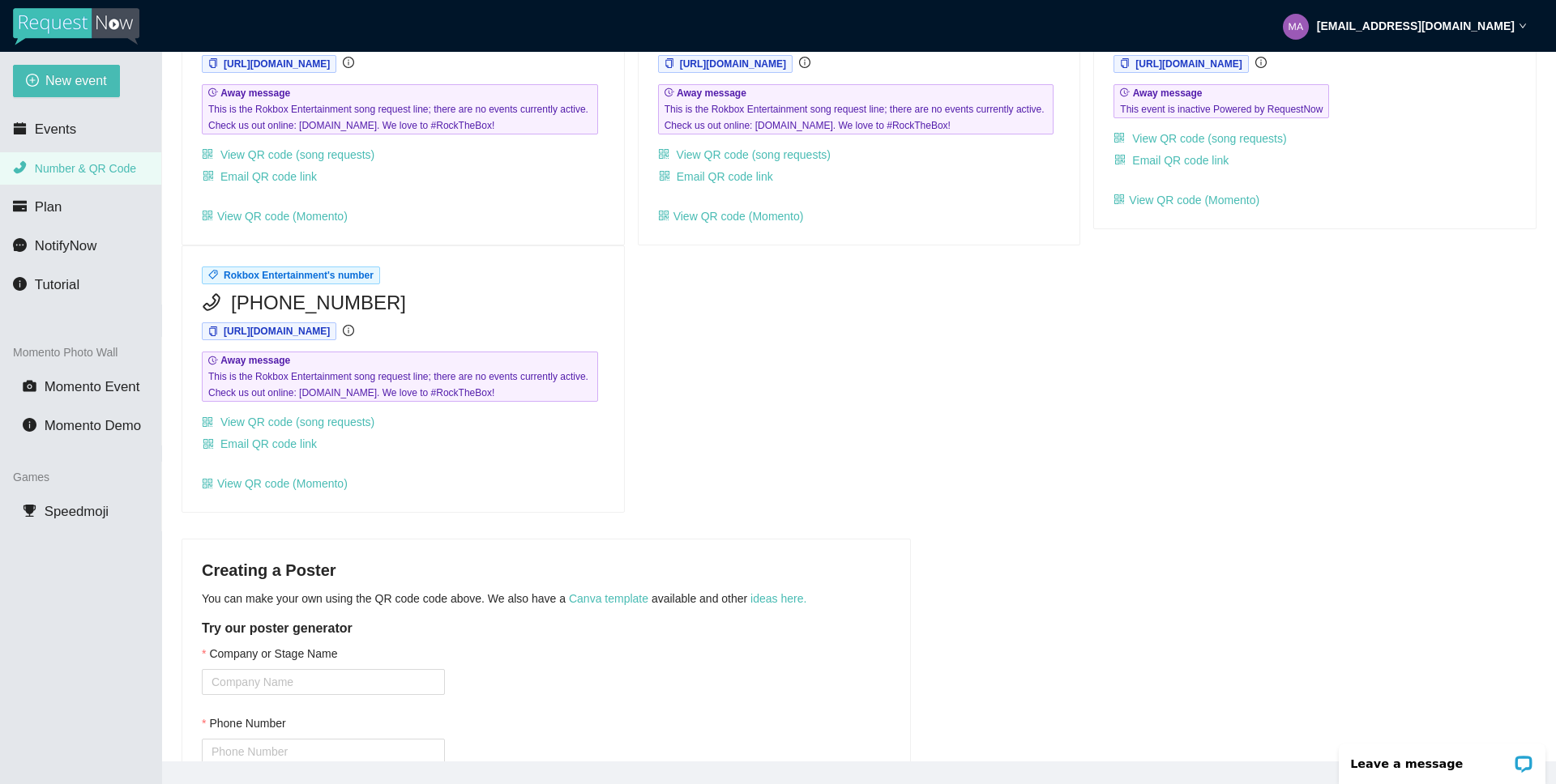
scroll to position [888, 0]
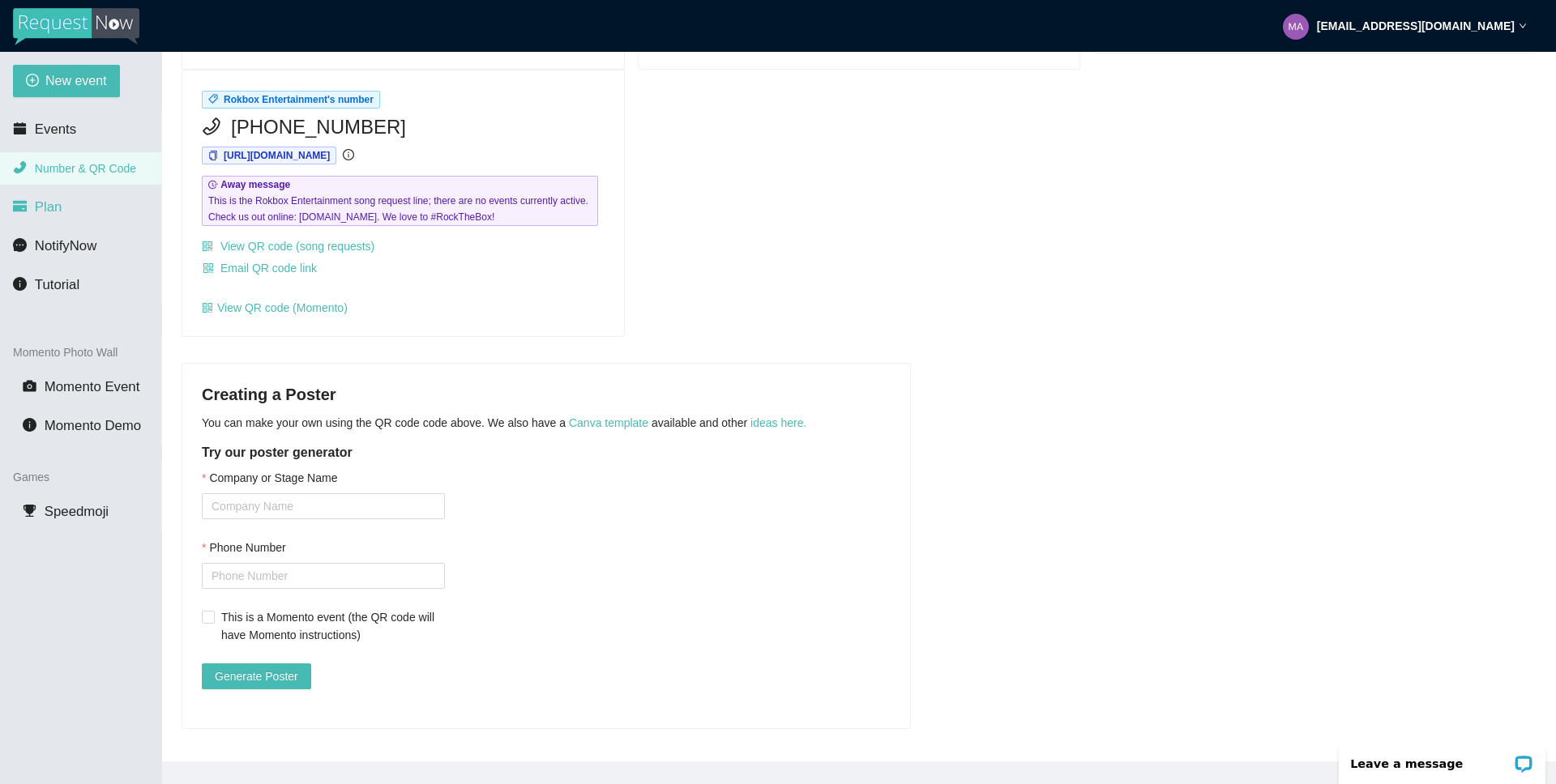
click at [62, 207] on li "Plan" at bounding box center [81, 207] width 162 height 32
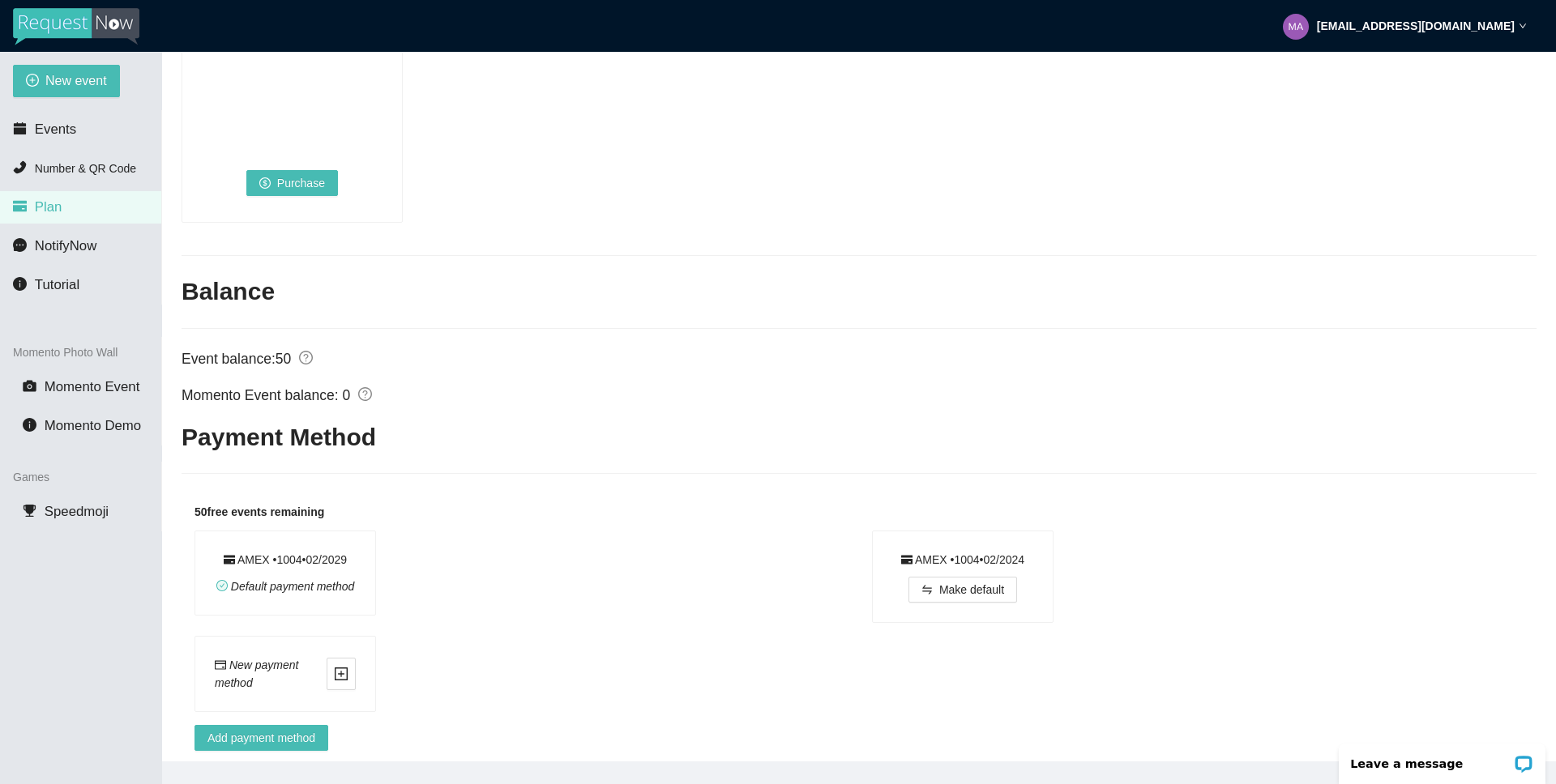
scroll to position [1183, 0]
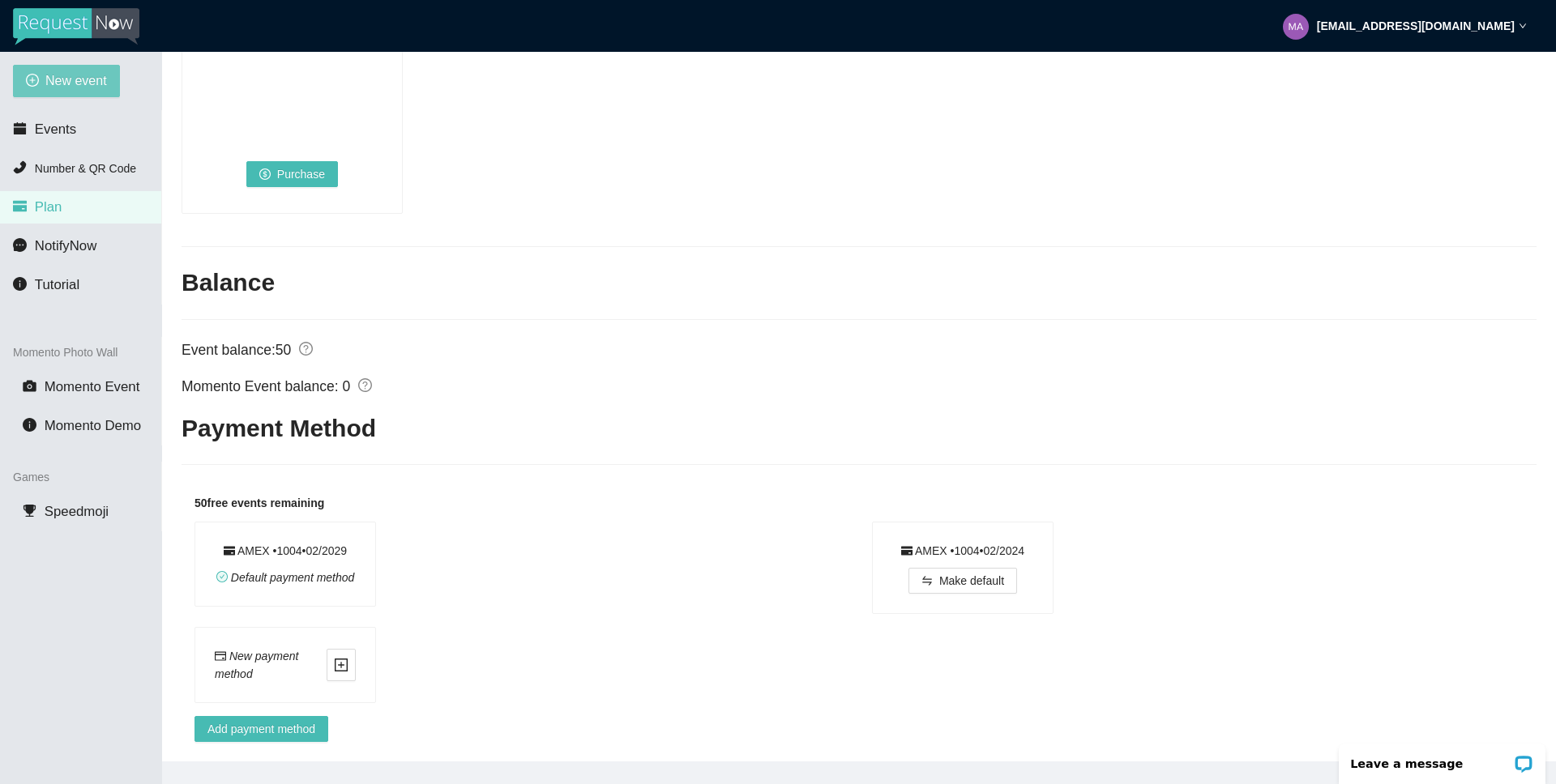
click at [64, 84] on span "New event" at bounding box center [76, 81] width 61 height 20
type textarea "[URL][DOMAIN_NAME]"
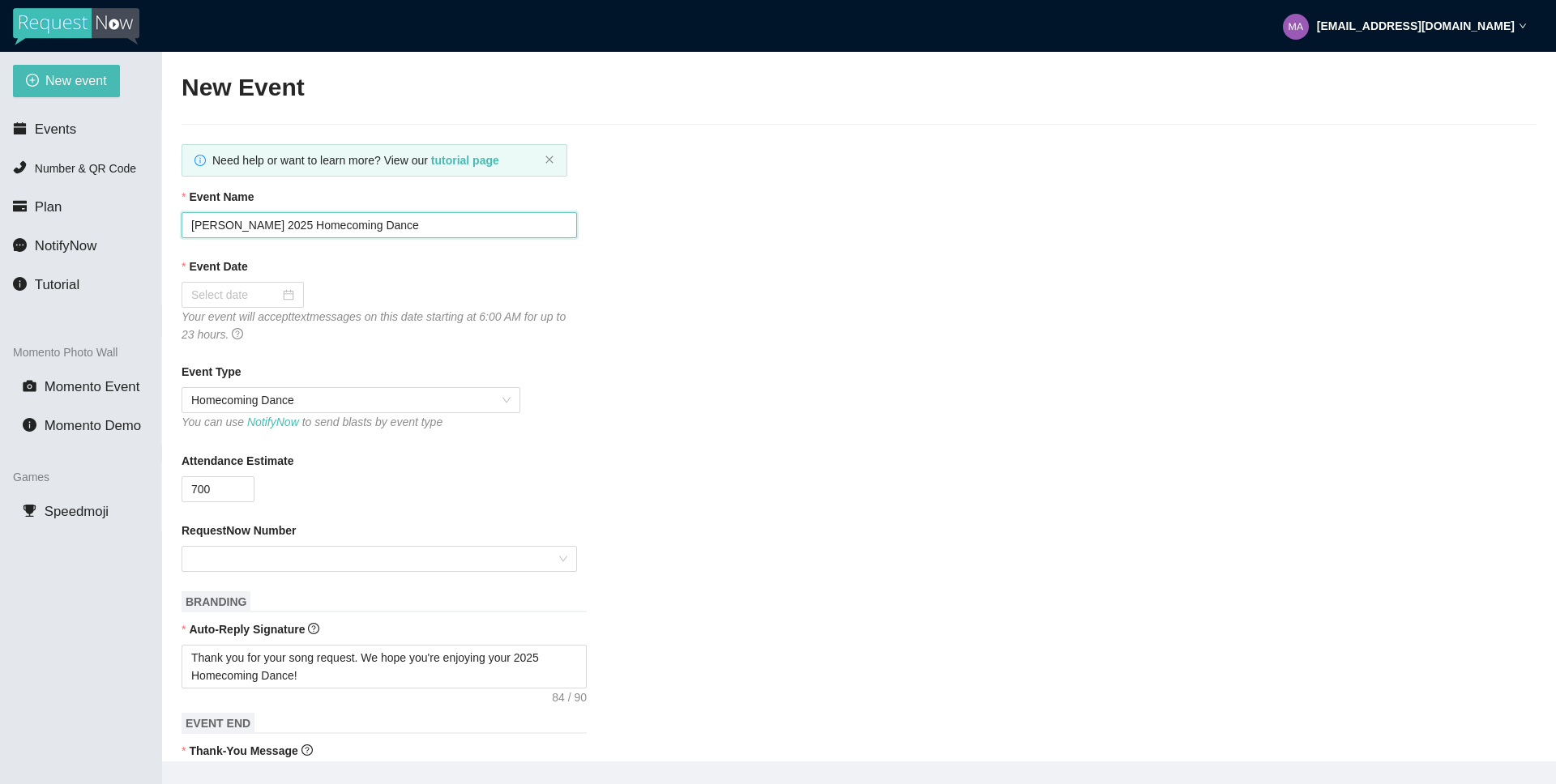
click at [226, 226] on input "[PERSON_NAME] 2025 Homecoming Dance" at bounding box center [380, 225] width 395 height 26
type input "Widefield's 2025 Homecoming Dance"
click at [279, 291] on div at bounding box center [242, 294] width 103 height 18
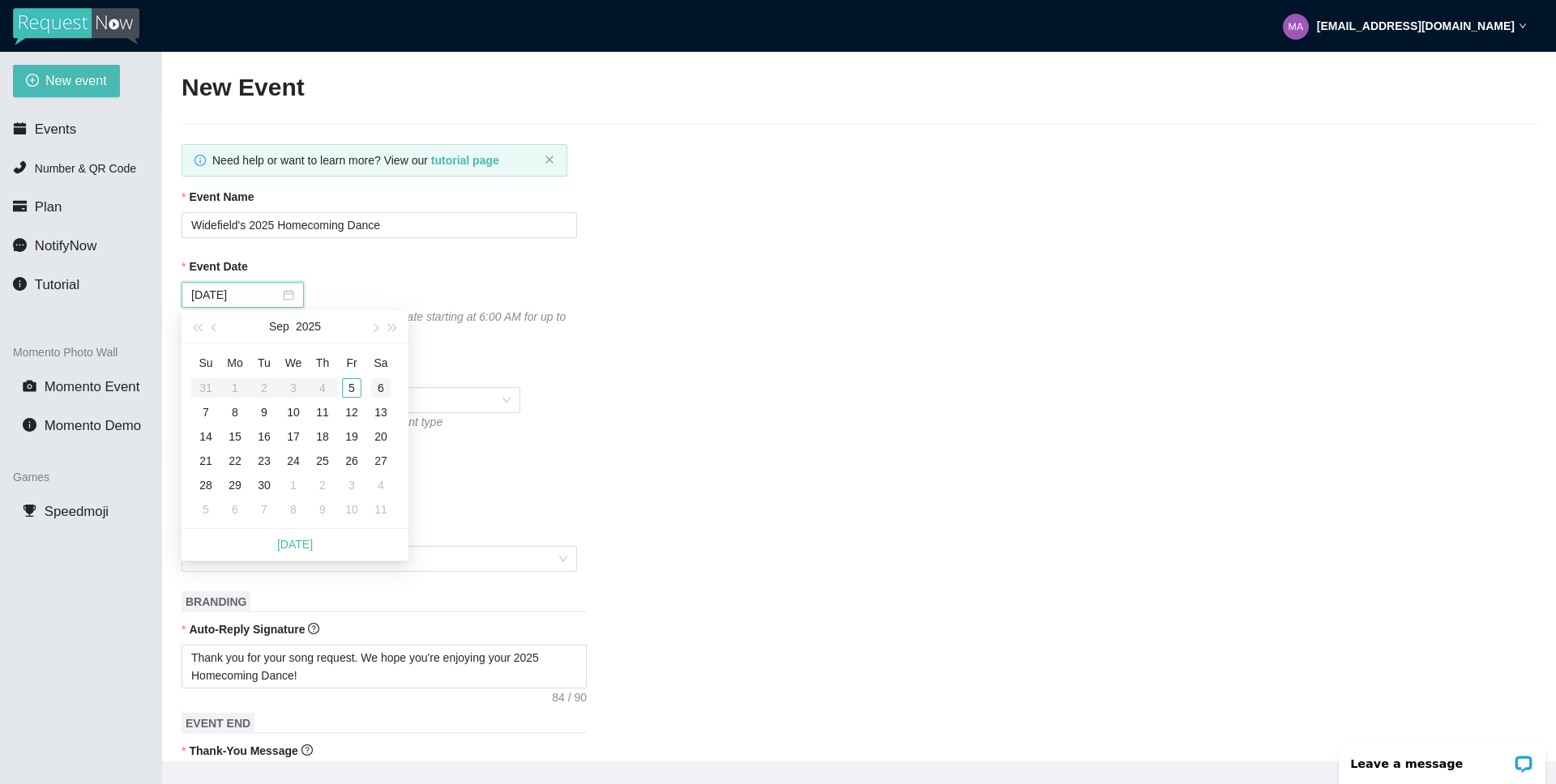
type input "[DATE]"
click at [381, 387] on div "6" at bounding box center [381, 388] width 19 height 19
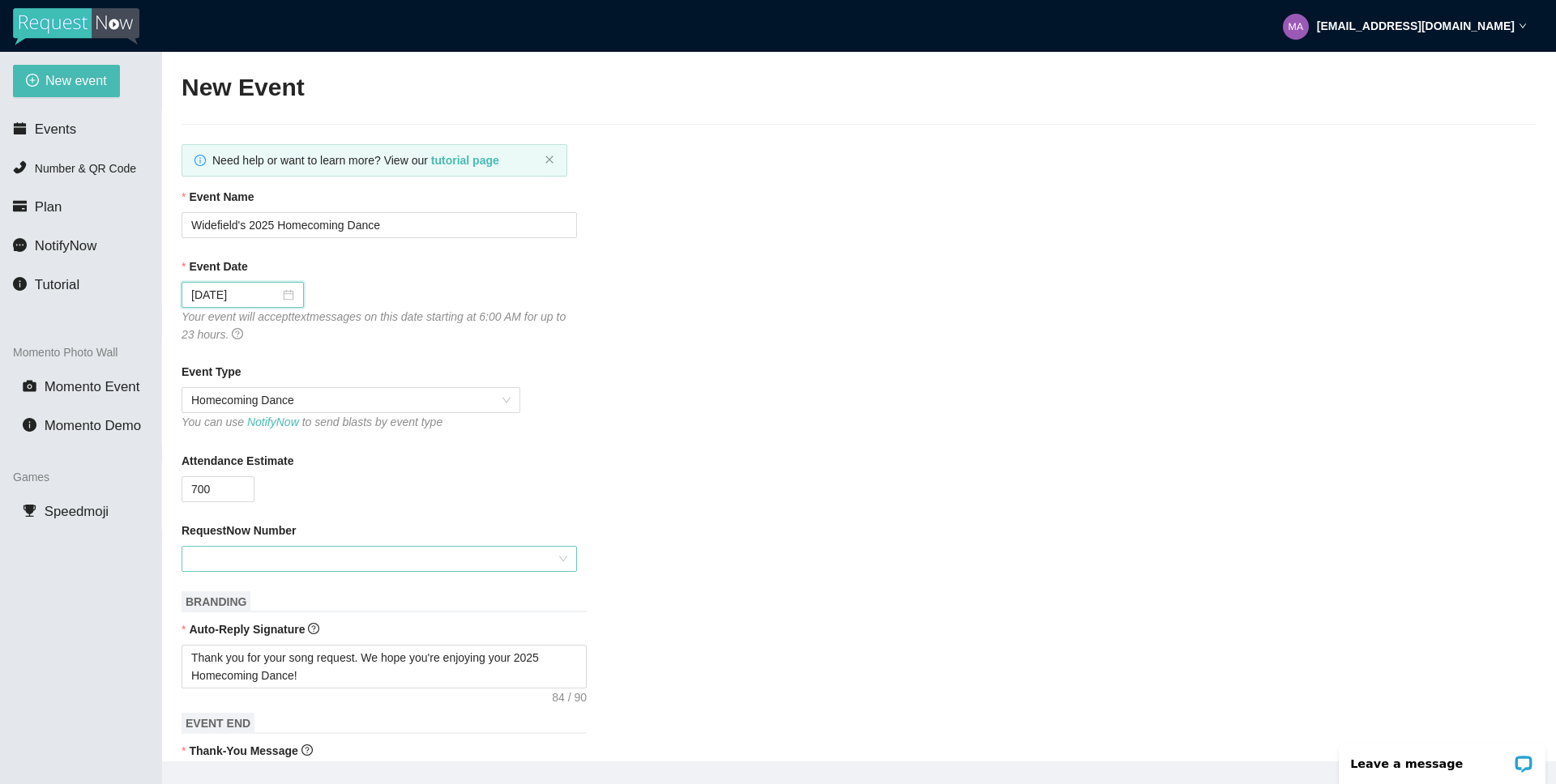
click at [295, 562] on input "RequestNow Number" at bounding box center [373, 559] width 365 height 24
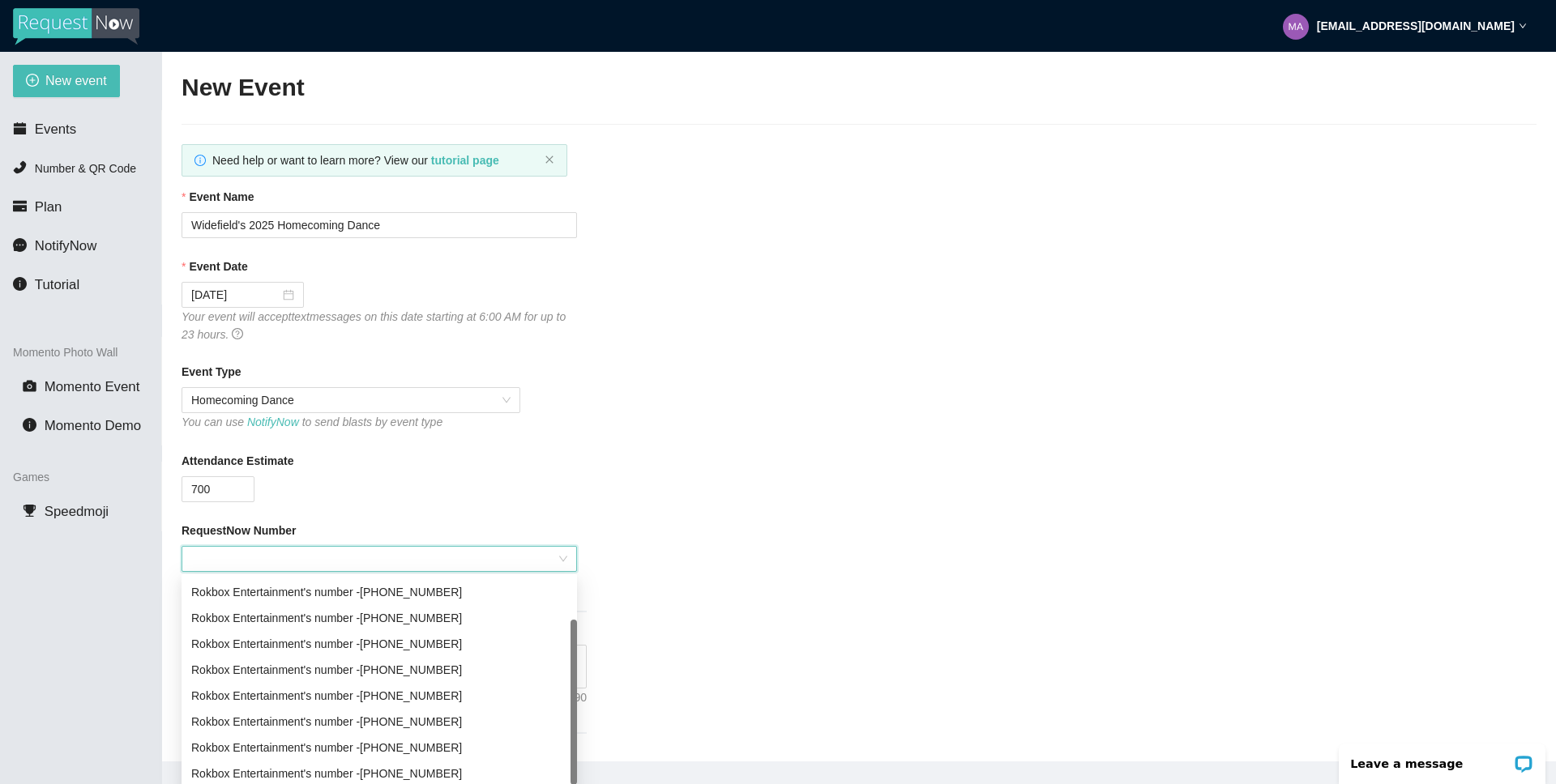
scroll to position [52, 0]
click at [304, 690] on div "Rokbox Entertainment's number - [PHONE_NUMBER]" at bounding box center [379, 693] width 376 height 18
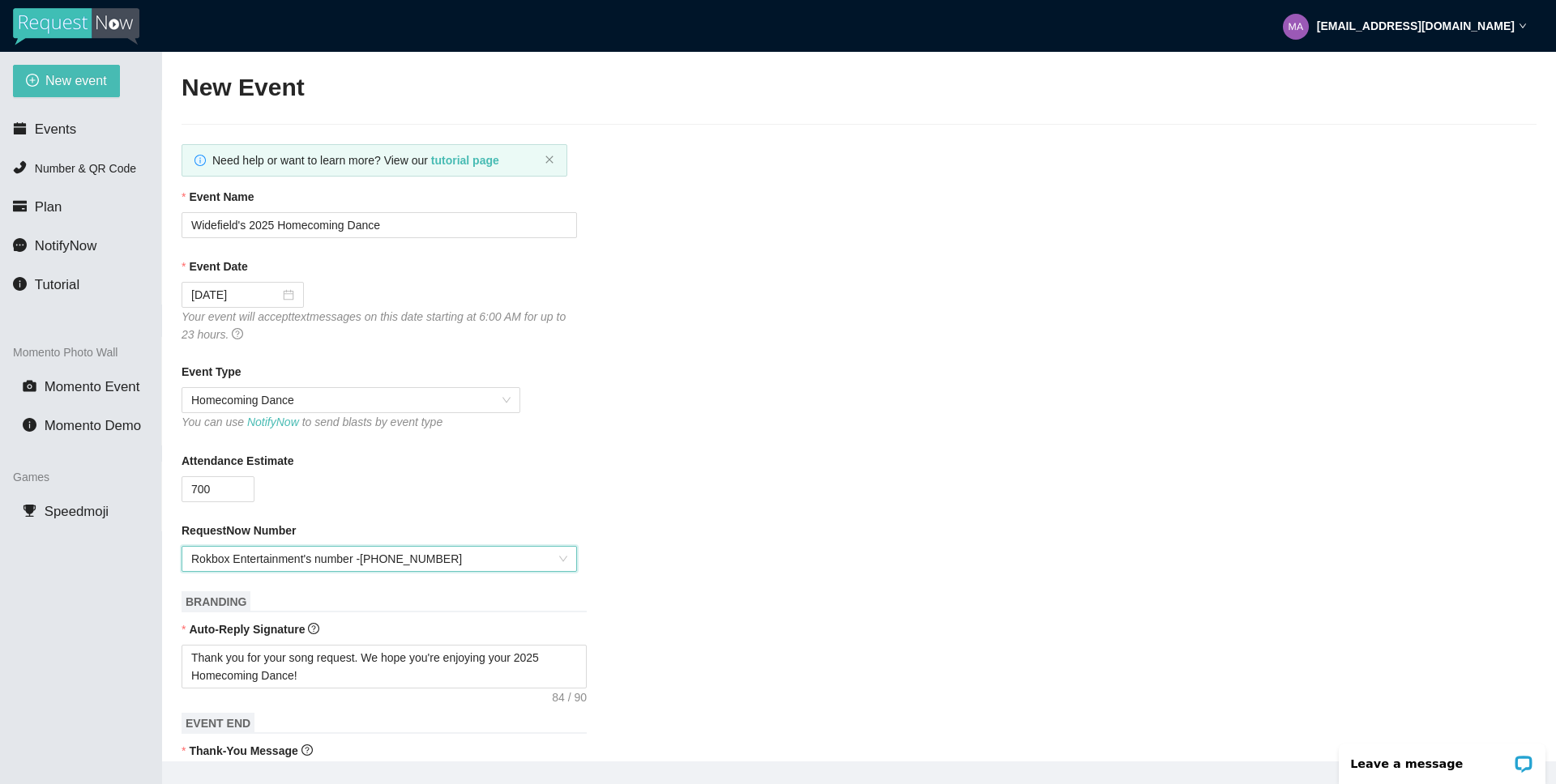
click at [840, 532] on div "RequestNow Number" at bounding box center [859, 533] width 1355 height 24
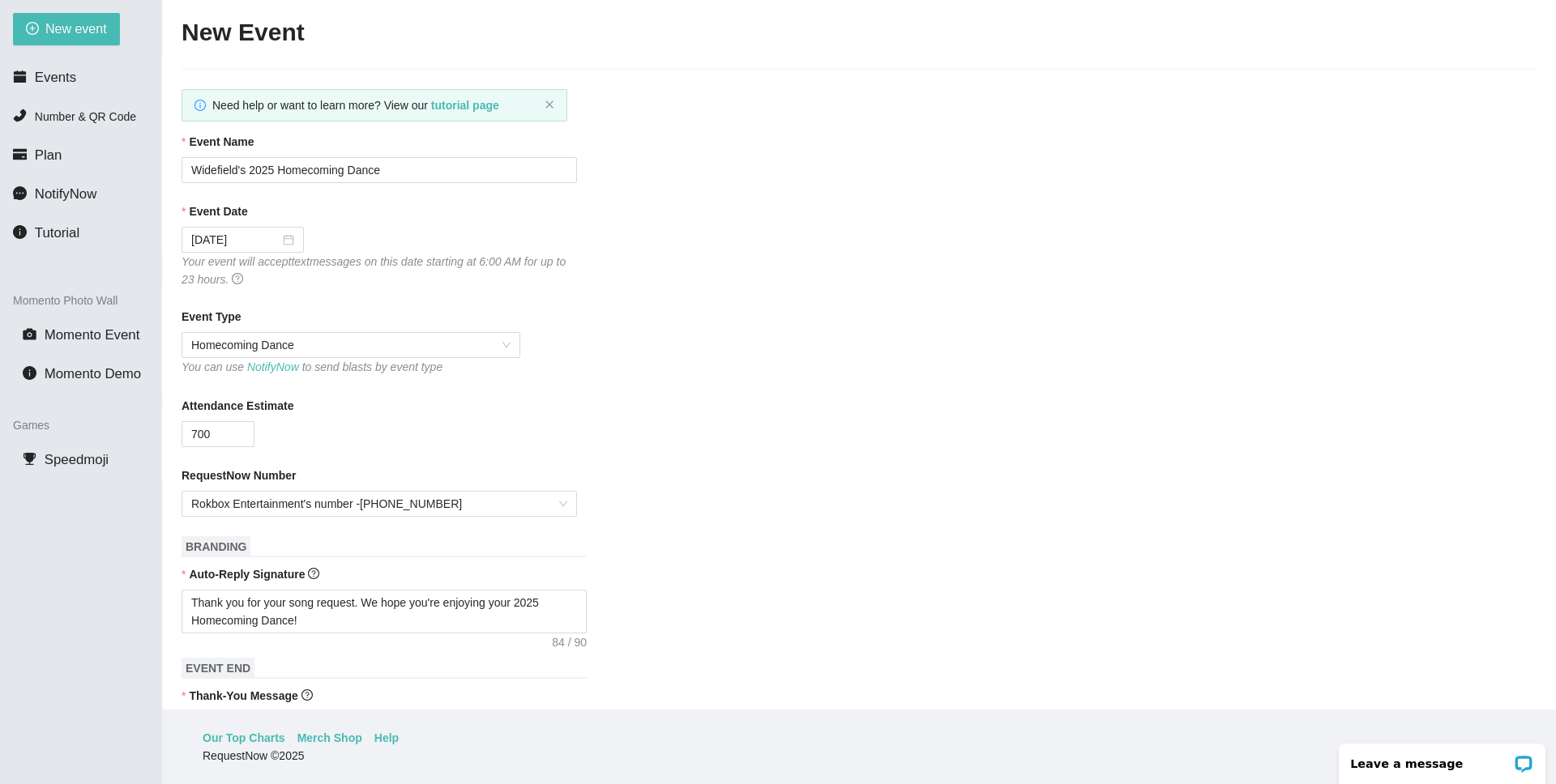
scroll to position [627, 0]
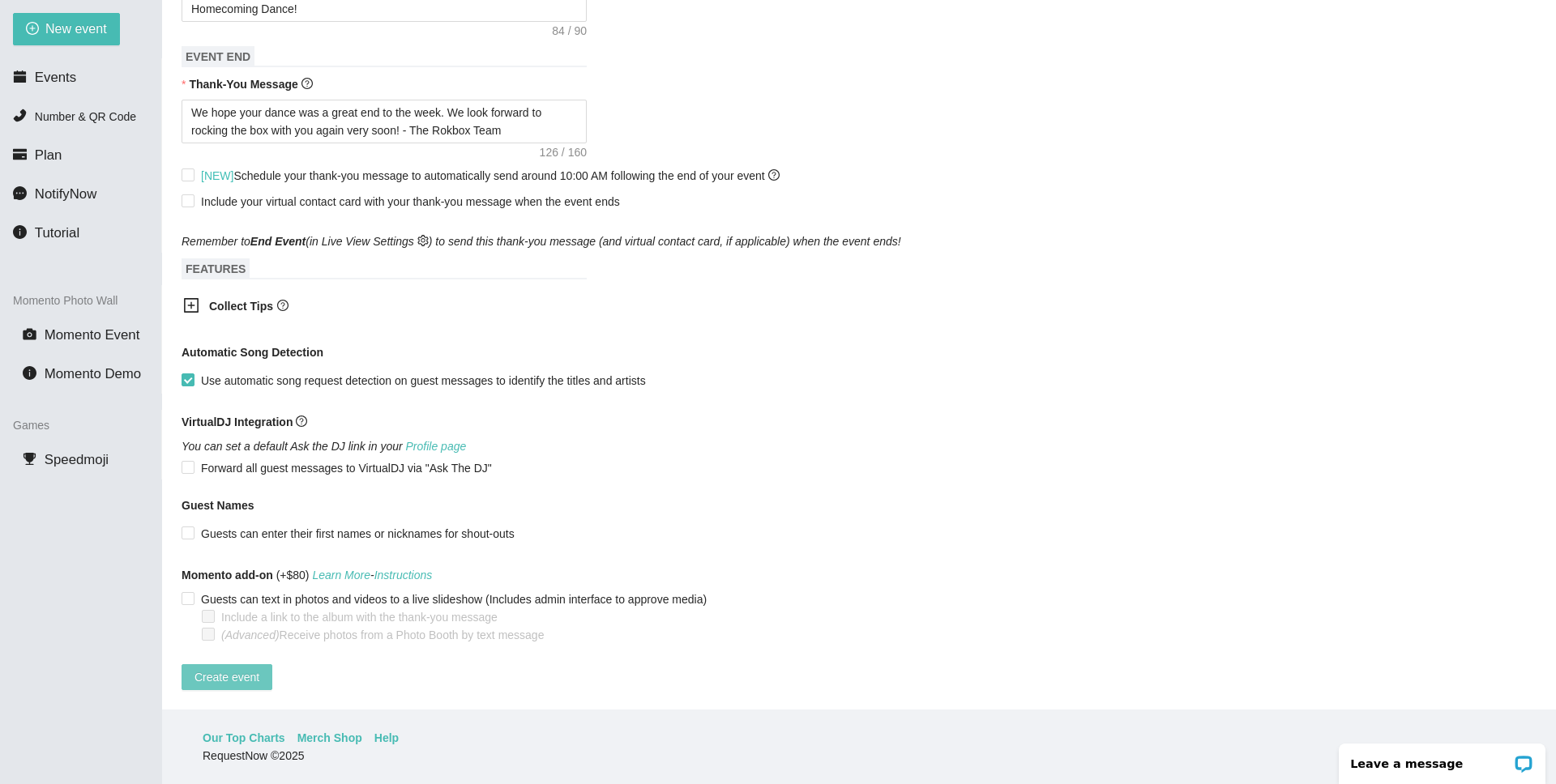
click at [230, 668] on span "Create event" at bounding box center [227, 676] width 65 height 18
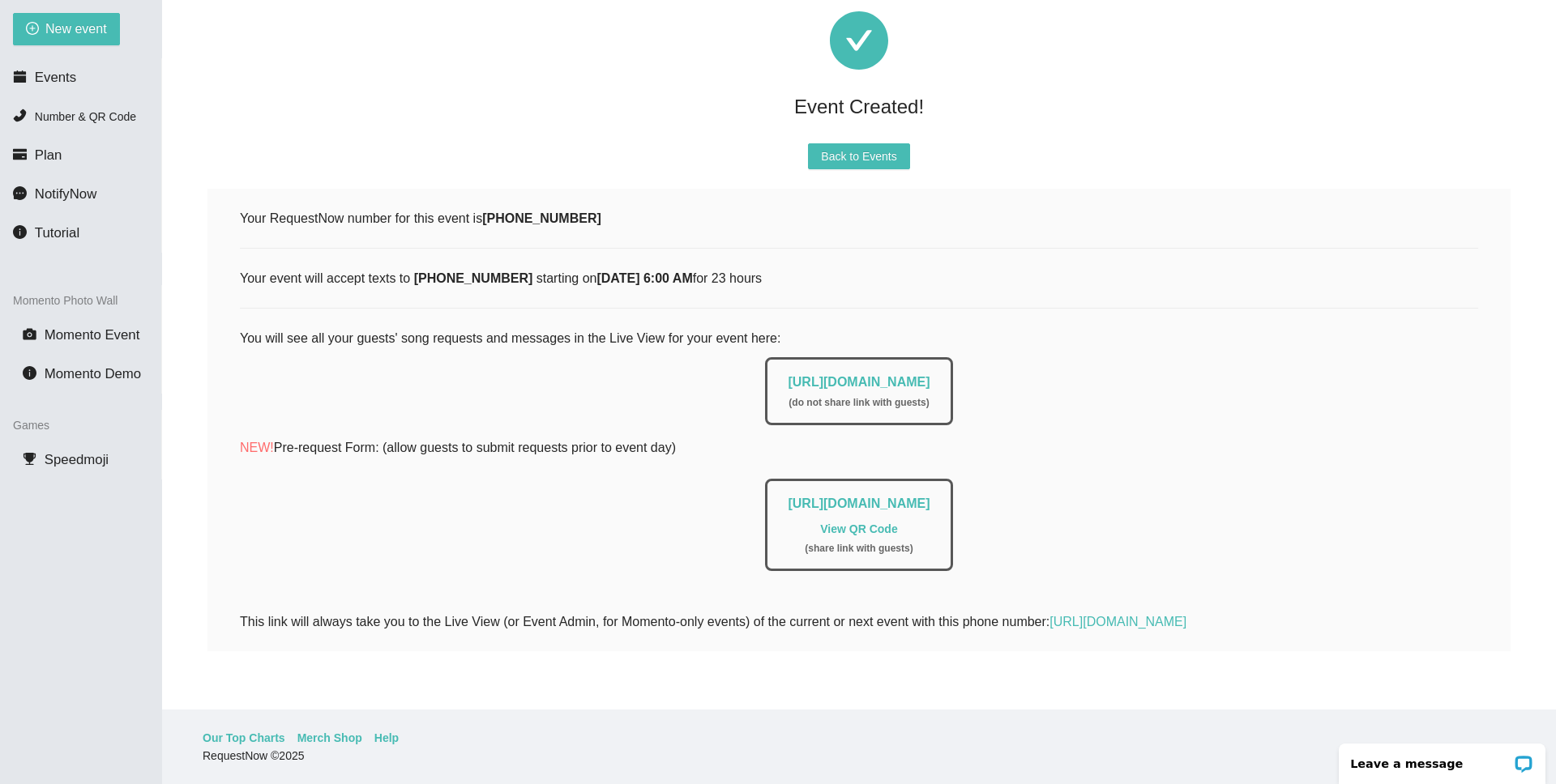
scroll to position [60, 0]
drag, startPoint x: 734, startPoint y: 373, endPoint x: 1016, endPoint y: 372, distance: 282.0
click at [1016, 372] on div "[URL][DOMAIN_NAME] ( do not share link with guests )" at bounding box center [859, 387] width 1238 height 76
copy link "[URL][DOMAIN_NAME]"
click at [883, 148] on span "Back to Events" at bounding box center [858, 156] width 75 height 18
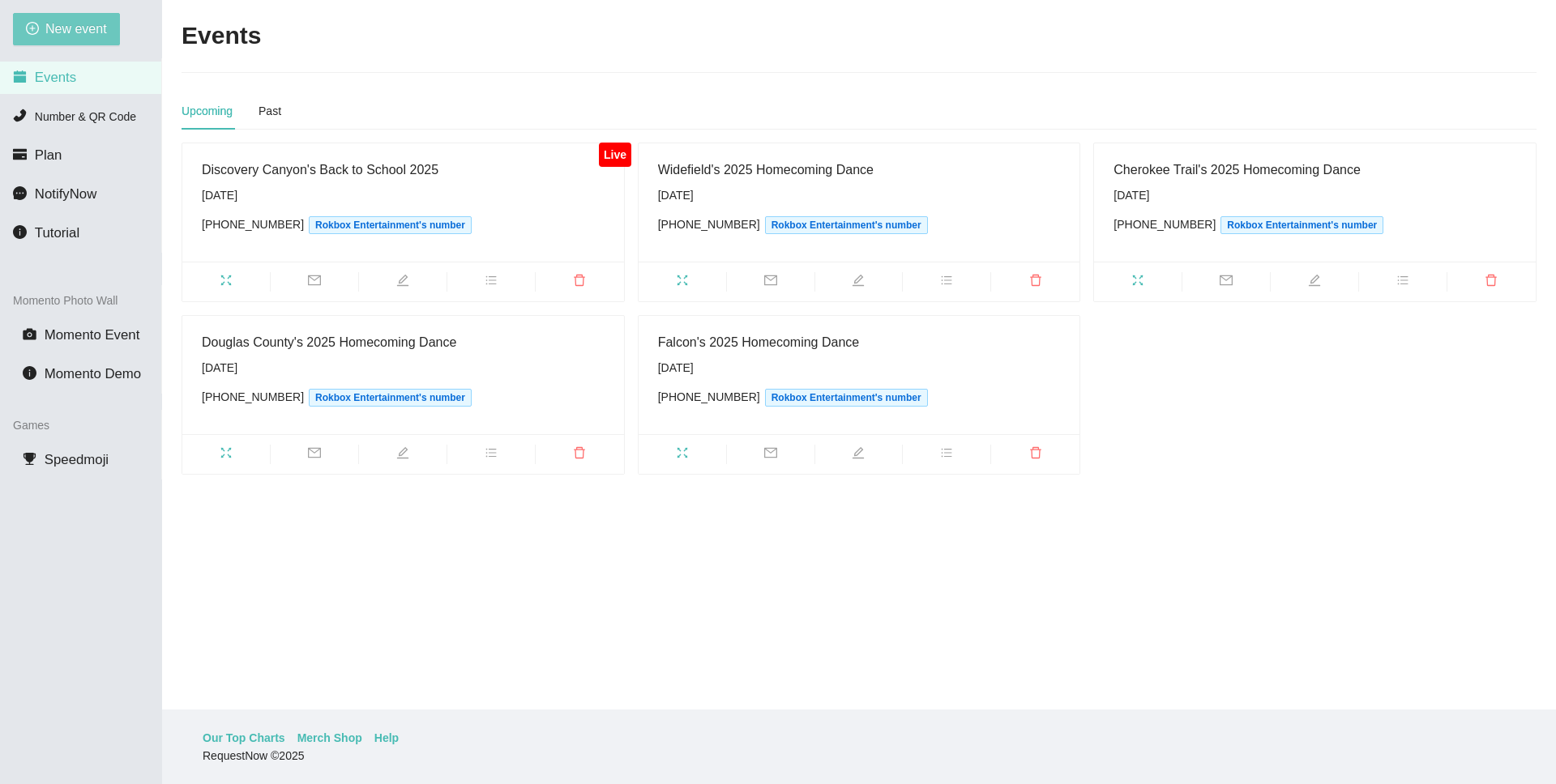
click at [70, 33] on span "New event" at bounding box center [76, 29] width 61 height 20
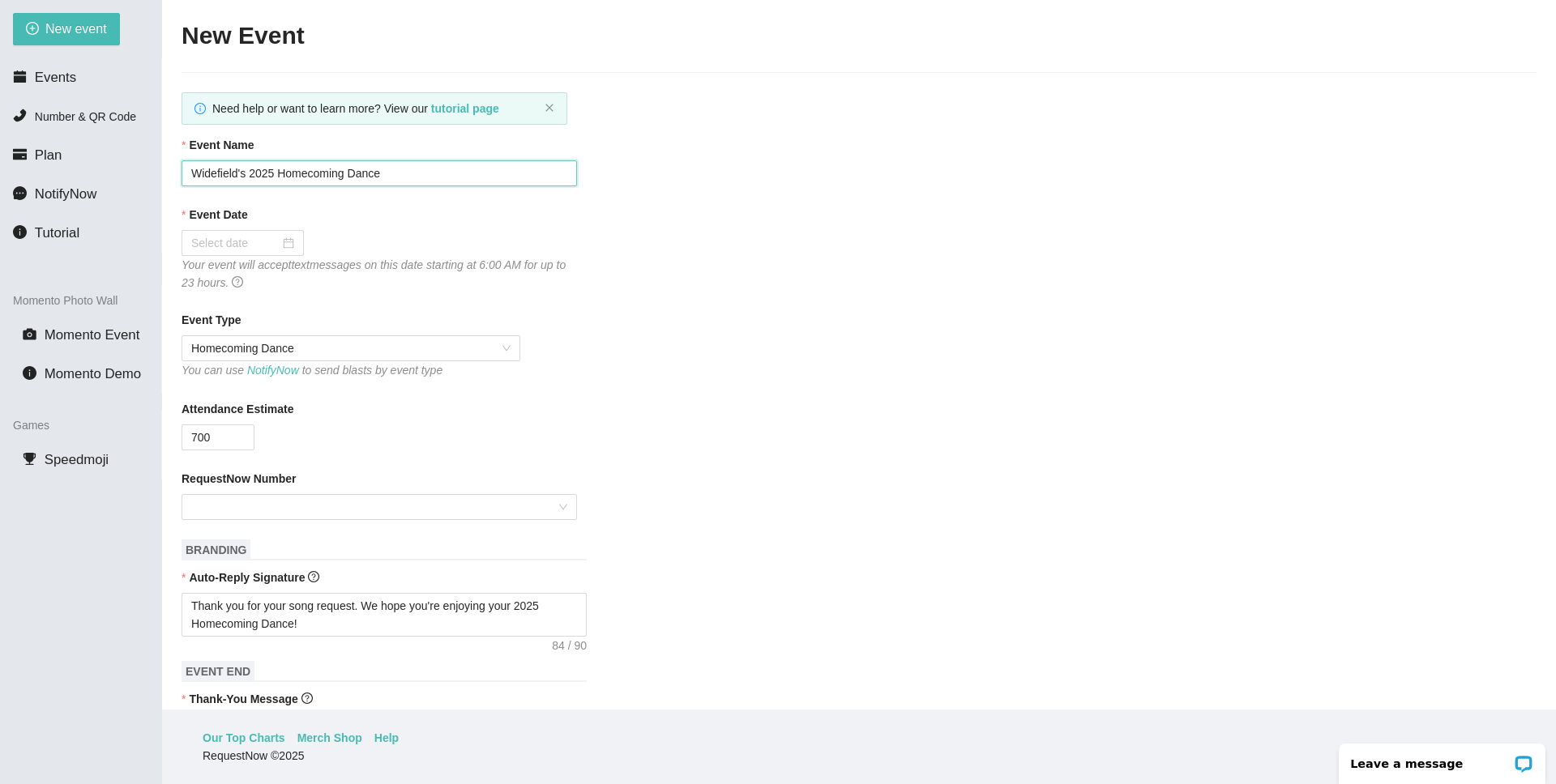
click at [239, 174] on input "Widefield's 2025 Homecoming Dance" at bounding box center [380, 174] width 395 height 26
click at [96, 86] on li "Events" at bounding box center [81, 77] width 162 height 32
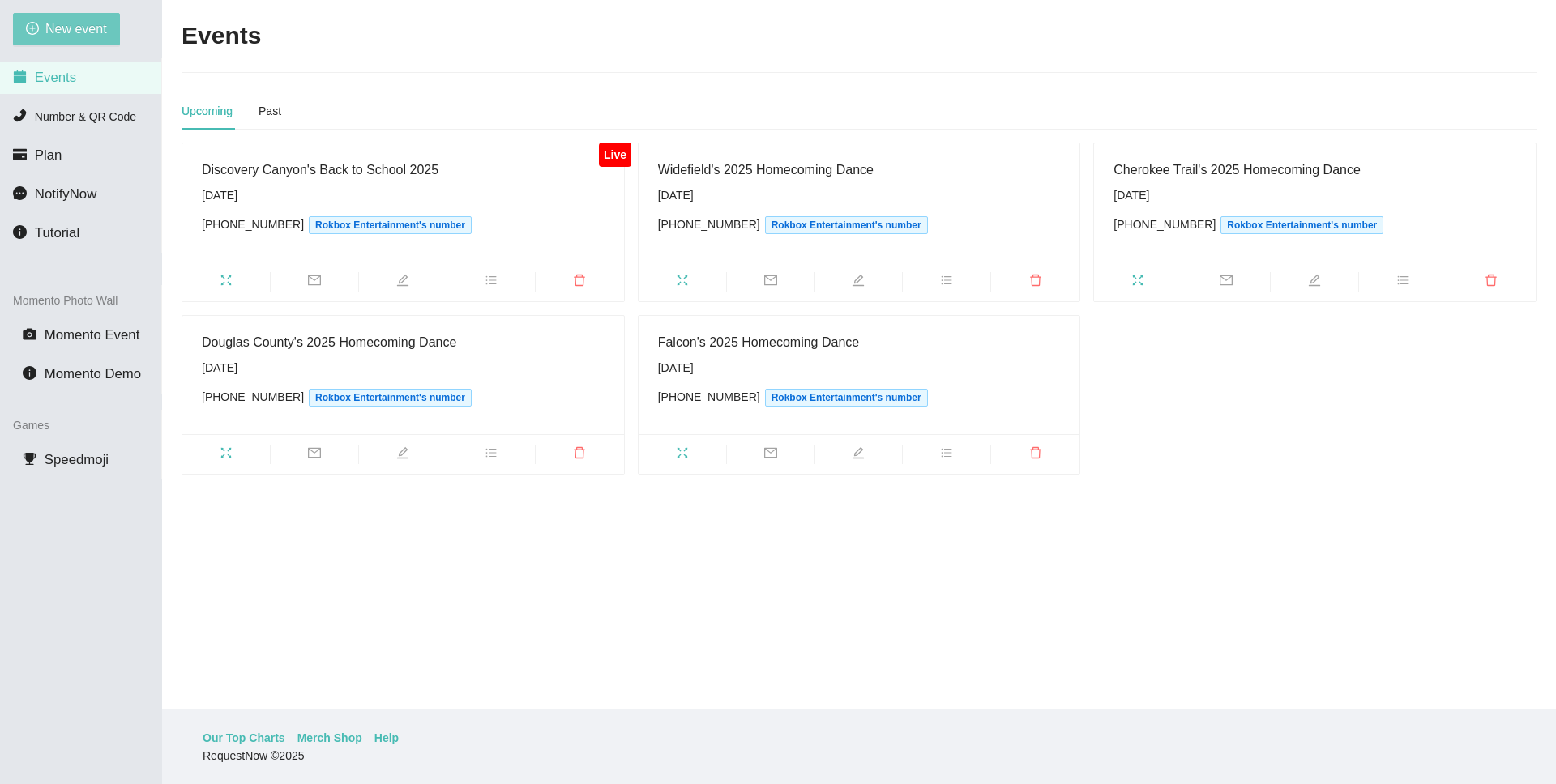
click at [58, 26] on span "New event" at bounding box center [76, 29] width 61 height 20
type textarea "[URL][DOMAIN_NAME]"
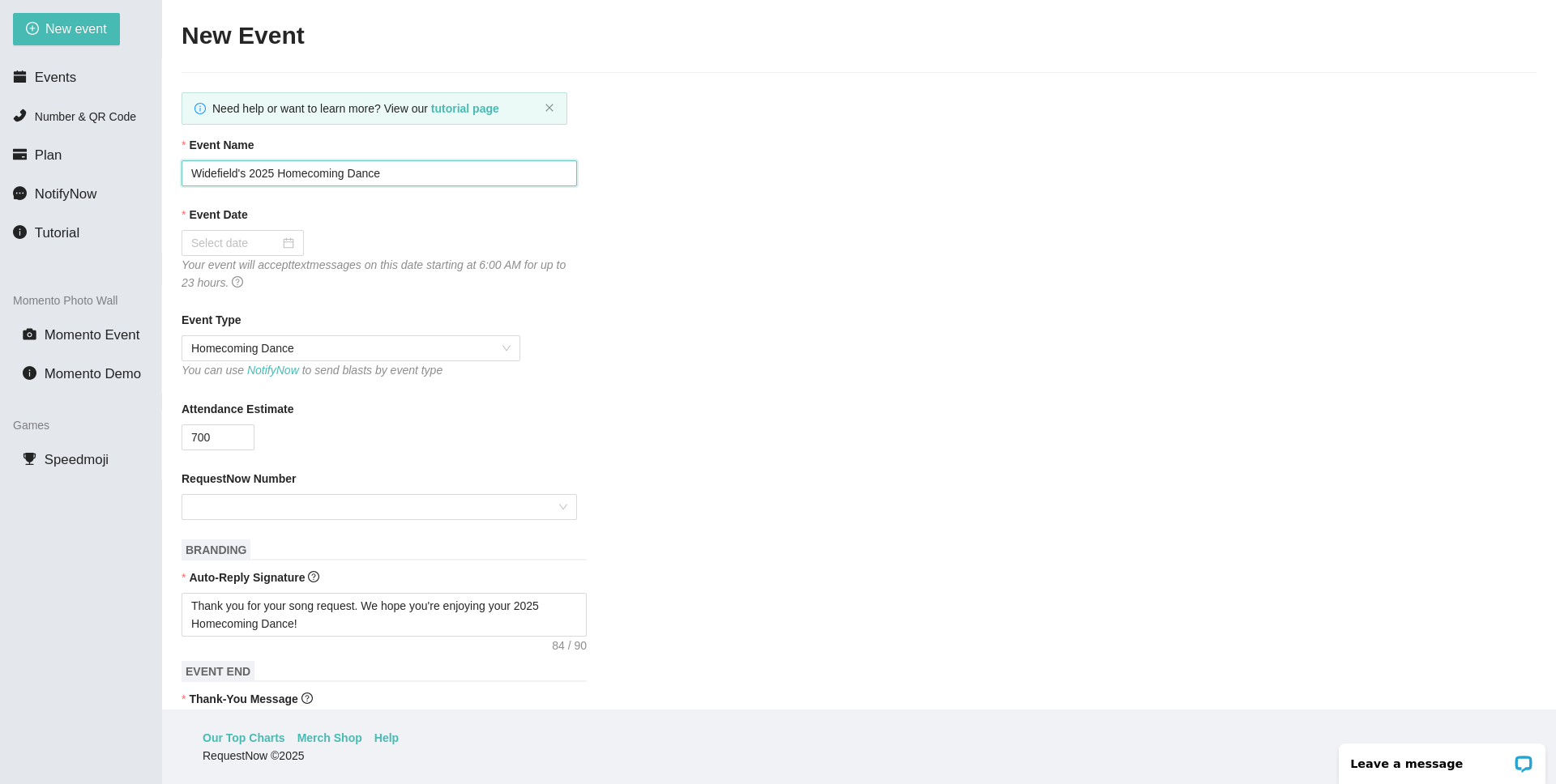
click at [241, 175] on input "Widefield's 2025 Homecoming Dance" at bounding box center [380, 174] width 395 height 26
type input "[PERSON_NAME] 2025 Homecoming Dance"
click at [274, 238] on div at bounding box center [242, 242] width 103 height 18
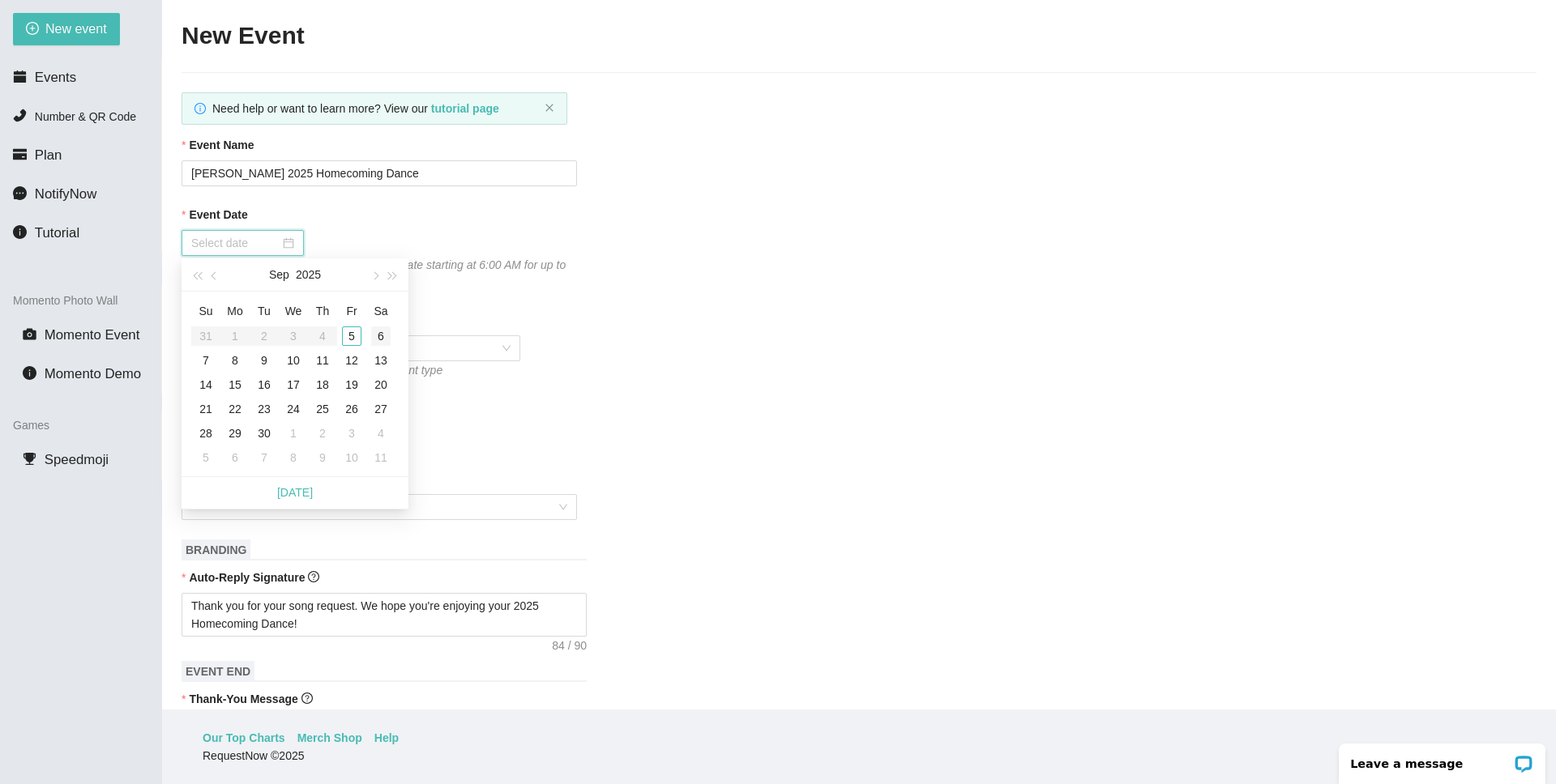
type input "[DATE]"
click at [383, 335] on div "6" at bounding box center [381, 336] width 19 height 19
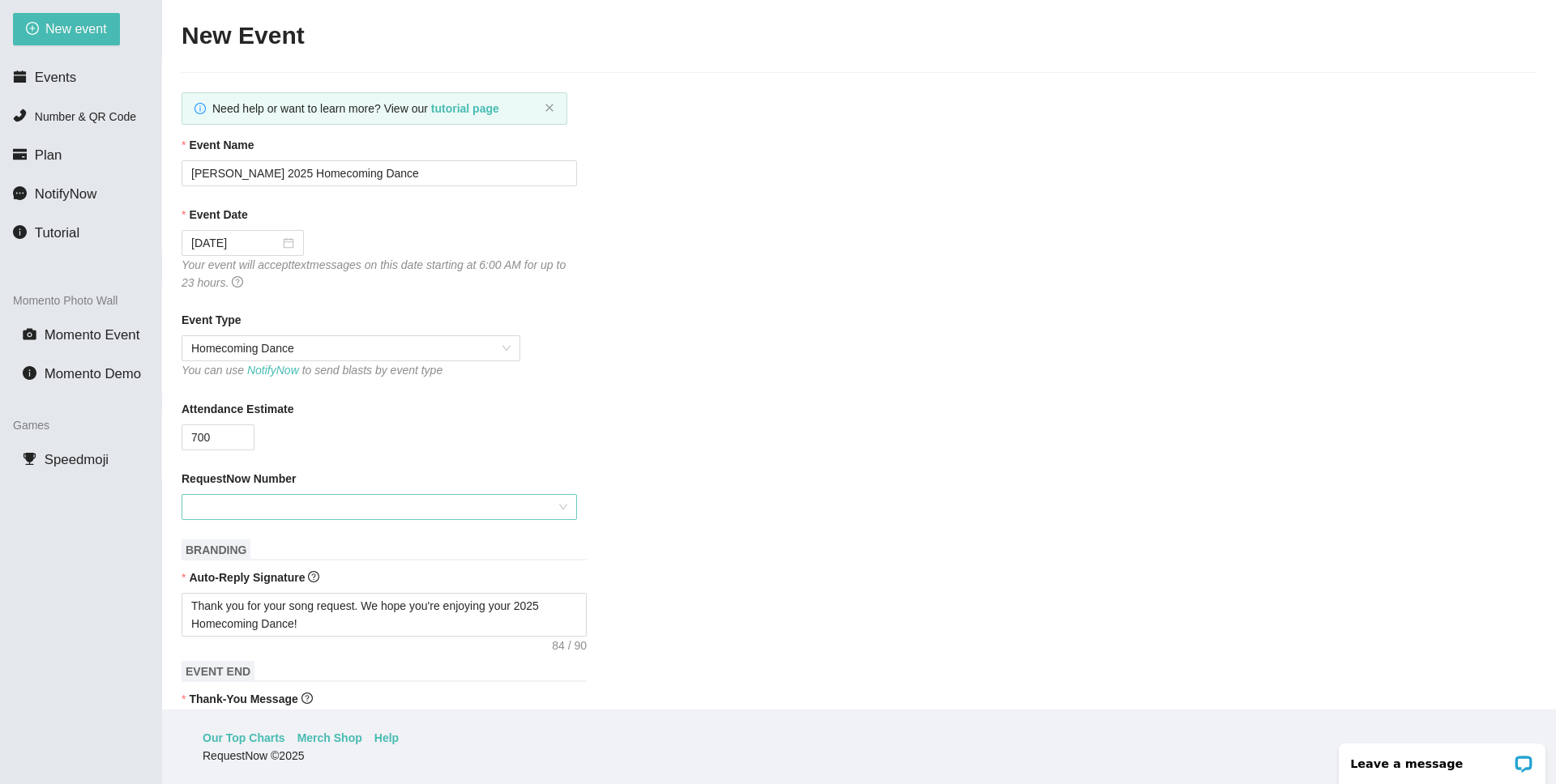
click at [385, 509] on input "RequestNow Number" at bounding box center [373, 507] width 365 height 24
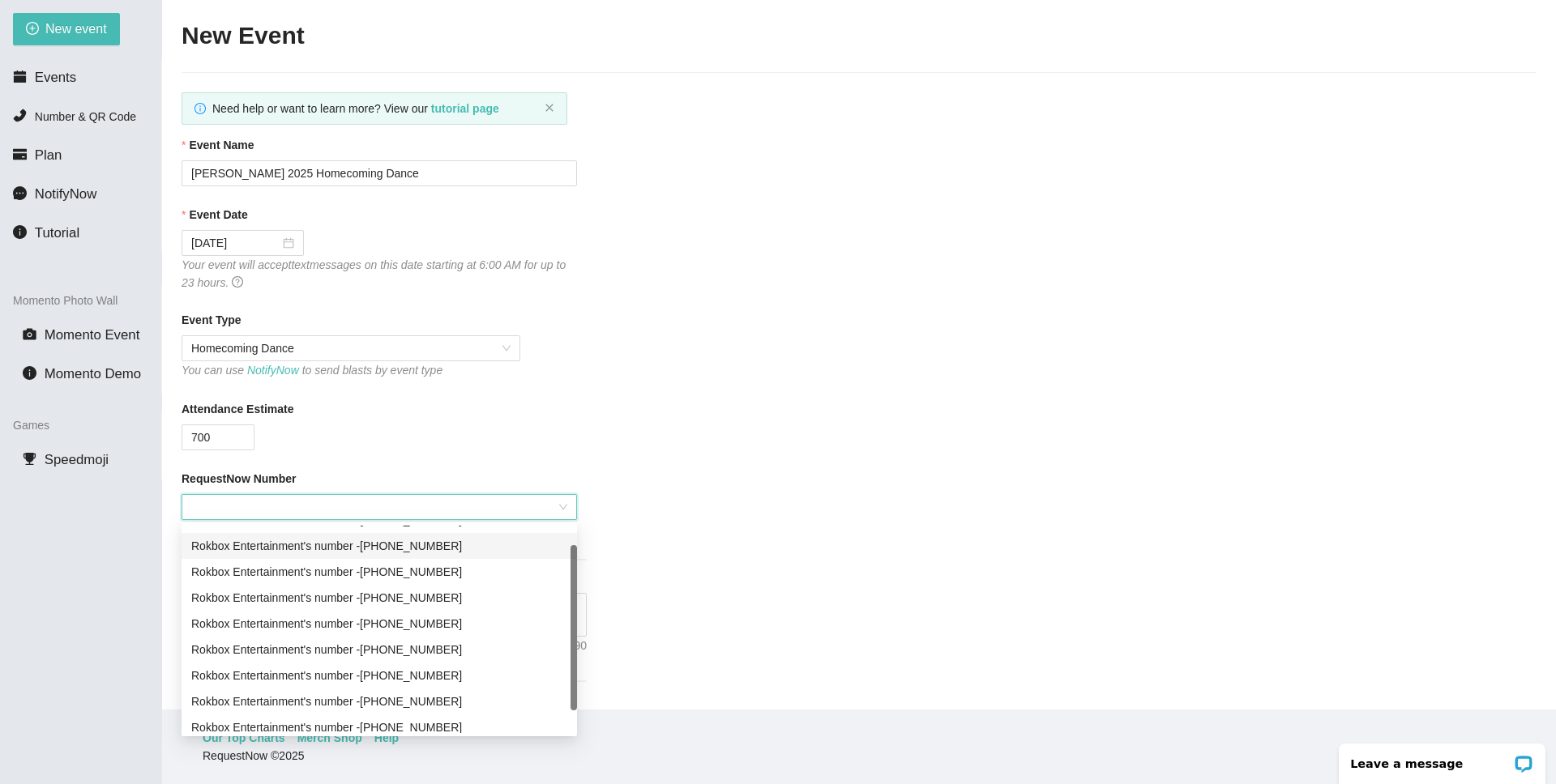
scroll to position [52, 0]
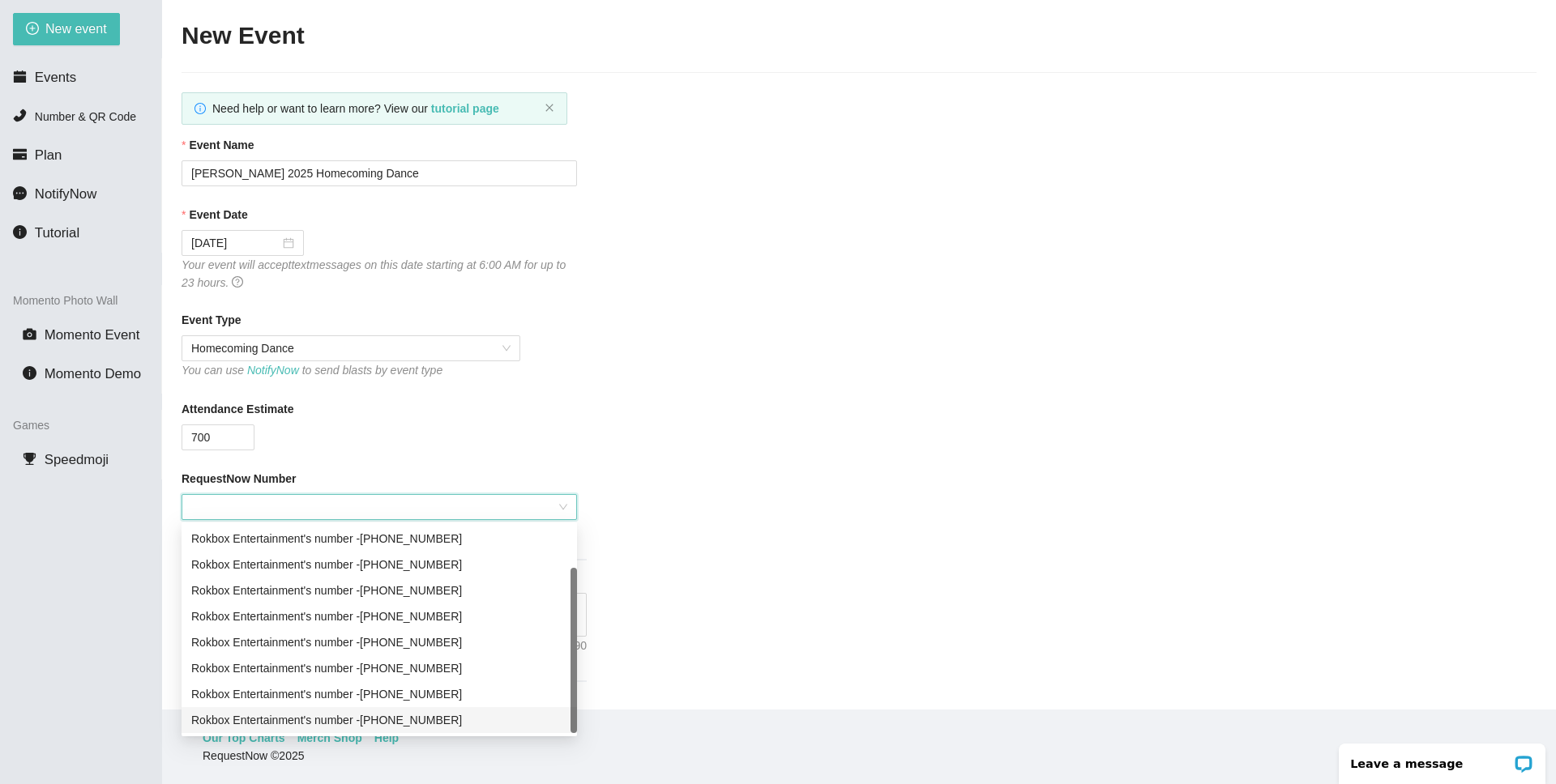
click at [425, 716] on div "Rokbox Entertainment's number - [PHONE_NUMBER]" at bounding box center [379, 719] width 376 height 18
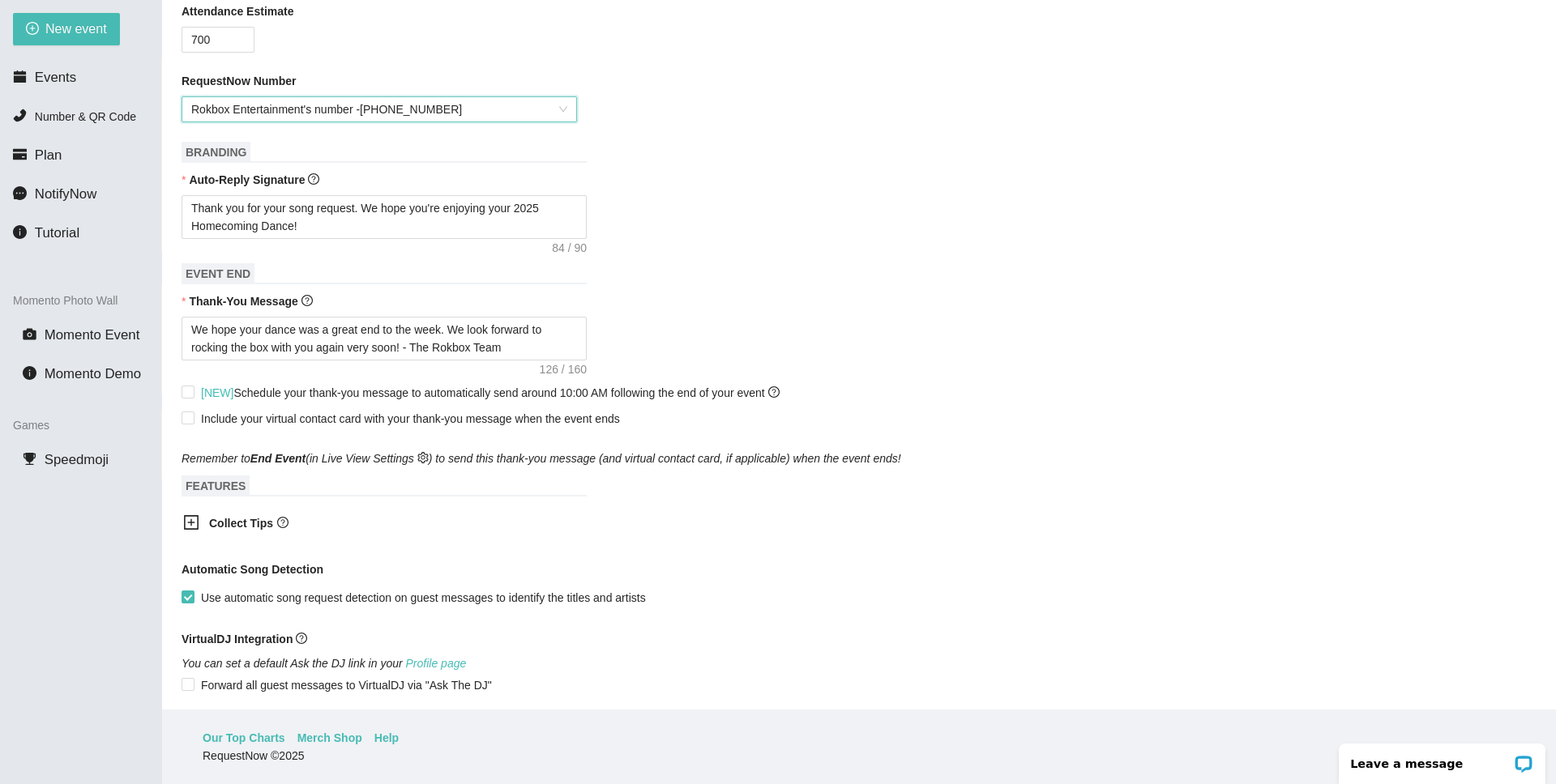
scroll to position [627, 0]
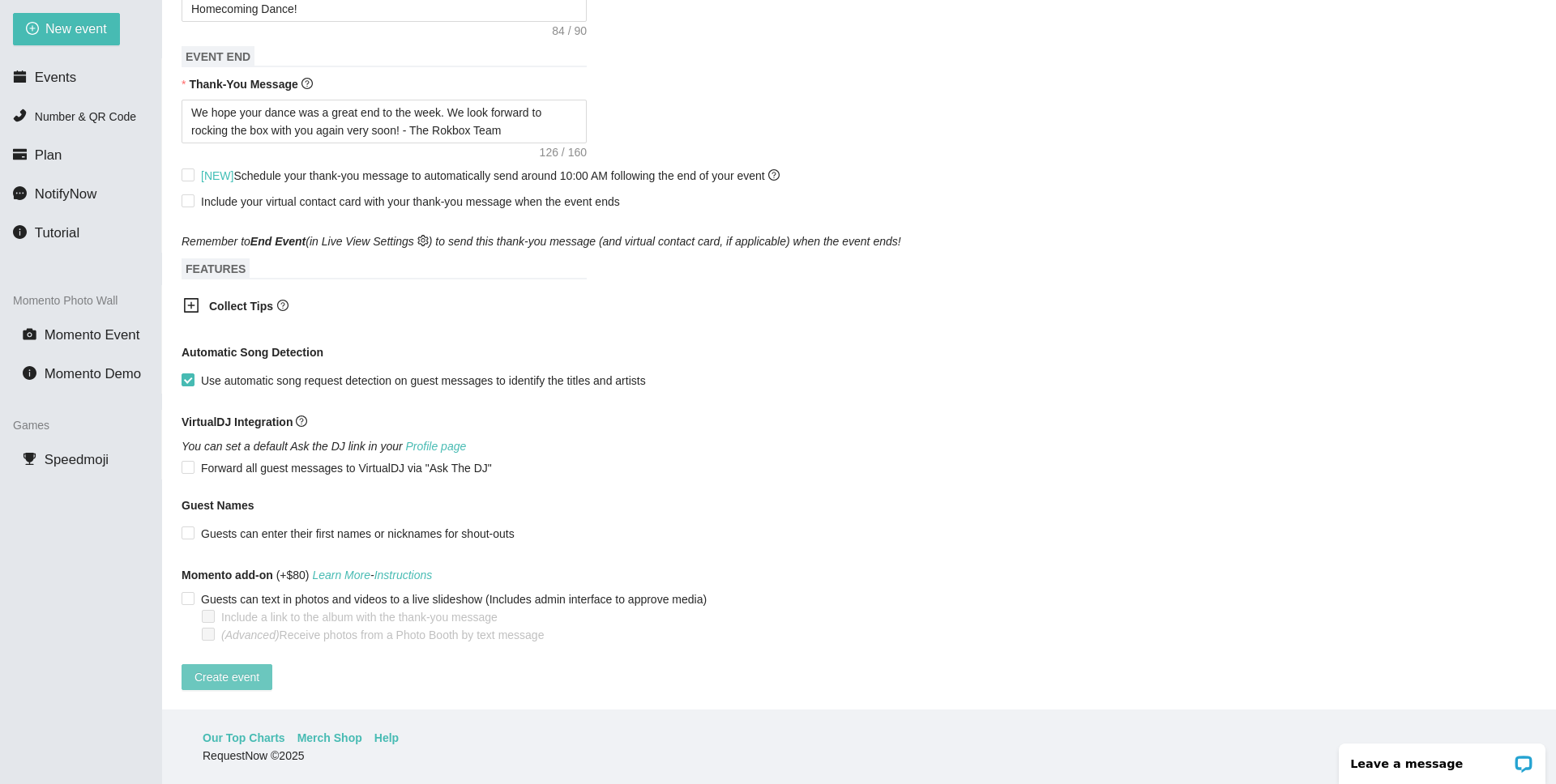
click at [227, 672] on span "Create event" at bounding box center [227, 676] width 65 height 18
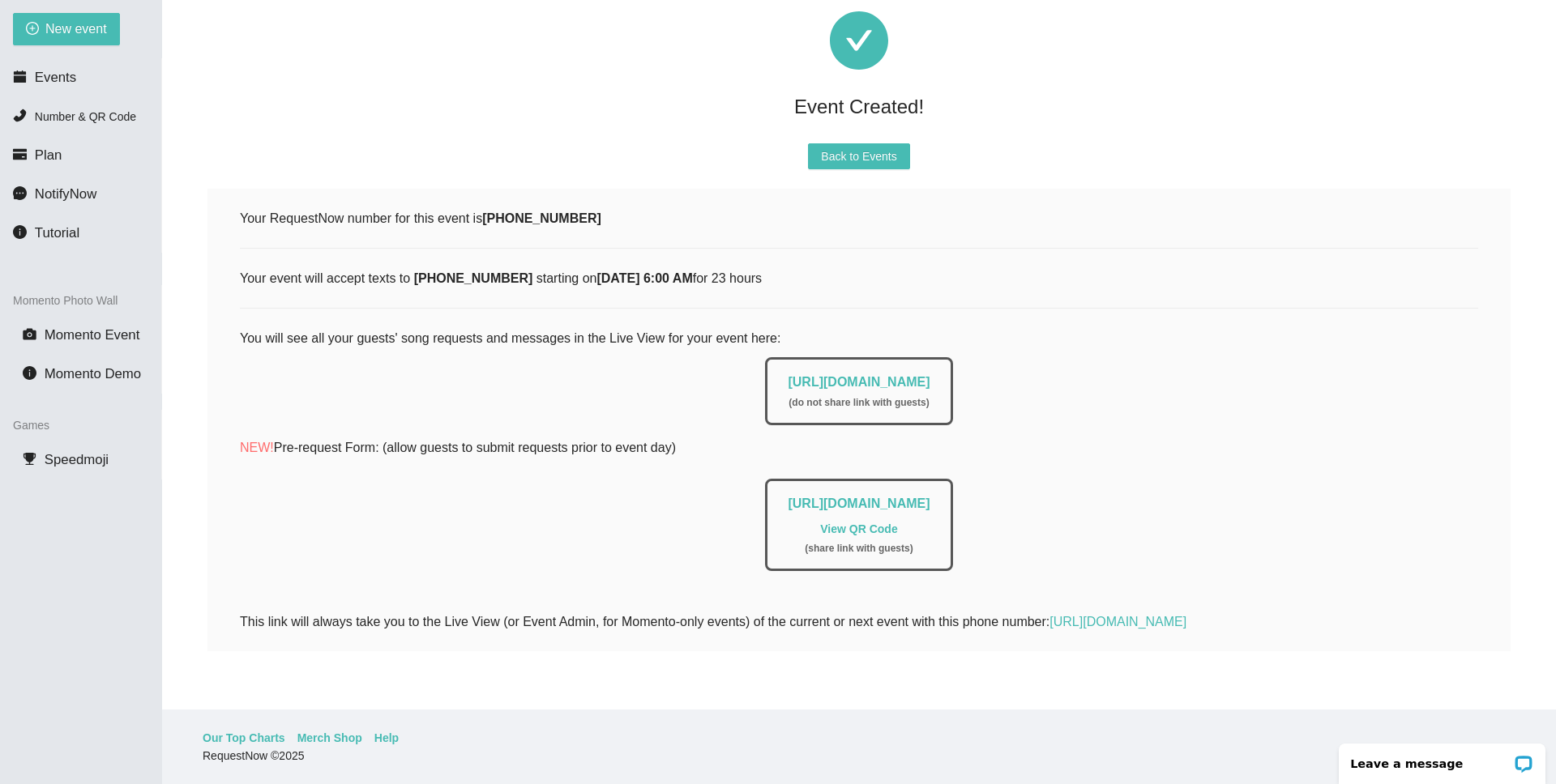
drag, startPoint x: 728, startPoint y: 372, endPoint x: 1108, endPoint y: 372, distance: 380.0
click at [1108, 372] on div "[URL][DOMAIN_NAME] ( do not share link with guests )" at bounding box center [859, 387] width 1238 height 76
copy link "[URL][DOMAIN_NAME]"
drag, startPoint x: 487, startPoint y: 208, endPoint x: 609, endPoint y: 208, distance: 122.0
click at [609, 208] on div "Your RequestNow number for this event is [PHONE_NUMBER]" at bounding box center [859, 218] width 1238 height 20
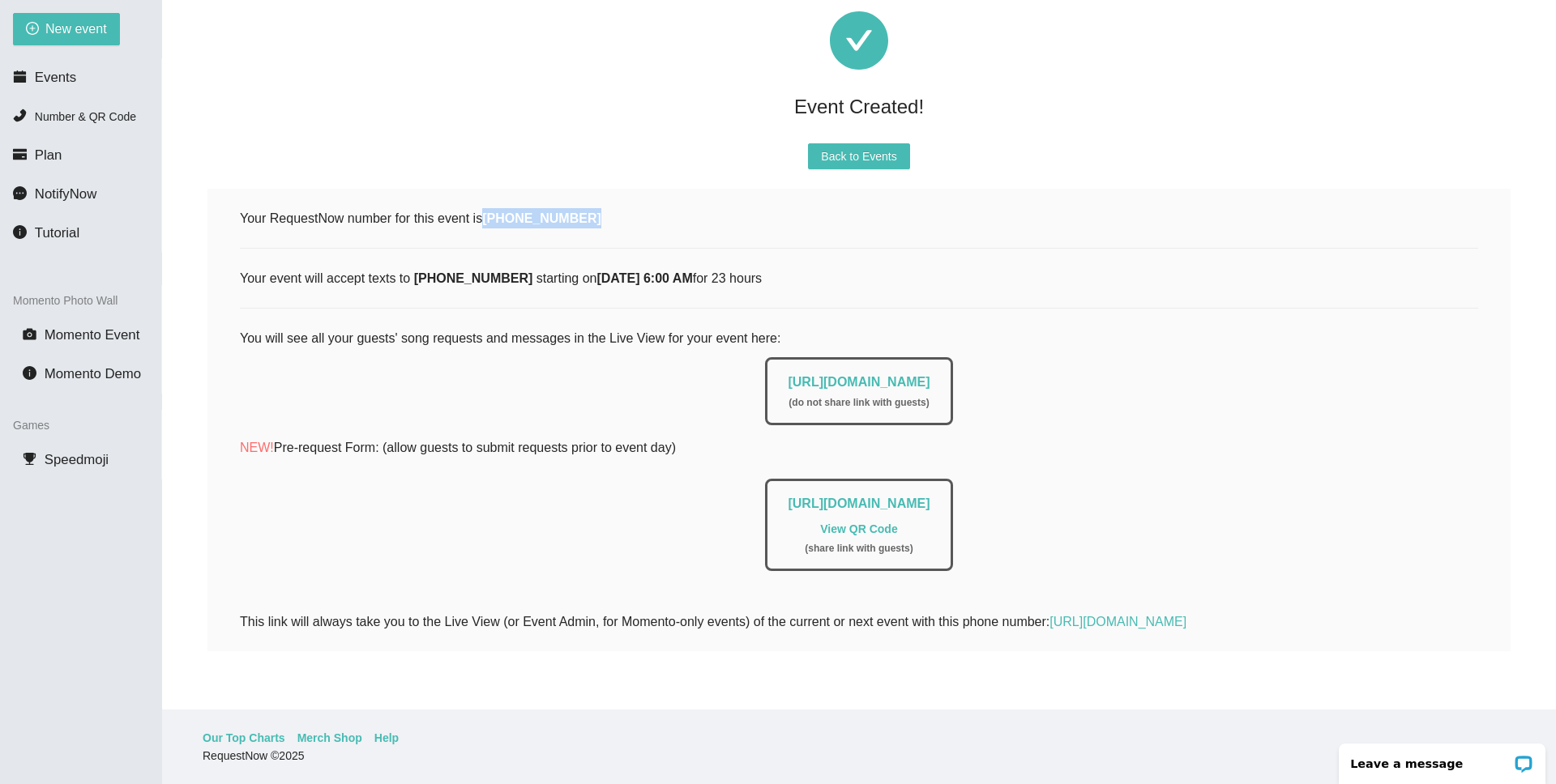
copy b "[PHONE_NUMBER]"
click at [869, 148] on span "Back to Events" at bounding box center [858, 156] width 75 height 18
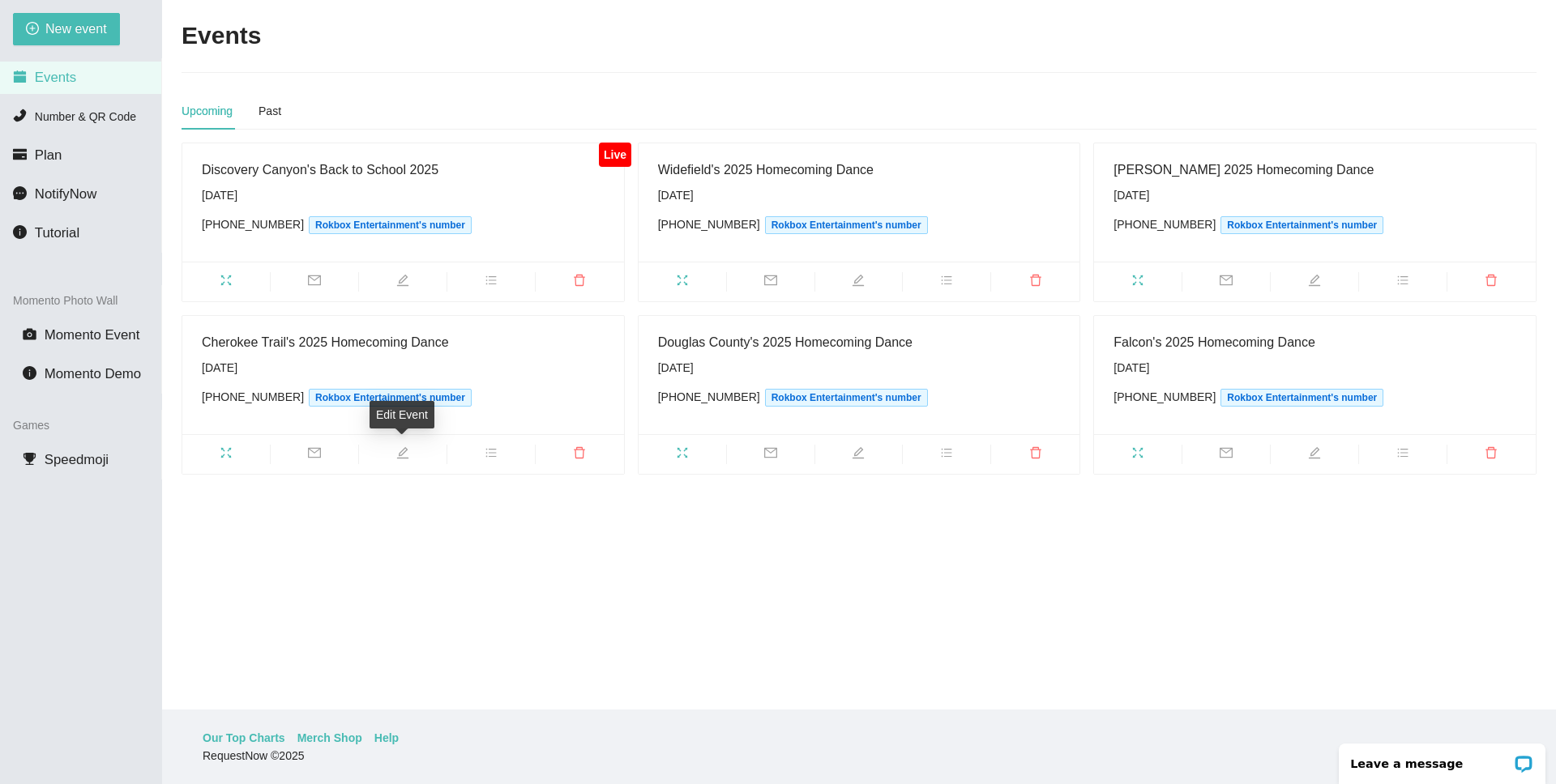
click at [401, 449] on icon "edit" at bounding box center [403, 453] width 11 height 11
type textarea "[URL][DOMAIN_NAME]"
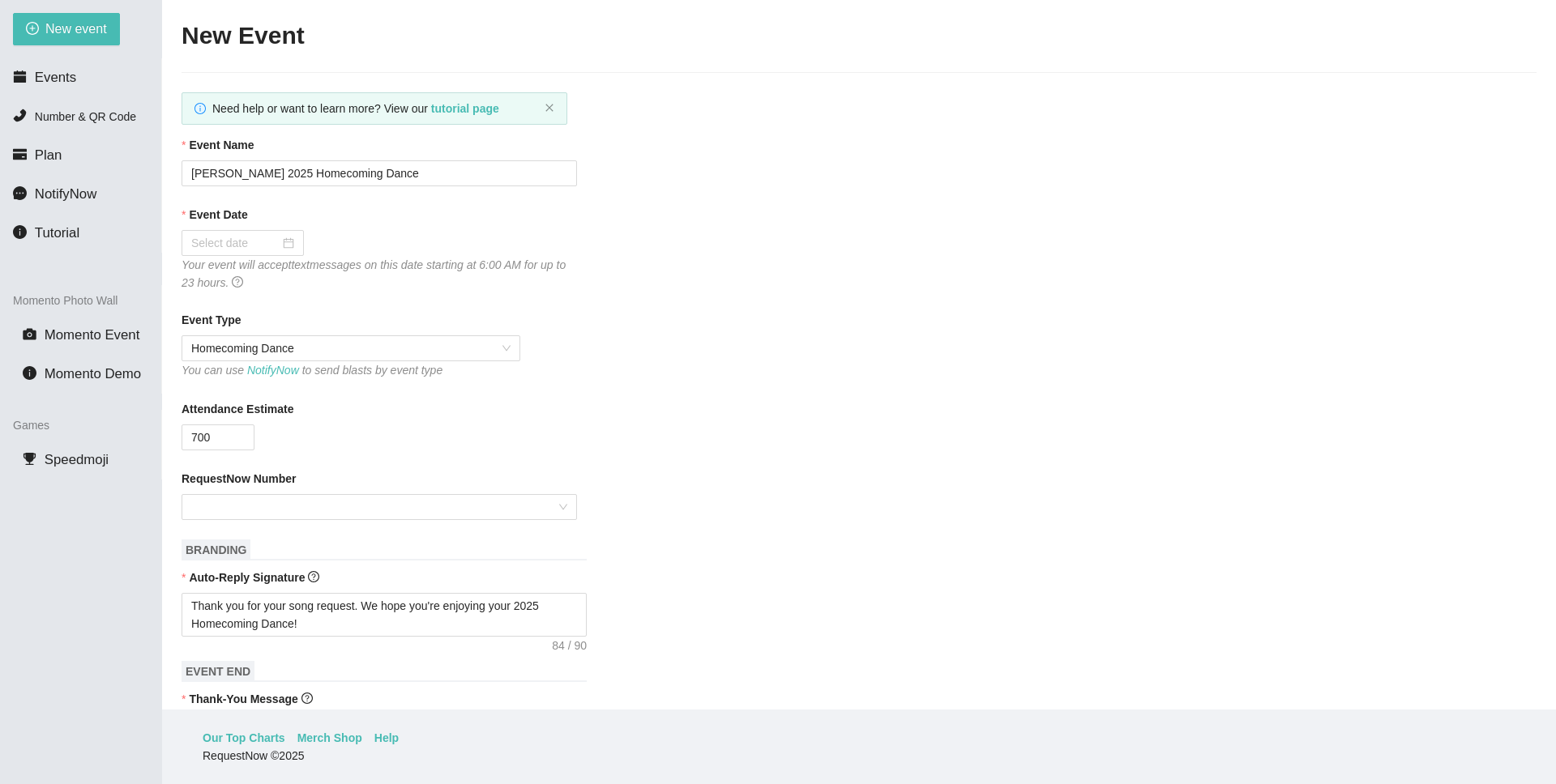
type input "Cherokee Trail's 2025 Homecoming Dance"
type input "[DATE]"
type input "1500"
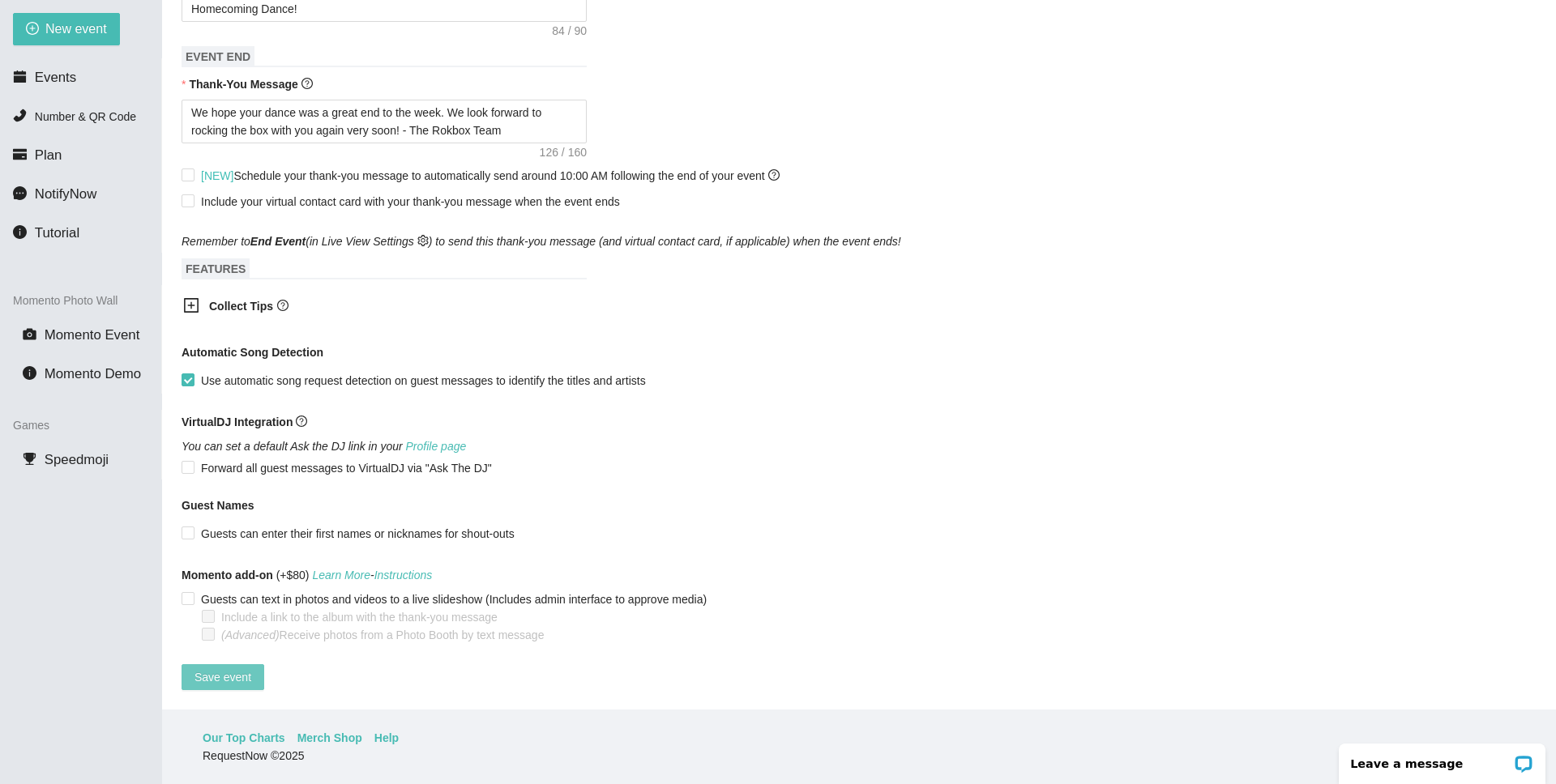
click at [220, 668] on span "Save event" at bounding box center [222, 676] width 57 height 18
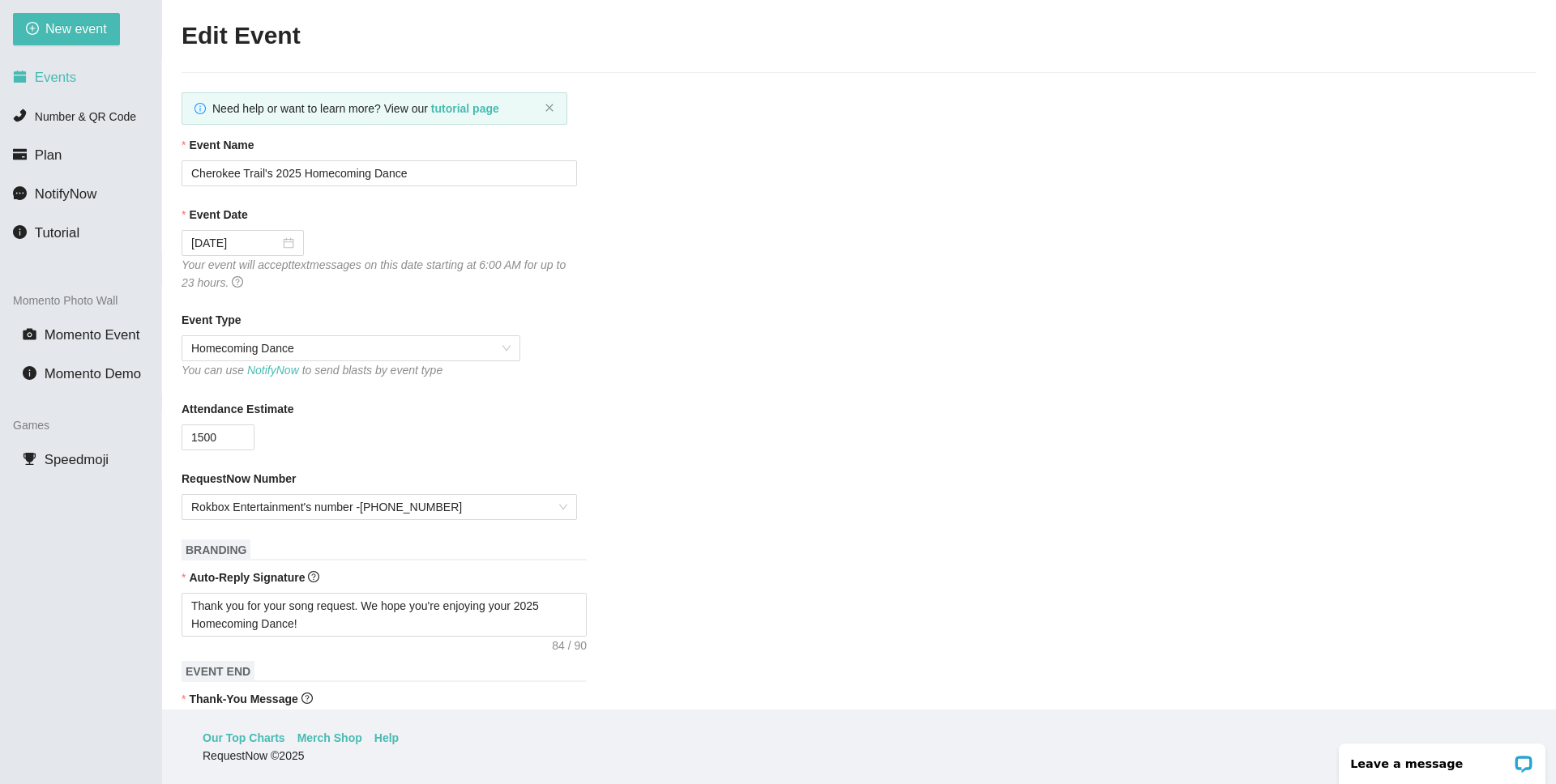
click at [71, 86] on li "Events" at bounding box center [81, 77] width 162 height 32
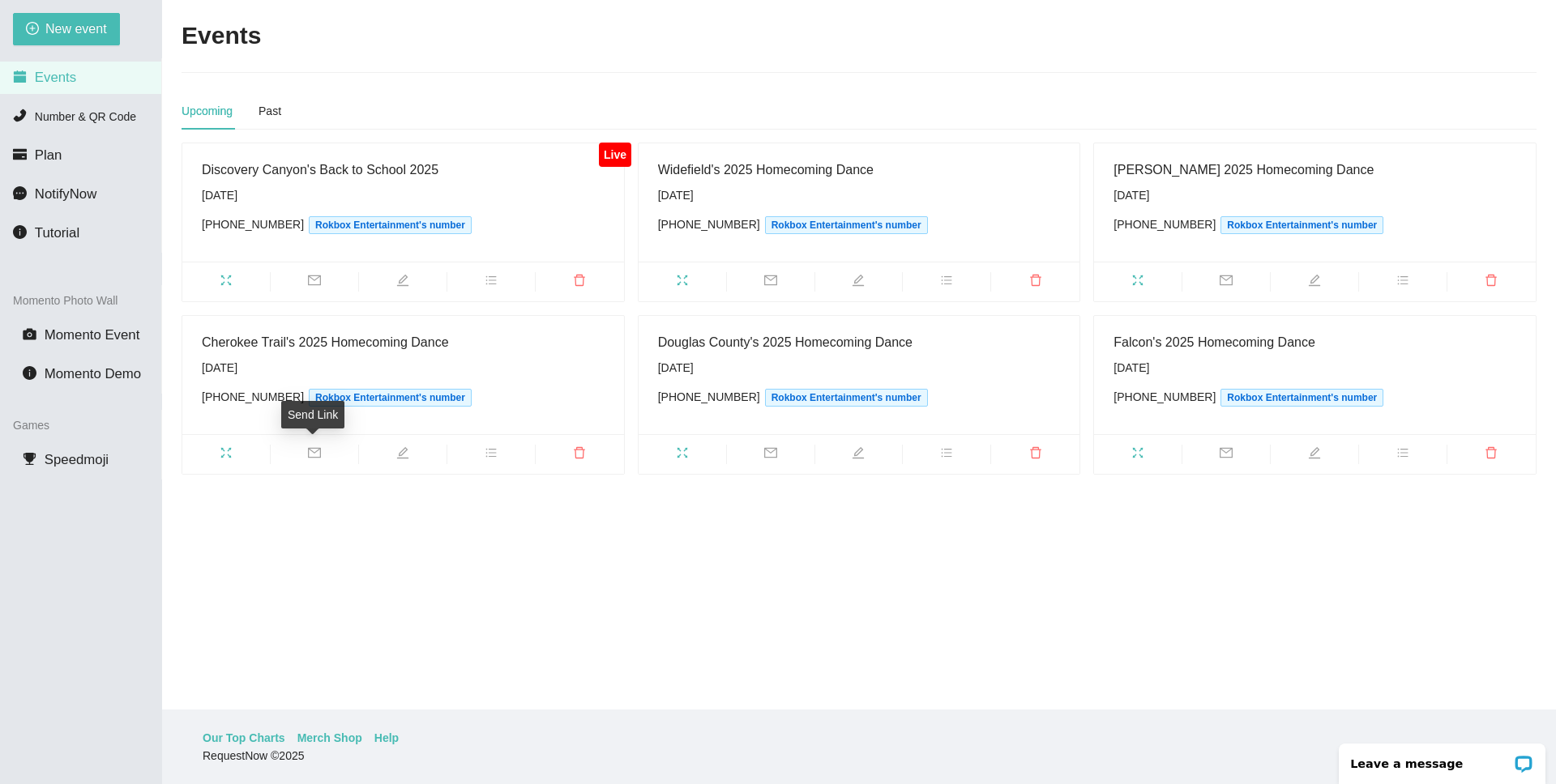
click at [318, 453] on icon "mail" at bounding box center [315, 453] width 13 height 13
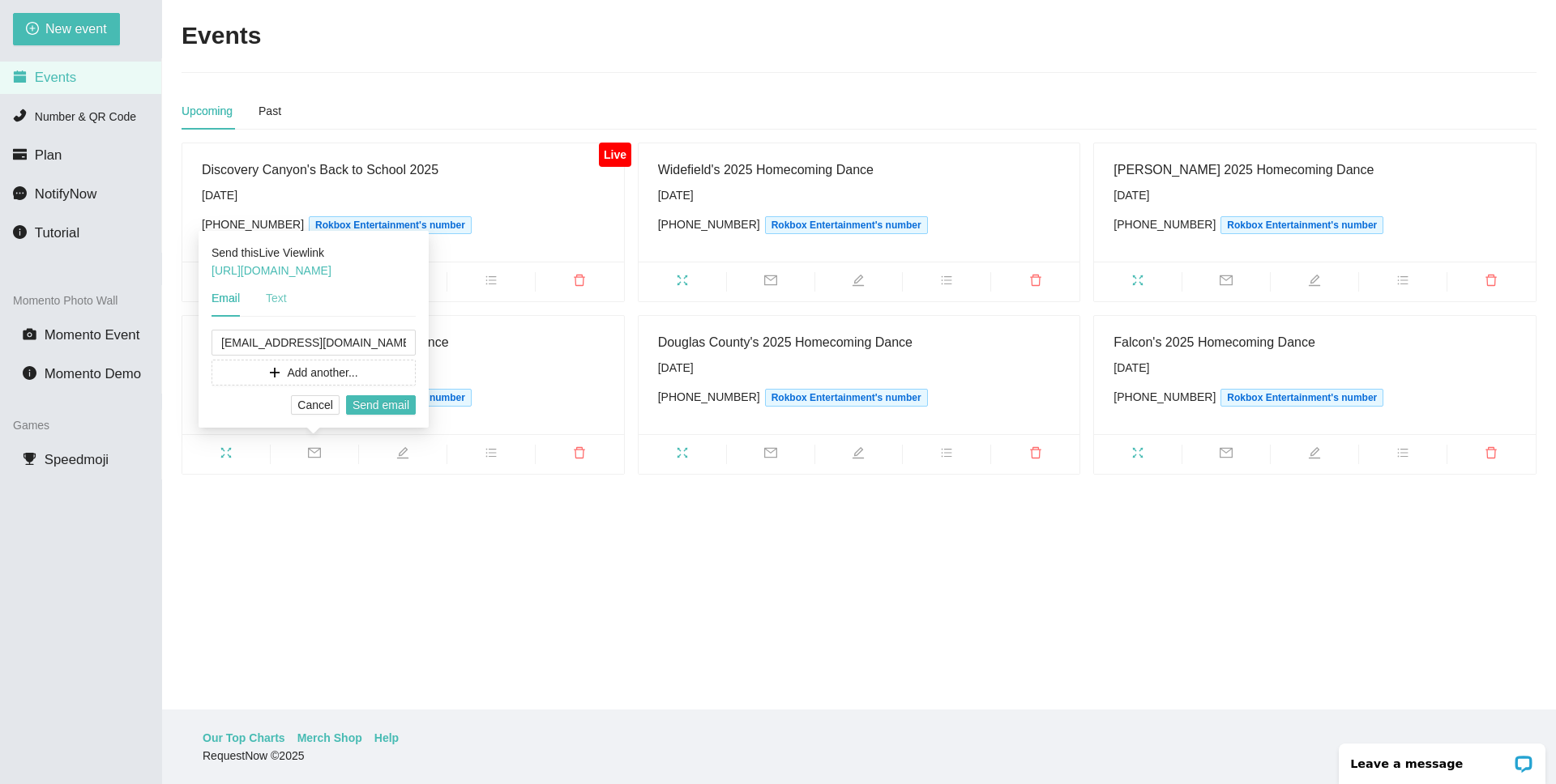
click at [280, 286] on div "Text" at bounding box center [276, 298] width 21 height 37
drag, startPoint x: 322, startPoint y: 342, endPoint x: 39, endPoint y: 343, distance: 283.0
click at [39, 343] on body "[EMAIL_ADDRESS][DOMAIN_NAME] New event Events Number & QR Code Plan NotifyNow T…" at bounding box center [778, 340] width 1556 height 784
click at [312, 405] on span "Cancel" at bounding box center [324, 405] width 35 height 18
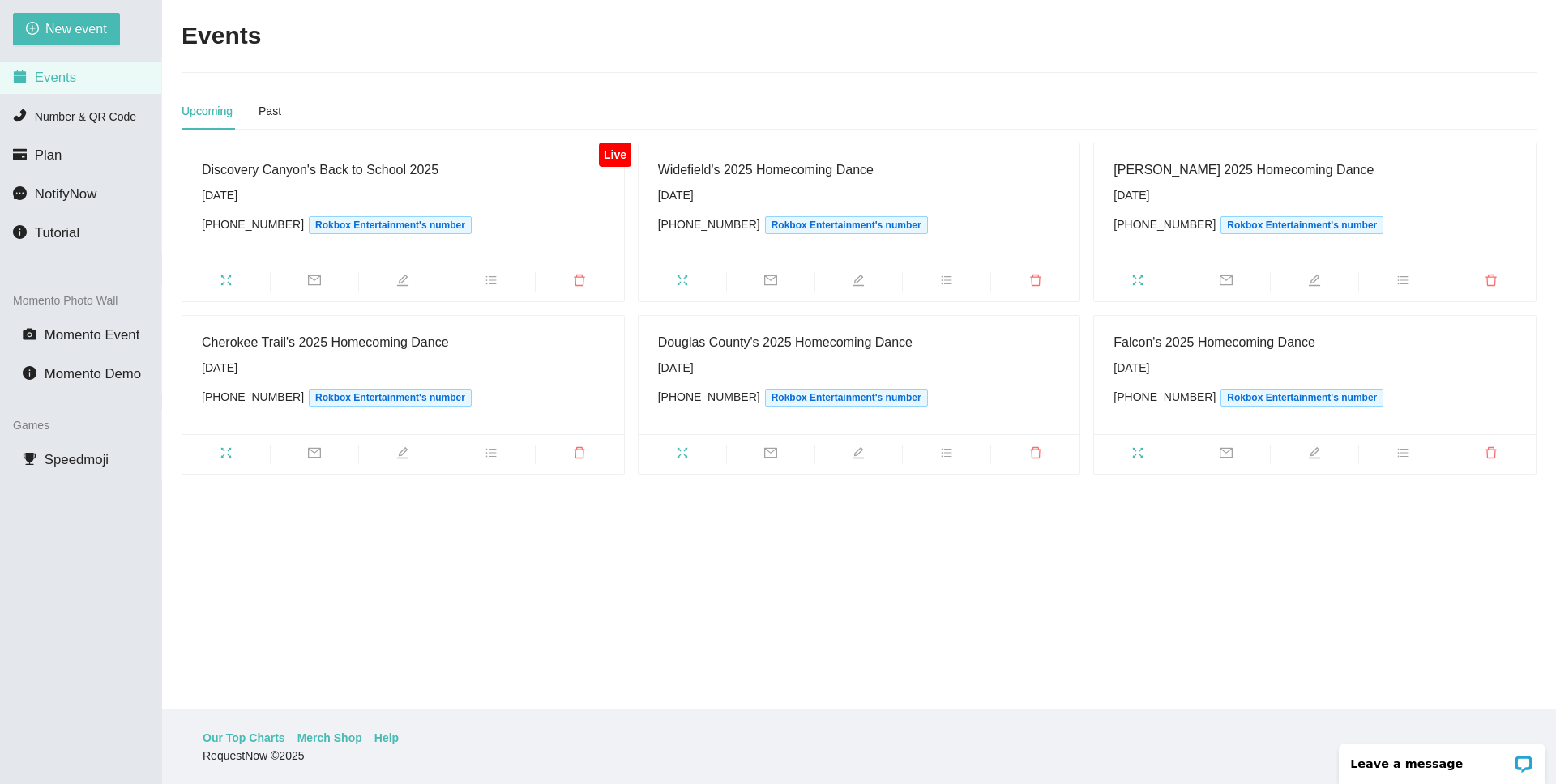
click at [577, 597] on main "Events Upcoming Past Live Discovery Canyon's Back to School 2025 [DATE] [PHONE_…" at bounding box center [859, 354] width 1394 height 710
click at [321, 454] on span "mail" at bounding box center [315, 455] width 87 height 18
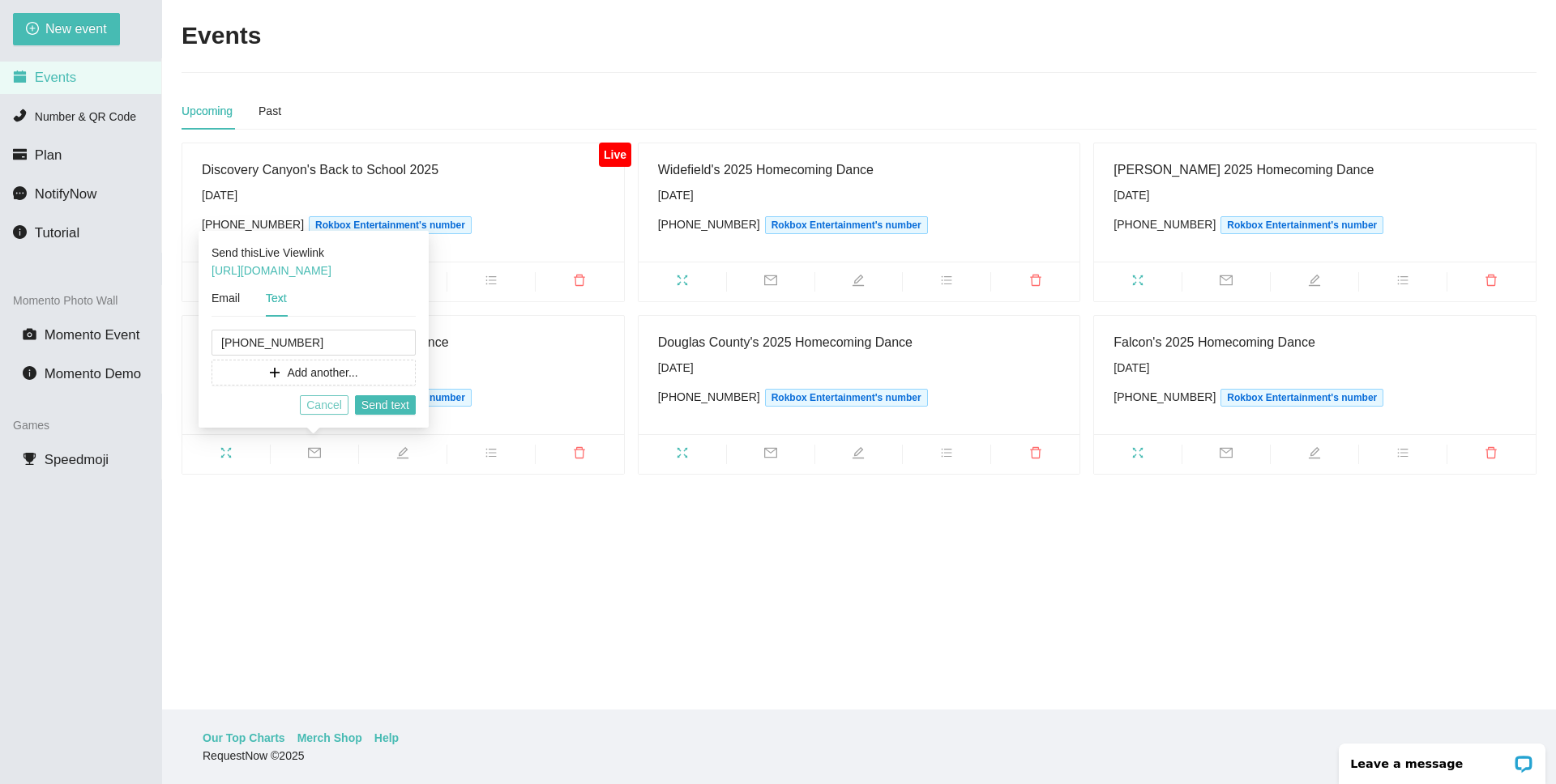
click at [322, 412] on span "Cancel" at bounding box center [324, 405] width 35 height 18
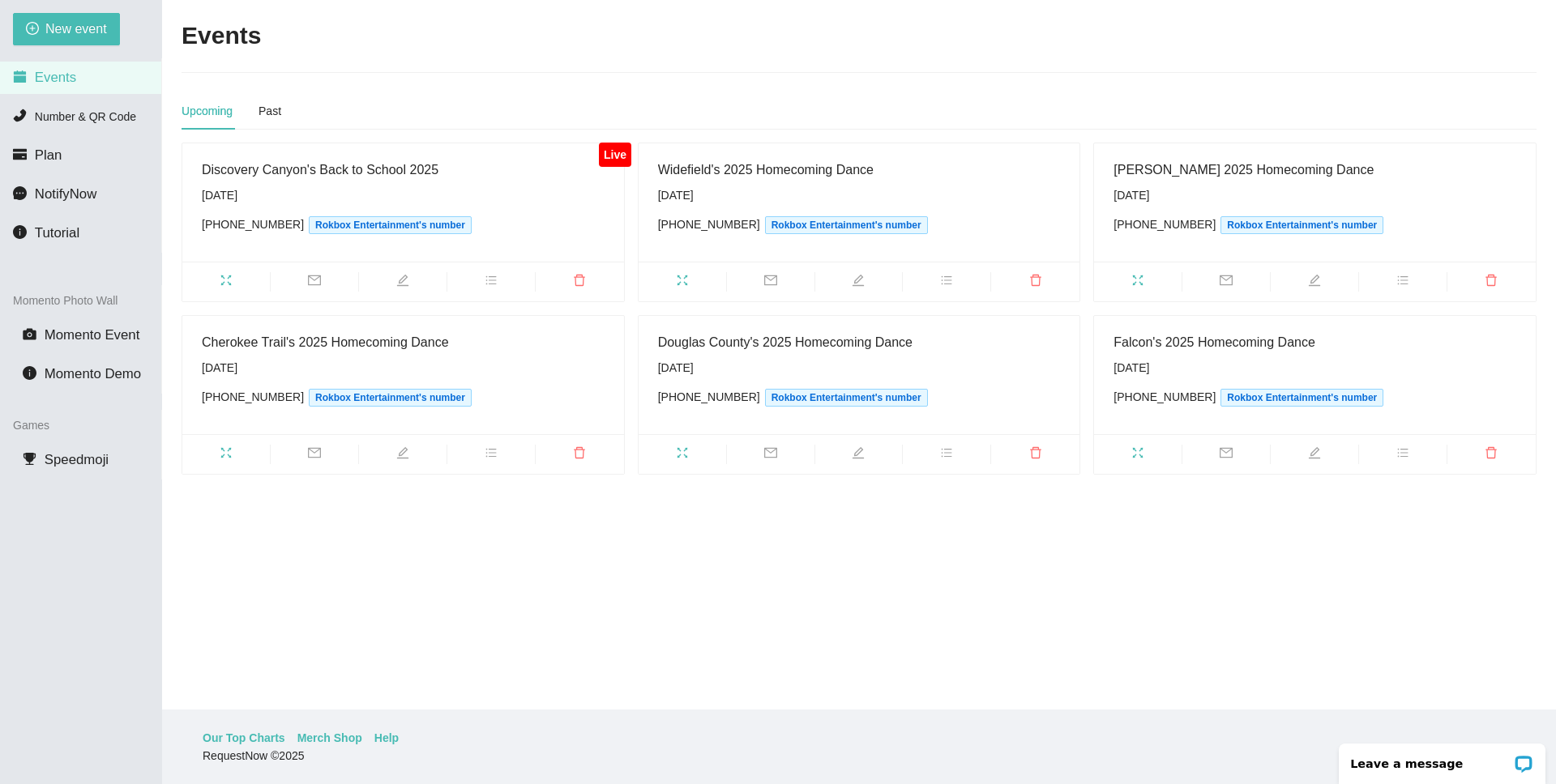
click at [393, 600] on main "Events Upcoming Past Live Discovery Canyon's Back to School 2025 [DATE] [PHONE_…" at bounding box center [859, 354] width 1394 height 710
drag, startPoint x: 287, startPoint y: 393, endPoint x: 208, endPoint y: 405, distance: 79.9
click at [208, 405] on div "Cherokee Trail's 2025 Homecoming Dance [DATE] [PHONE_NUMBER] Rokbox Entertainme…" at bounding box center [403, 375] width 403 height 86
copy span "[PHONE_NUMBER]"
click at [676, 661] on main "Events Upcoming Past Live Discovery Canyon's Back to School 2025 [DATE] [PHONE_…" at bounding box center [859, 354] width 1394 height 710
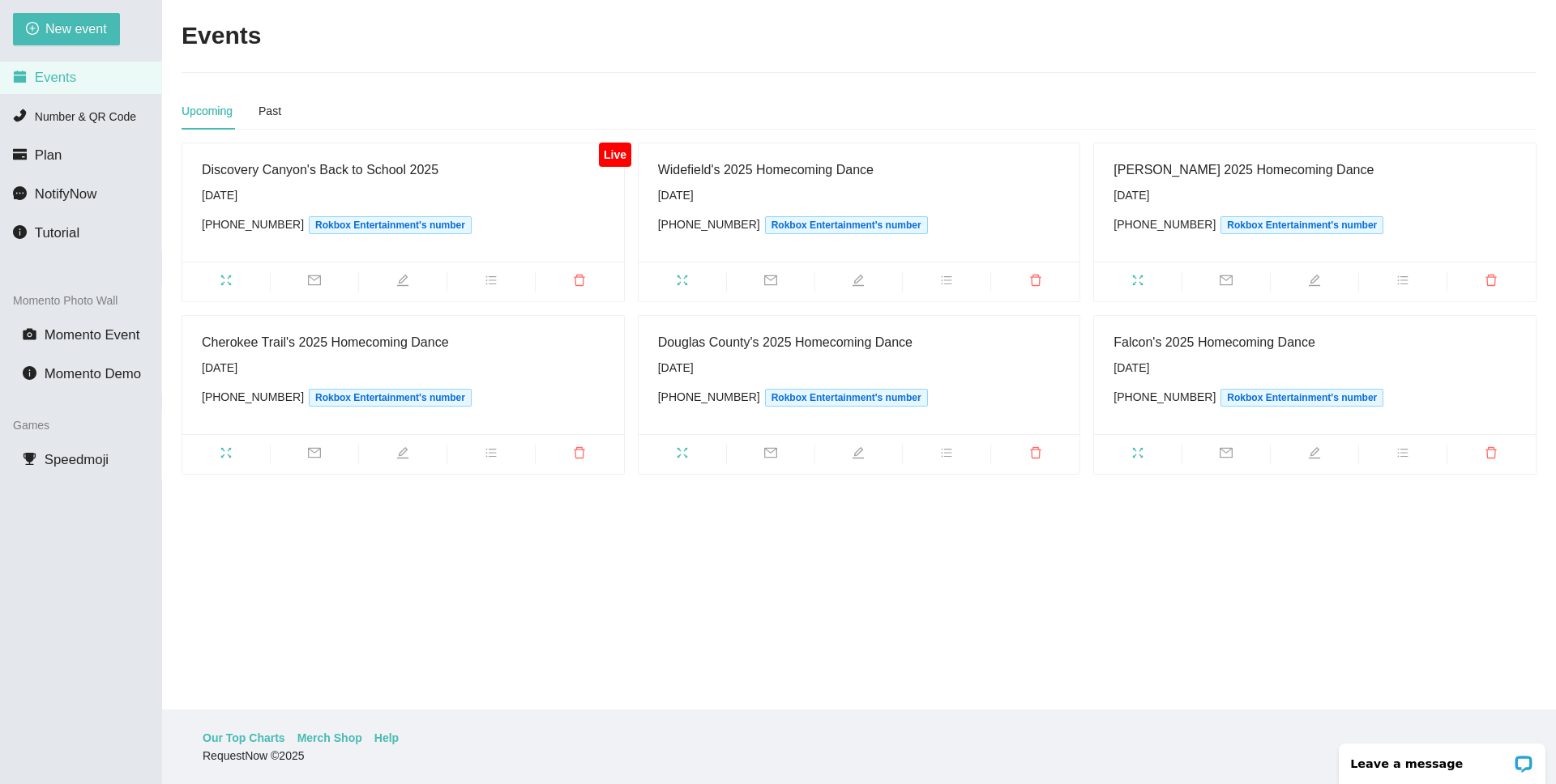
click at [59, 74] on span "Events" at bounding box center [56, 77] width 42 height 16
